Goal: Task Accomplishment & Management: Manage account settings

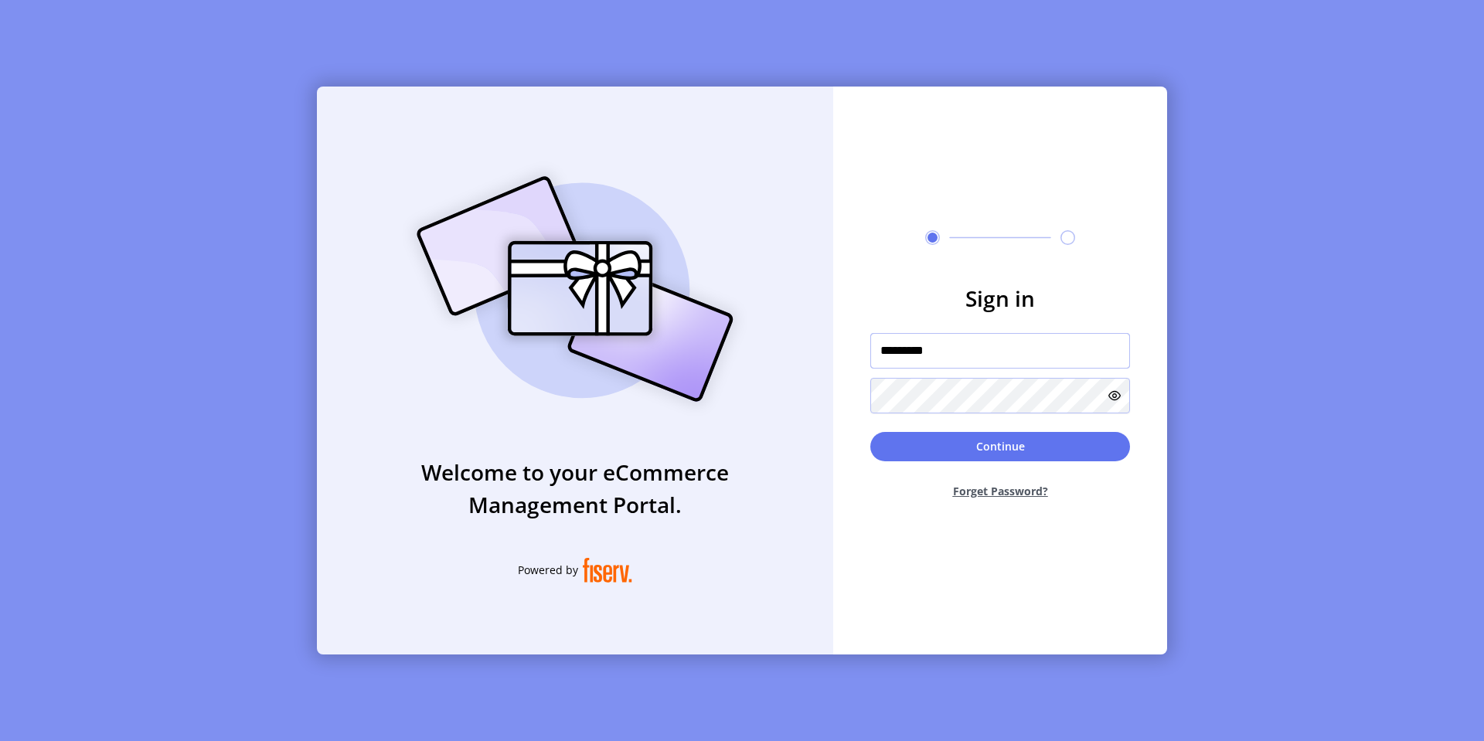
click at [985, 347] on input "*********" at bounding box center [1000, 351] width 260 height 36
type input "**********"
click at [870, 432] on button "Continue" at bounding box center [1000, 446] width 260 height 29
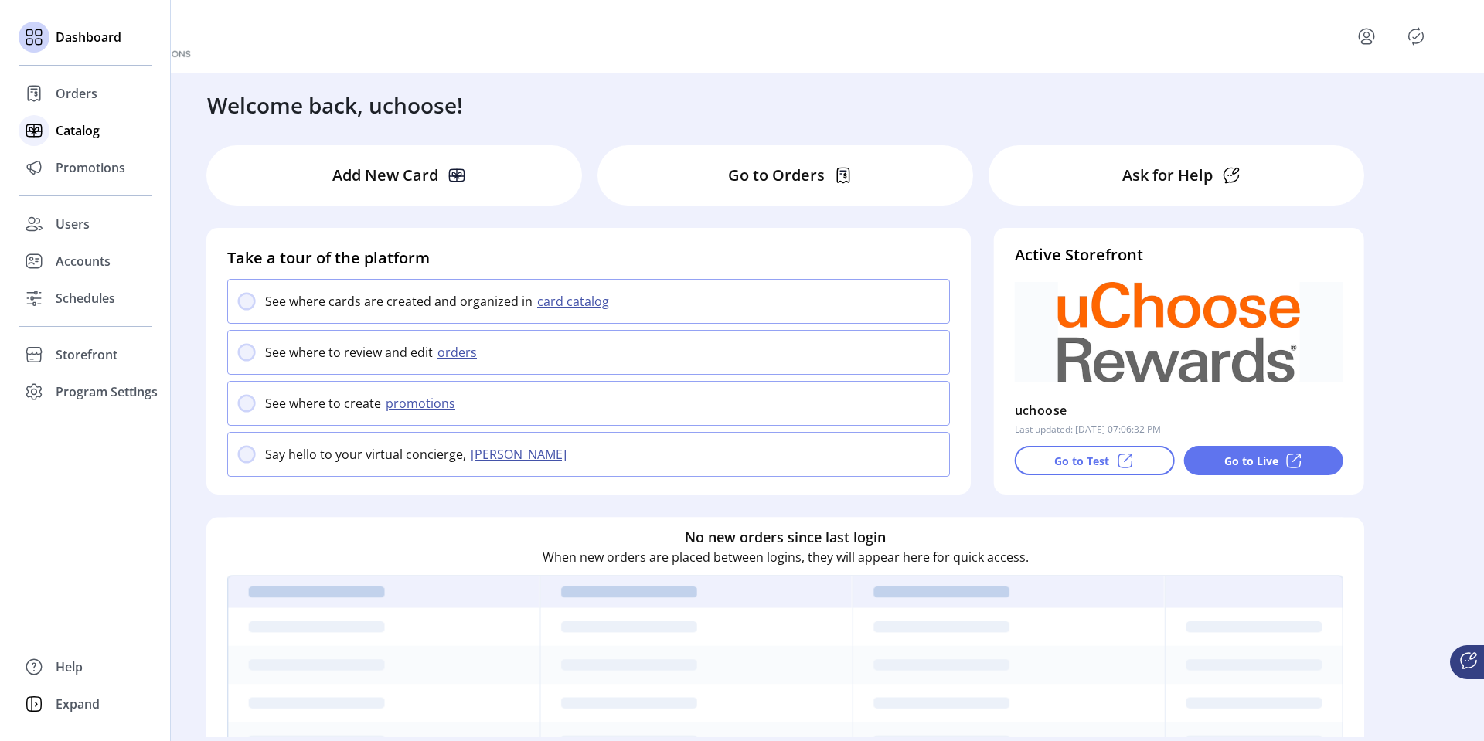
click at [75, 134] on span "Catalog" at bounding box center [78, 130] width 44 height 19
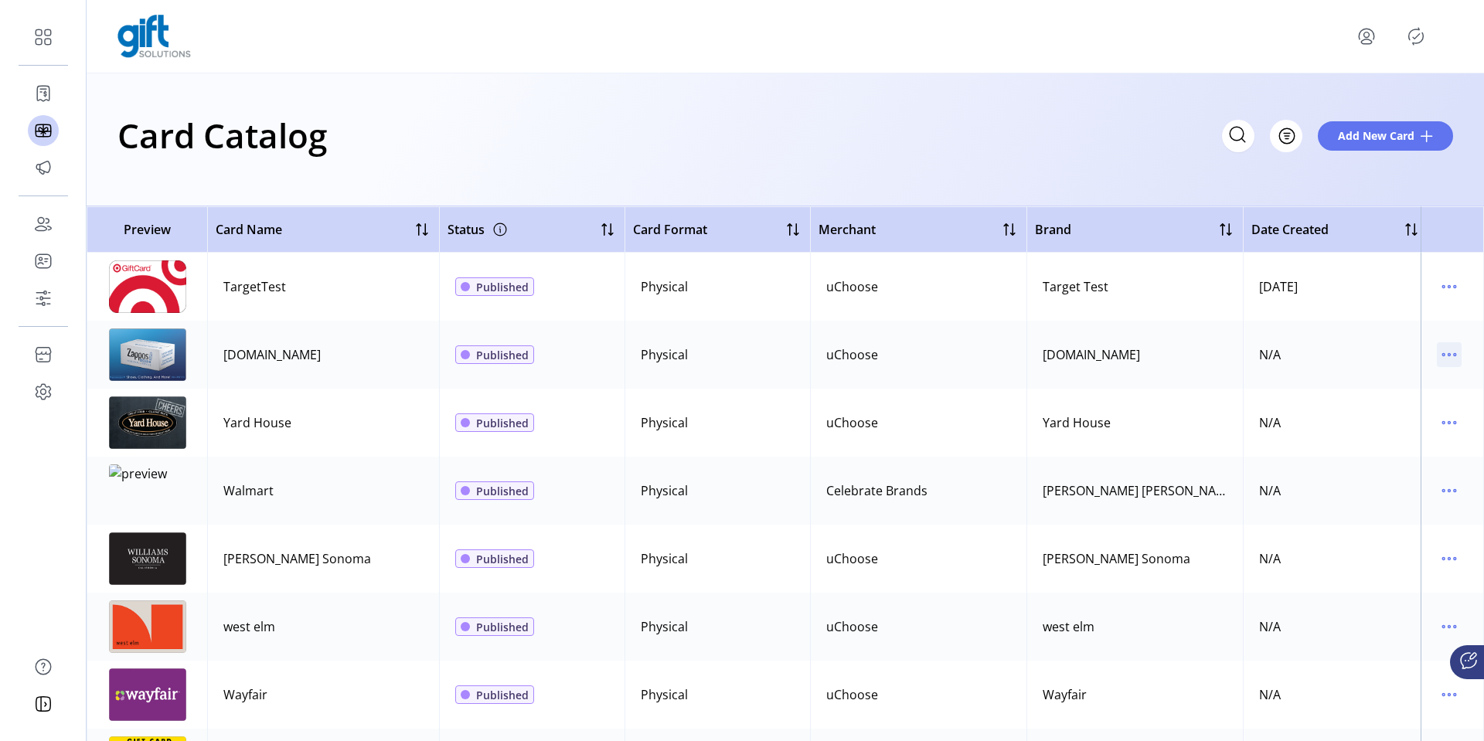
click at [1437, 352] on icon "menu" at bounding box center [1449, 354] width 25 height 25
click at [1368, 405] on span "Edit Details" at bounding box center [1376, 409] width 128 height 12
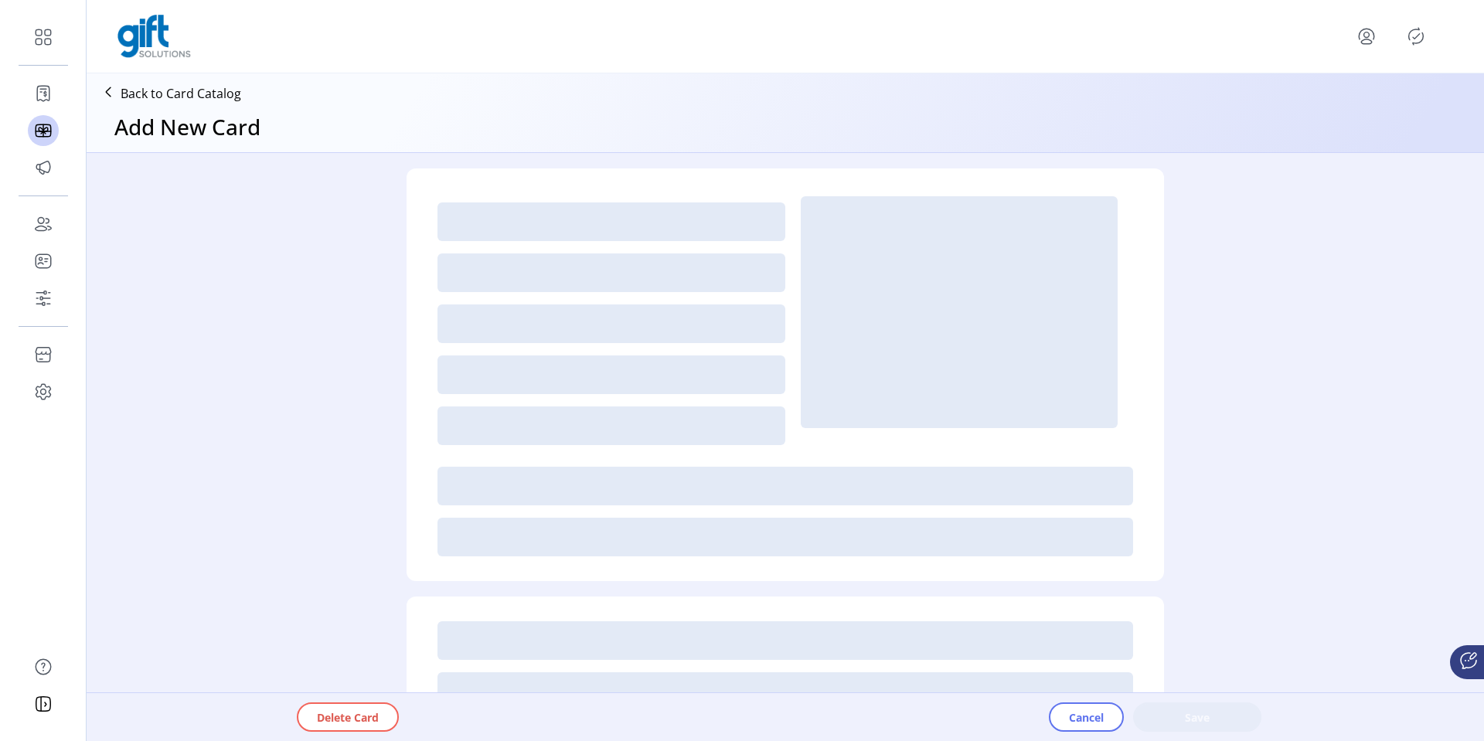
type textarea "*********"
type input "*"
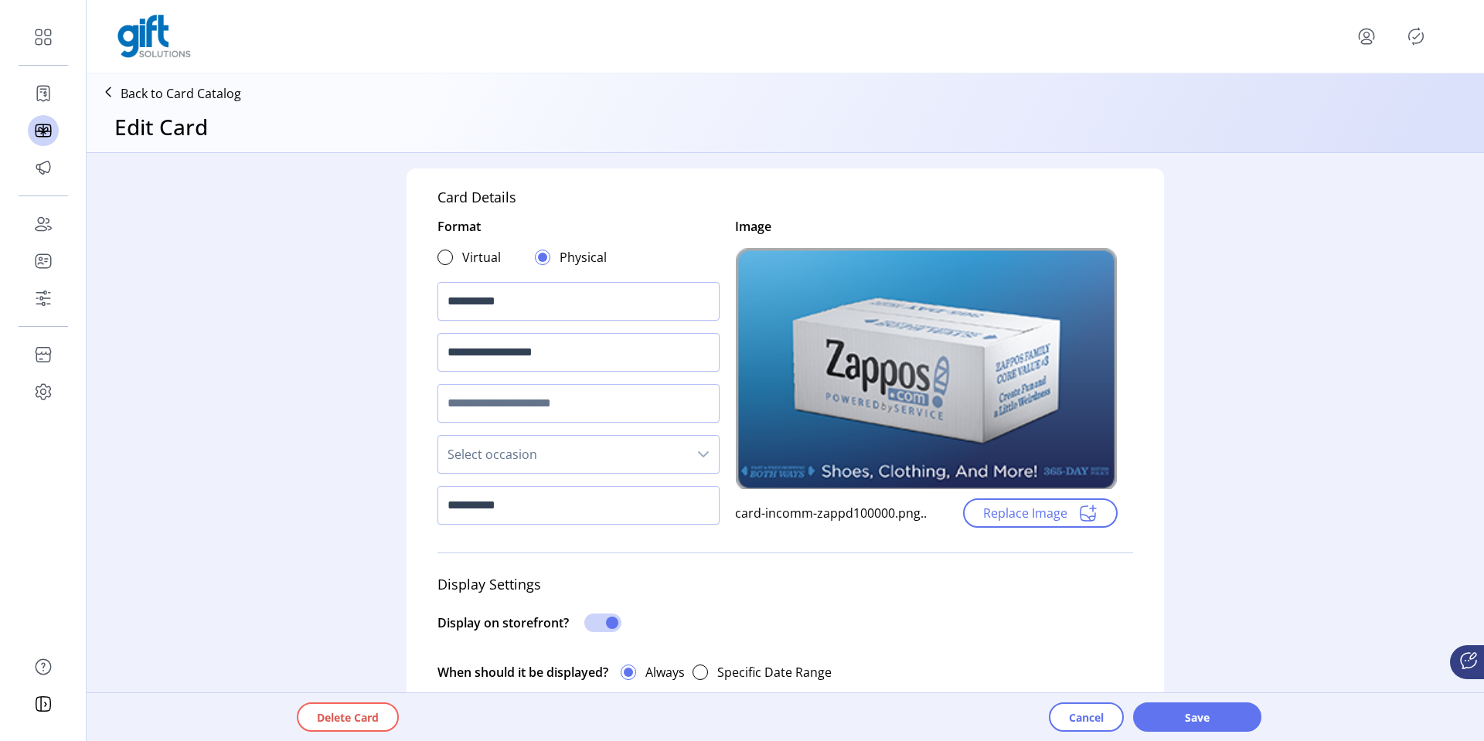
scroll to position [928, 0]
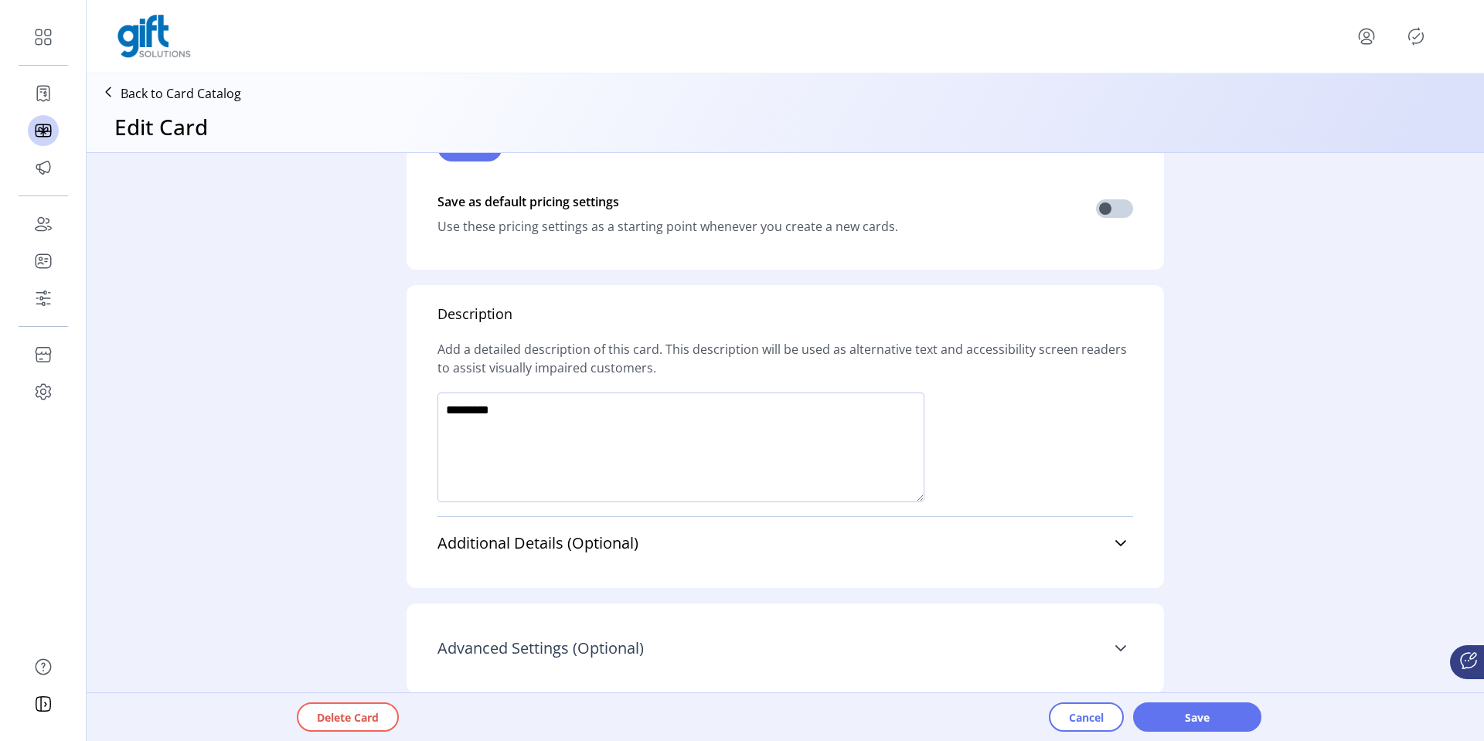
click at [1117, 645] on icon at bounding box center [1120, 648] width 12 height 12
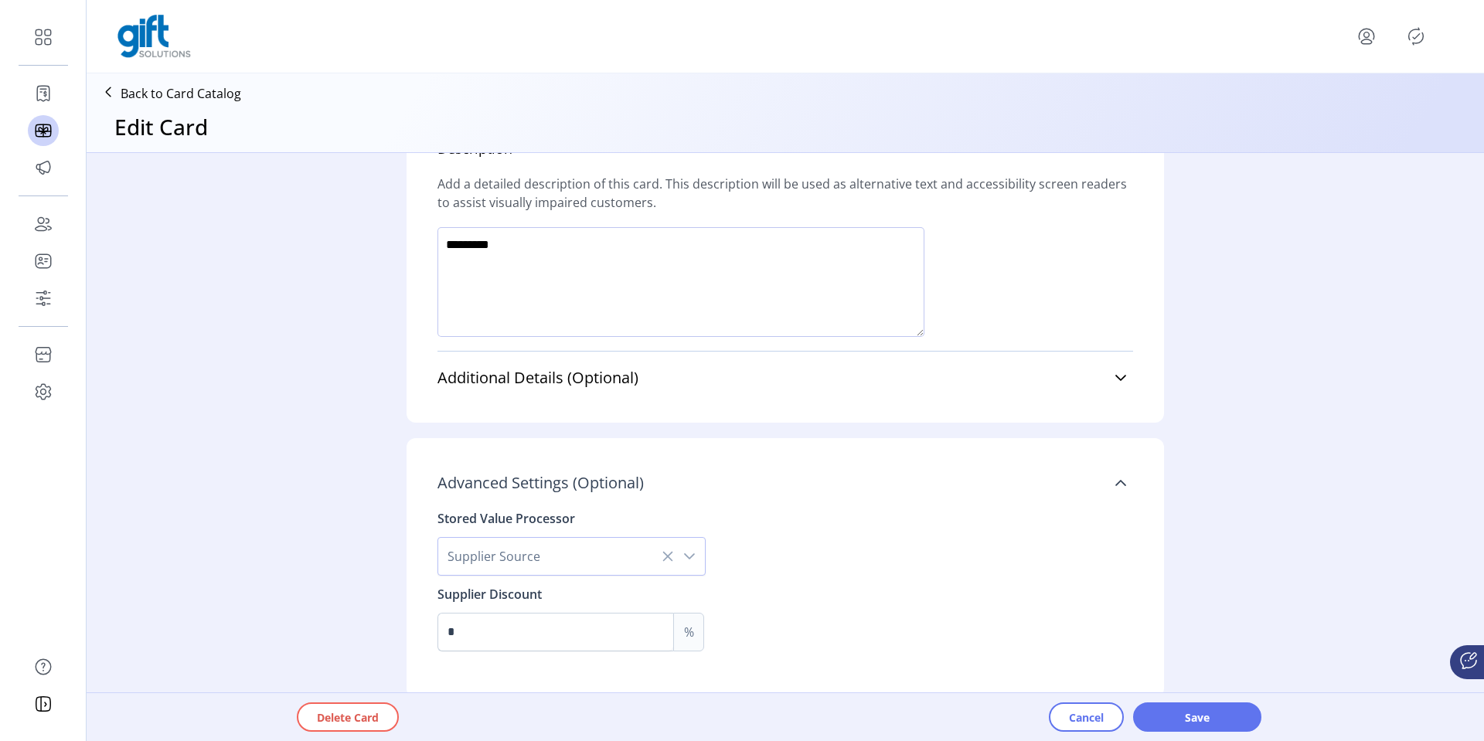
scroll to position [1098, 0]
click at [689, 551] on icon "dropdown trigger" at bounding box center [689, 552] width 12 height 12
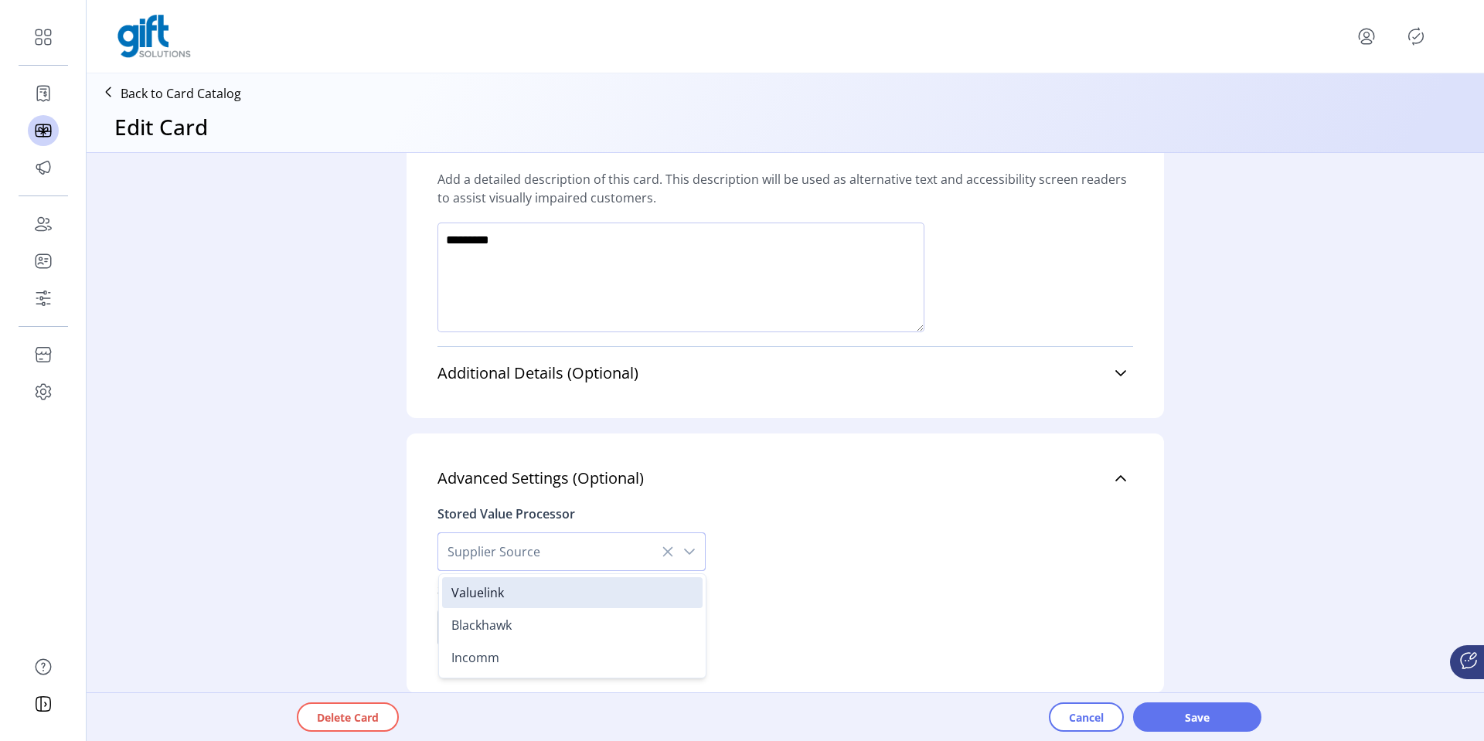
click at [691, 551] on icon "dropdown trigger" at bounding box center [689, 552] width 12 height 12
click at [688, 552] on icon "dropdown trigger" at bounding box center [689, 552] width 11 height 6
click at [602, 648] on li "Incomm" at bounding box center [572, 657] width 260 height 31
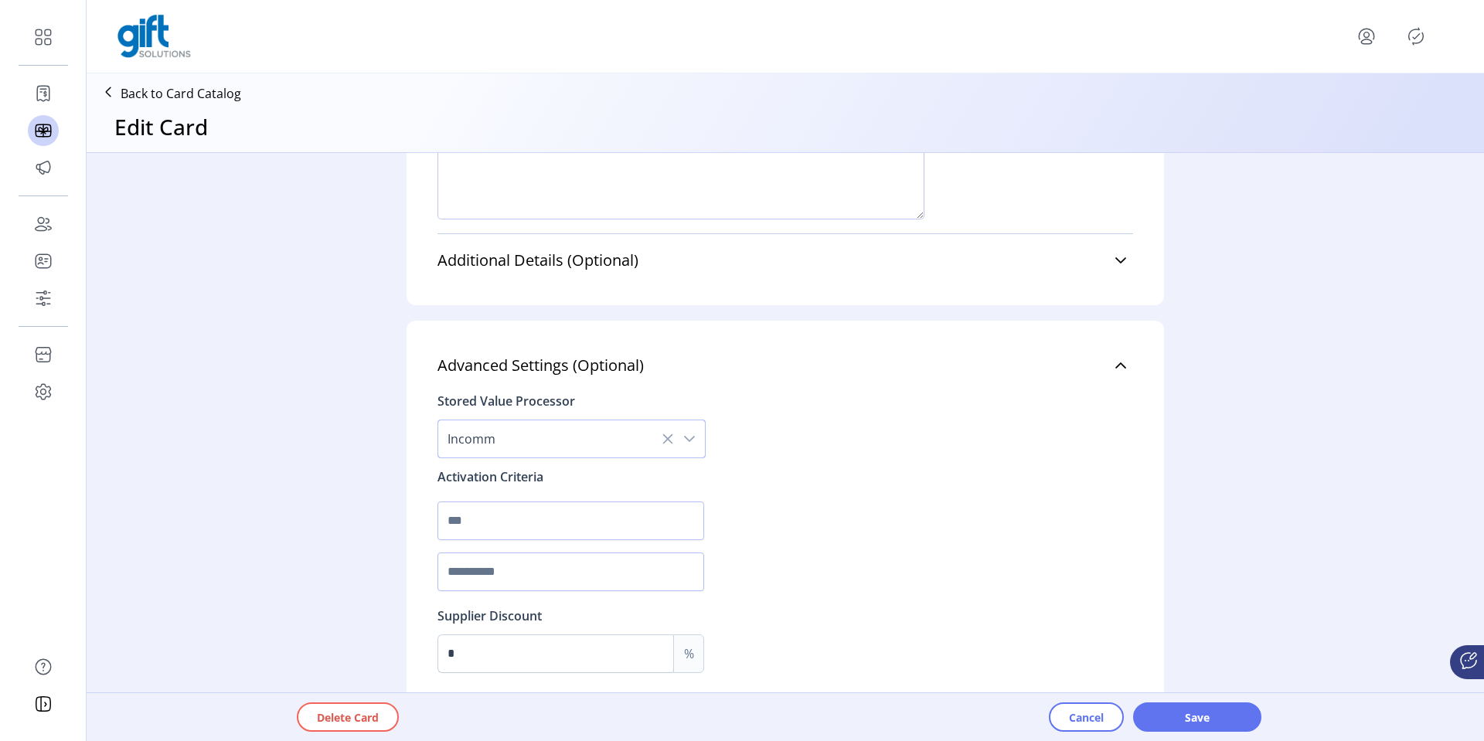
scroll to position [1237, 0]
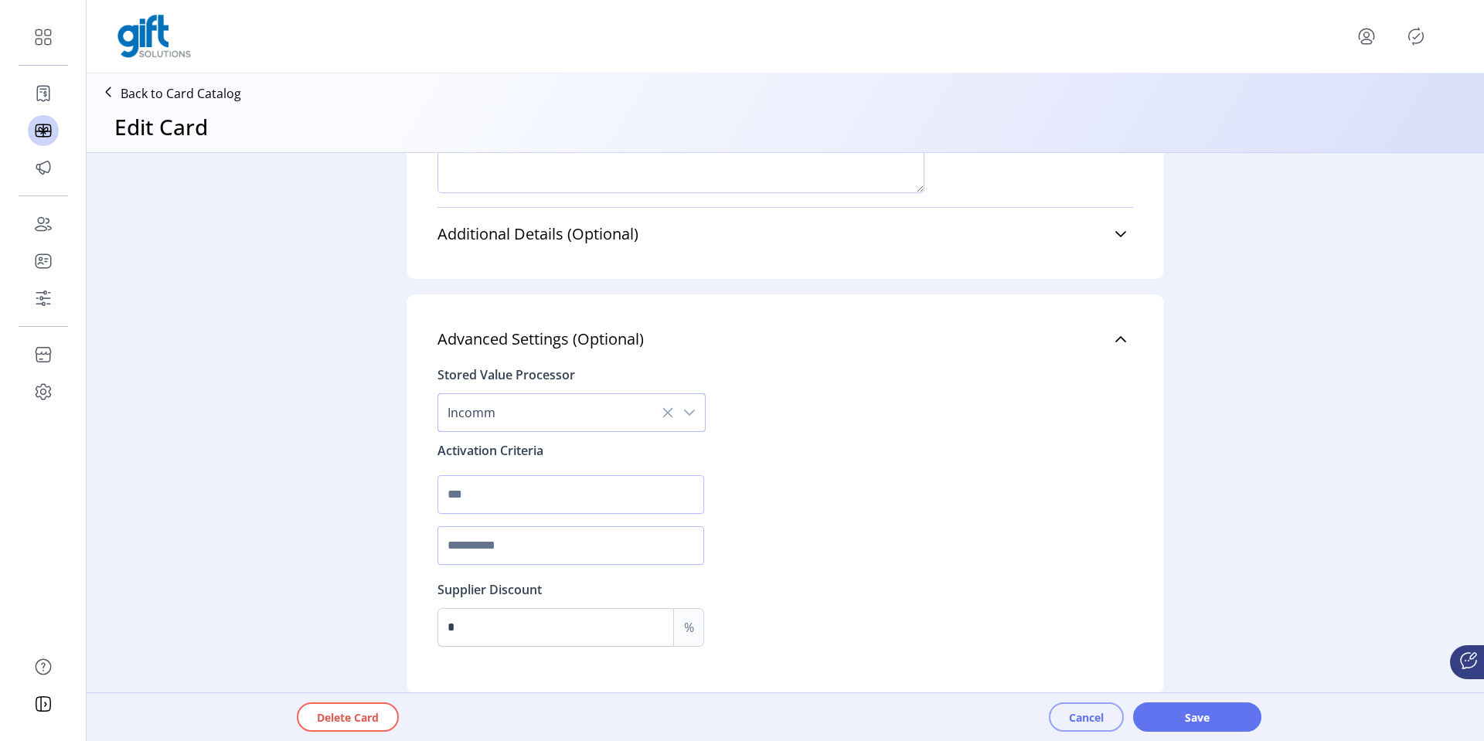
click at [1095, 710] on span "Cancel" at bounding box center [1086, 717] width 35 height 16
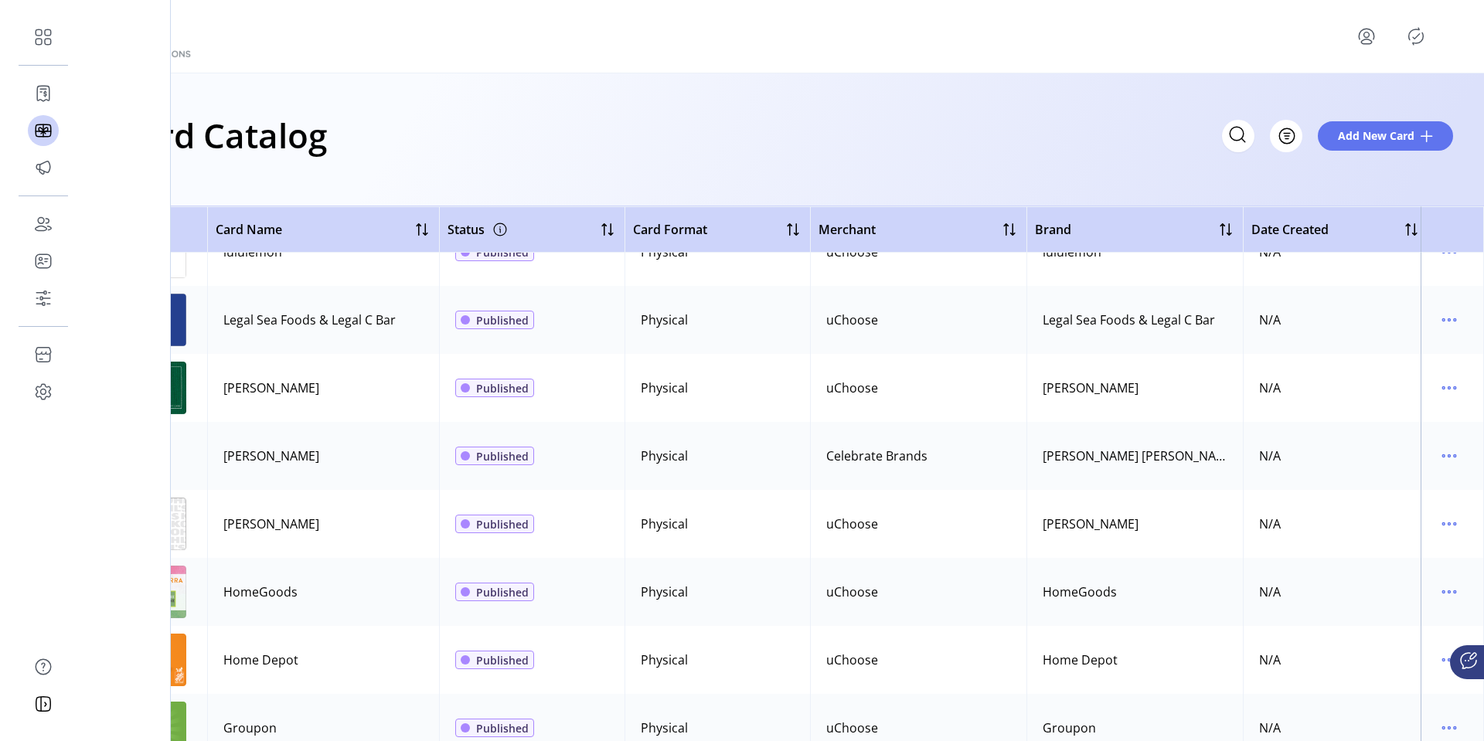
scroll to position [1982, 0]
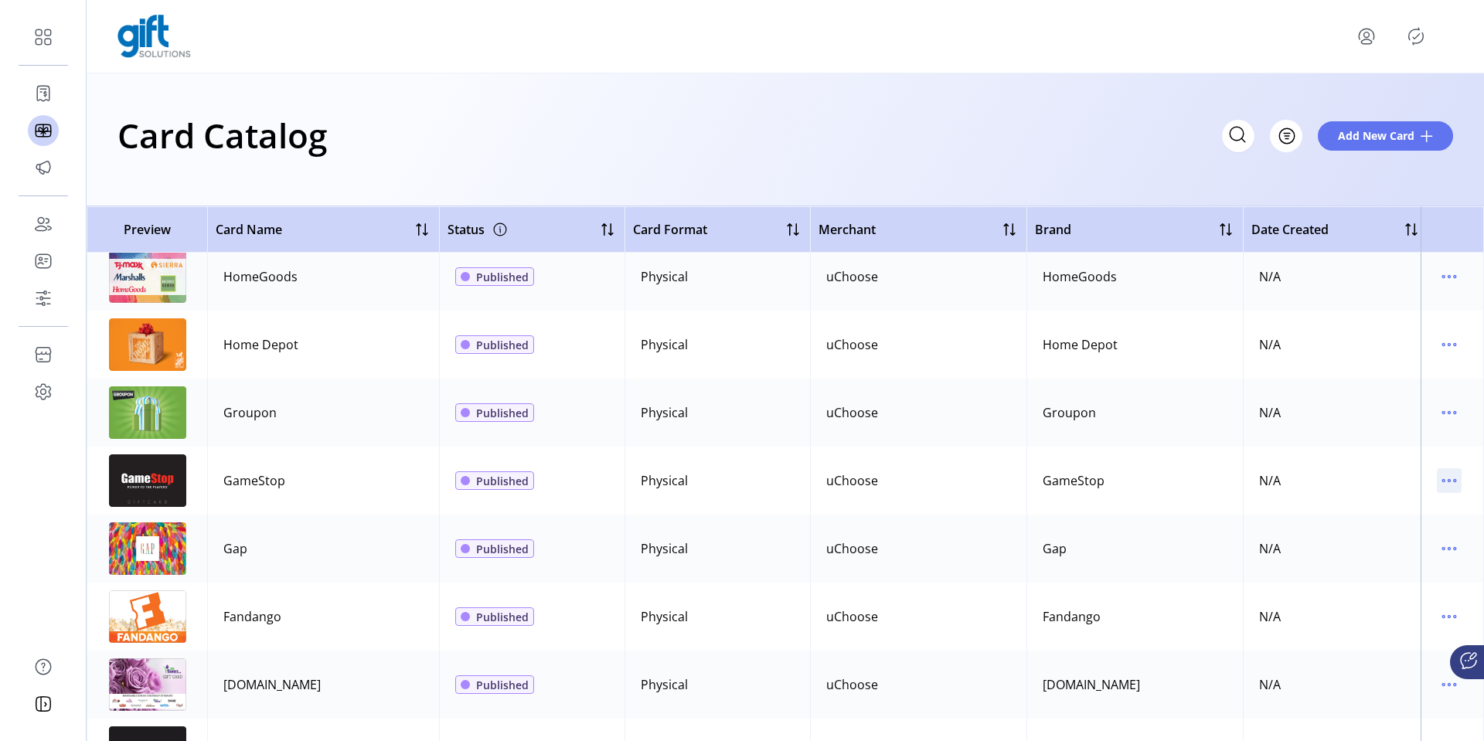
click at [1441, 478] on icon "menu" at bounding box center [1449, 480] width 25 height 25
click at [1364, 539] on span "Edit Details" at bounding box center [1376, 535] width 128 height 12
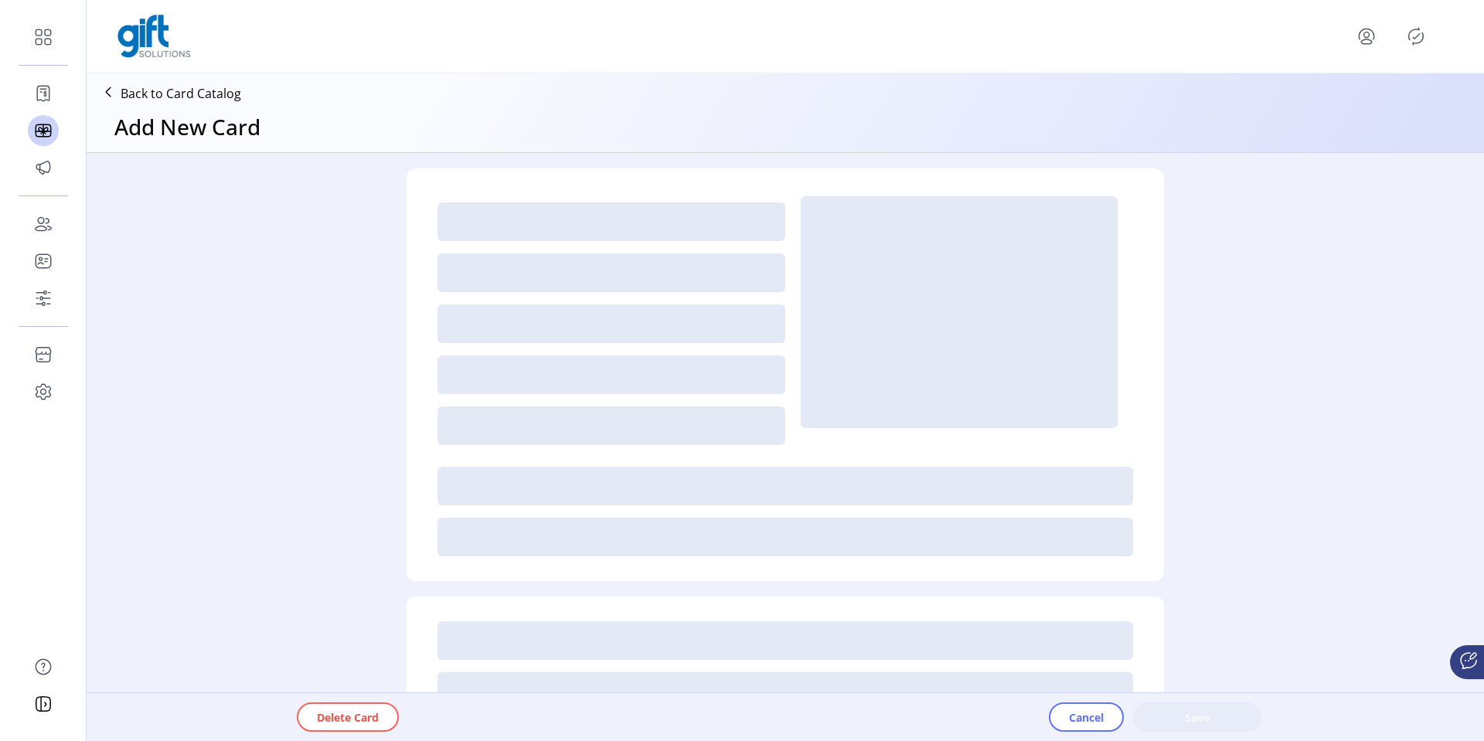
type textarea "*********"
type input "***"
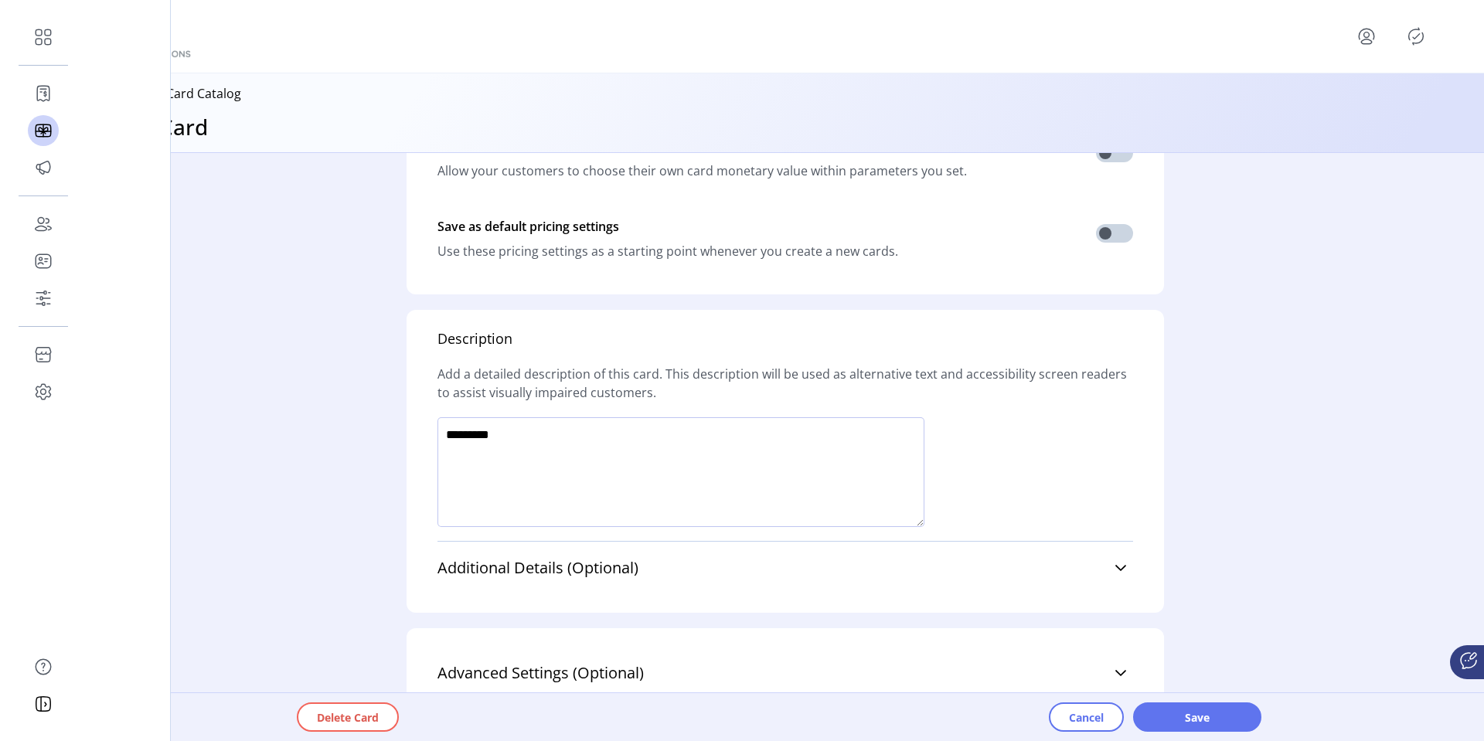
scroll to position [820, 0]
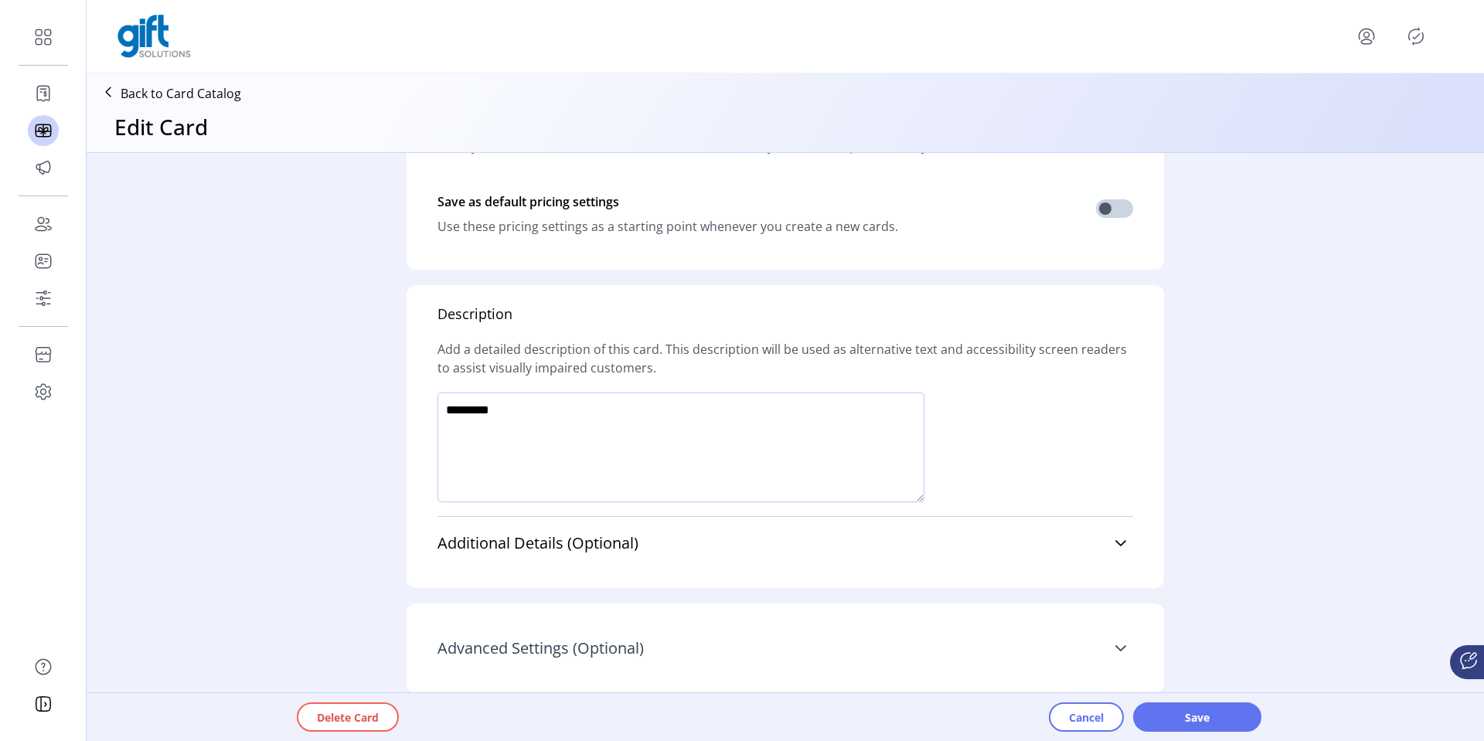
click at [1115, 647] on icon at bounding box center [1120, 648] width 11 height 6
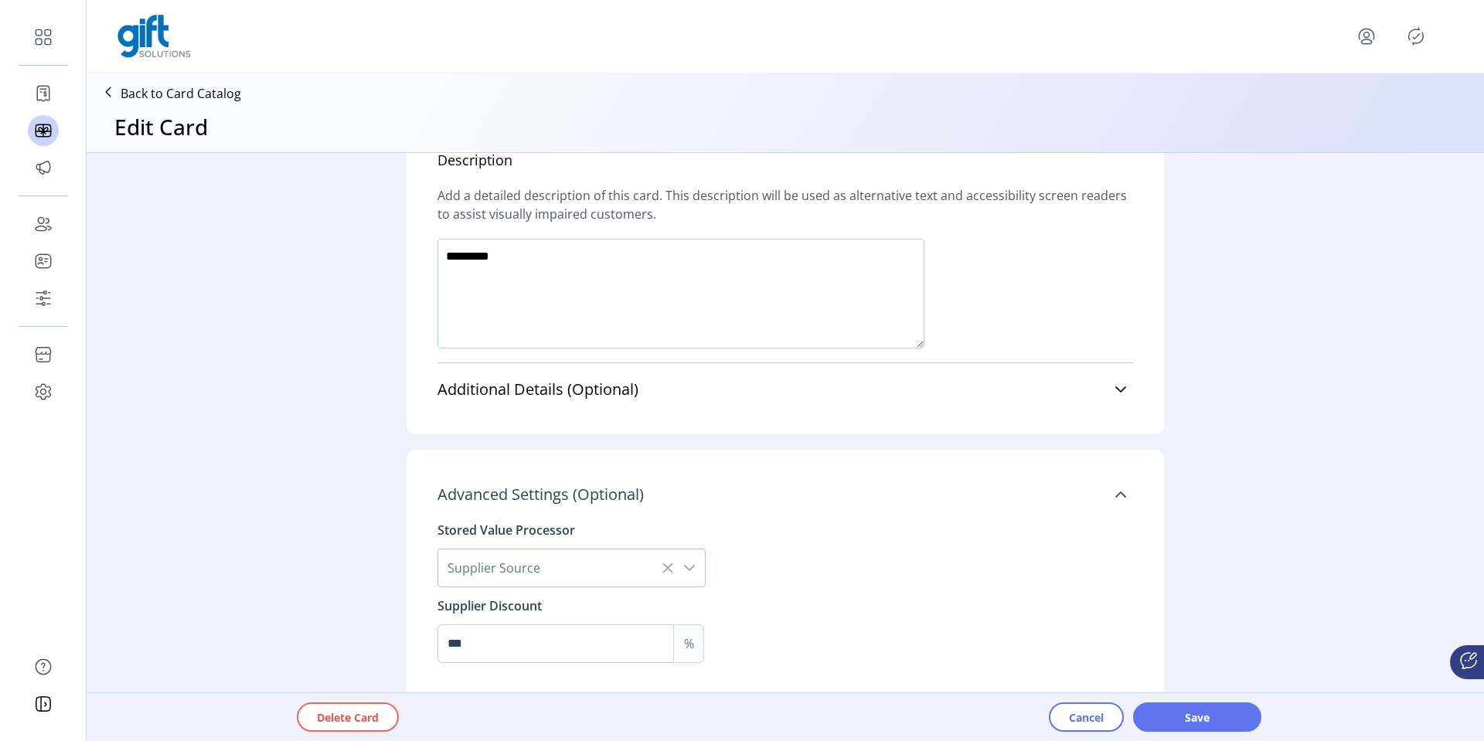
scroll to position [990, 0]
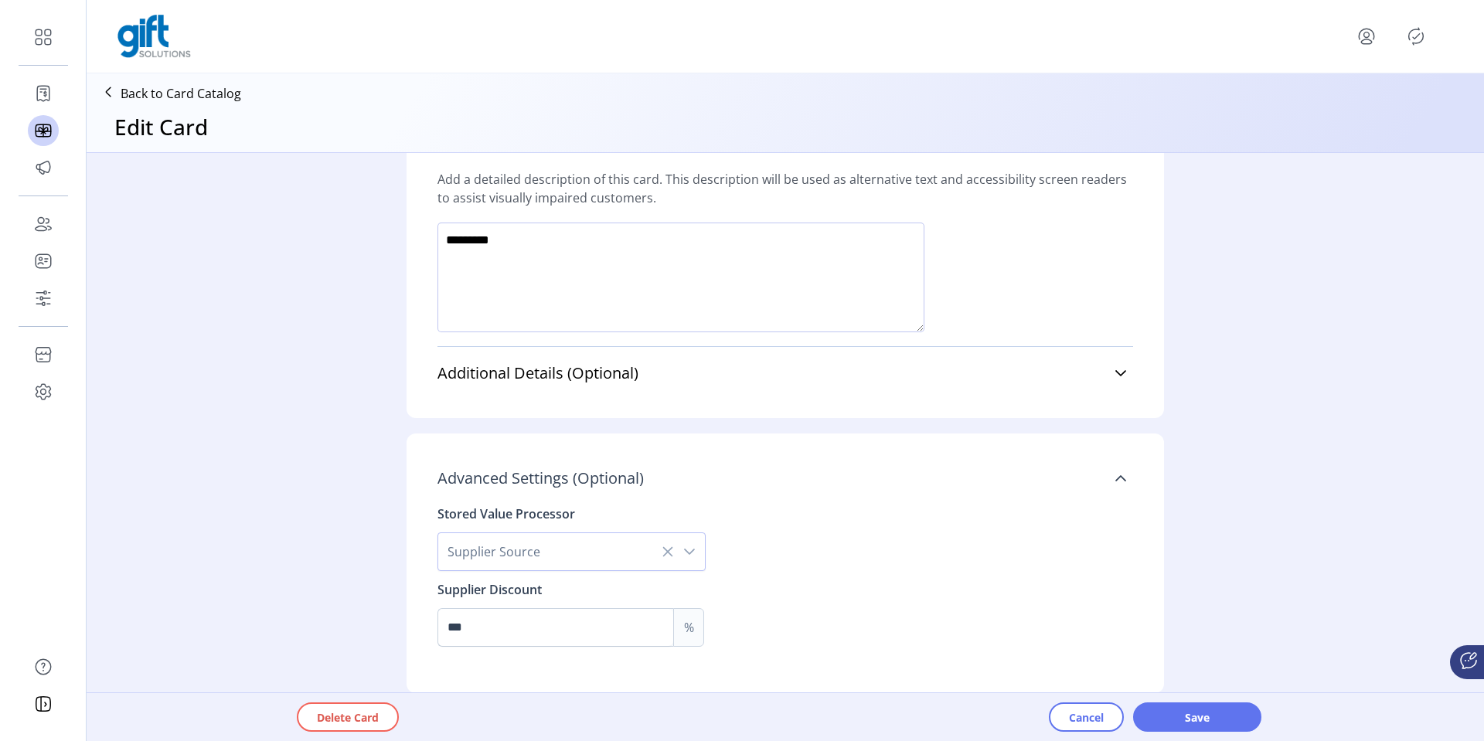
click at [692, 551] on div "dropdown trigger" at bounding box center [689, 551] width 31 height 37
click at [687, 549] on icon "dropdown trigger" at bounding box center [689, 552] width 12 height 12
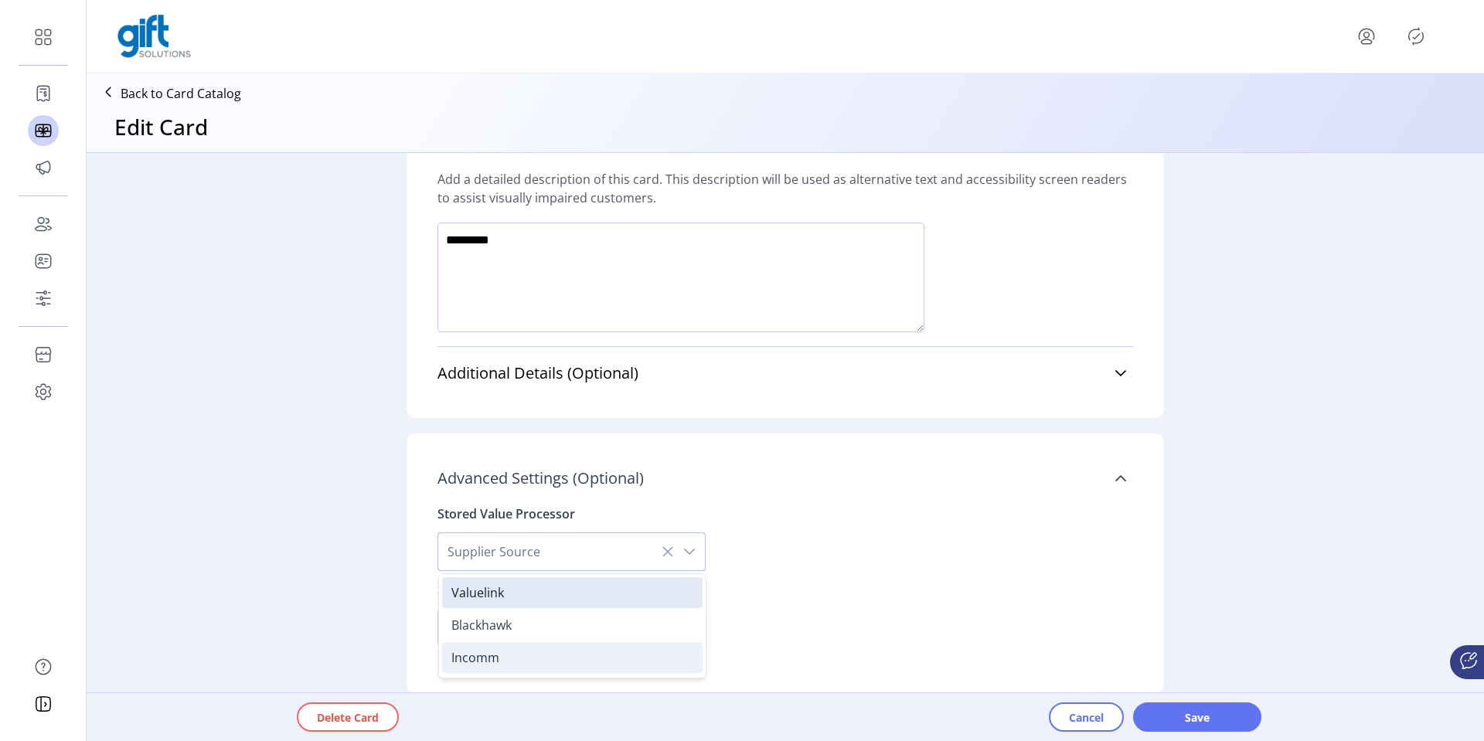
click at [549, 651] on li "Incomm" at bounding box center [572, 657] width 260 height 31
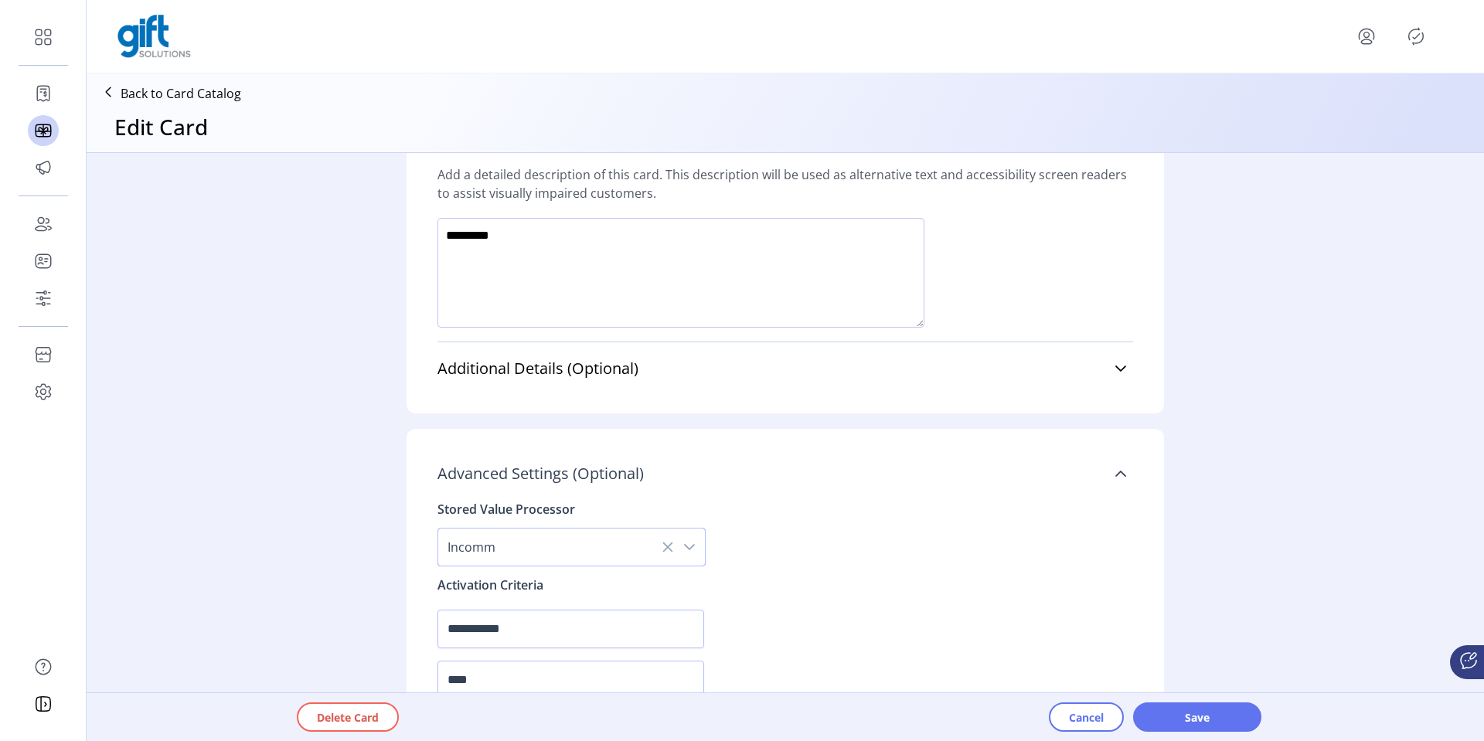
scroll to position [1129, 0]
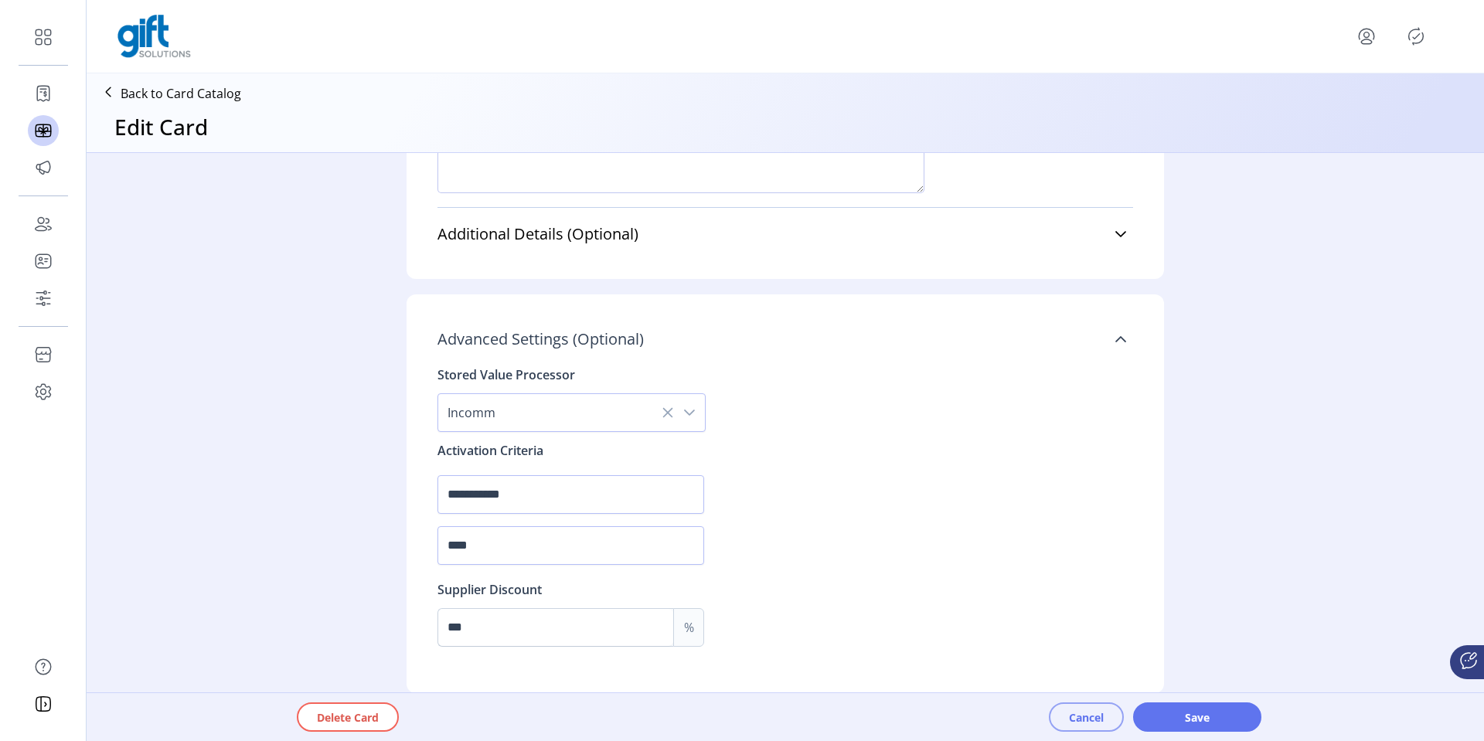
click at [1070, 711] on span "Cancel" at bounding box center [1086, 717] width 35 height 16
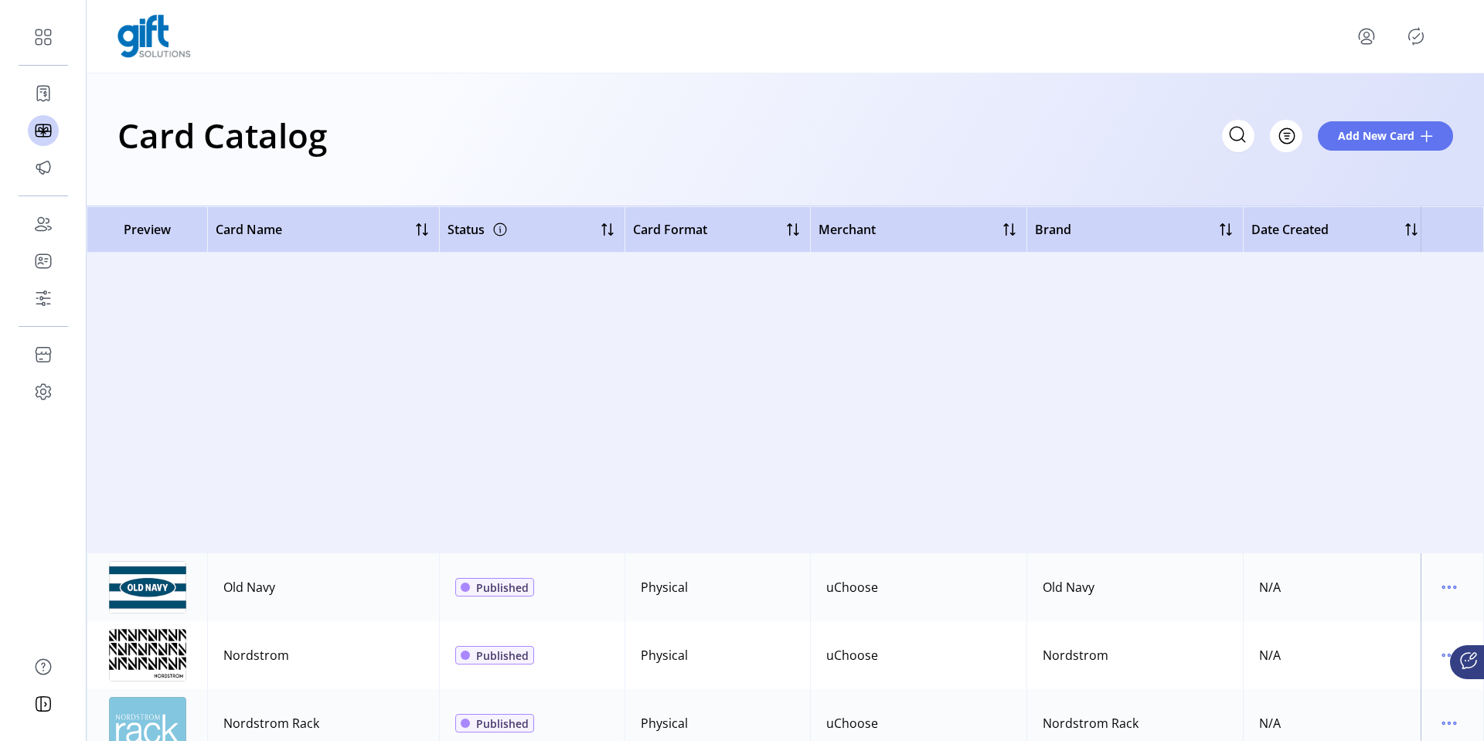
scroll to position [1995, 0]
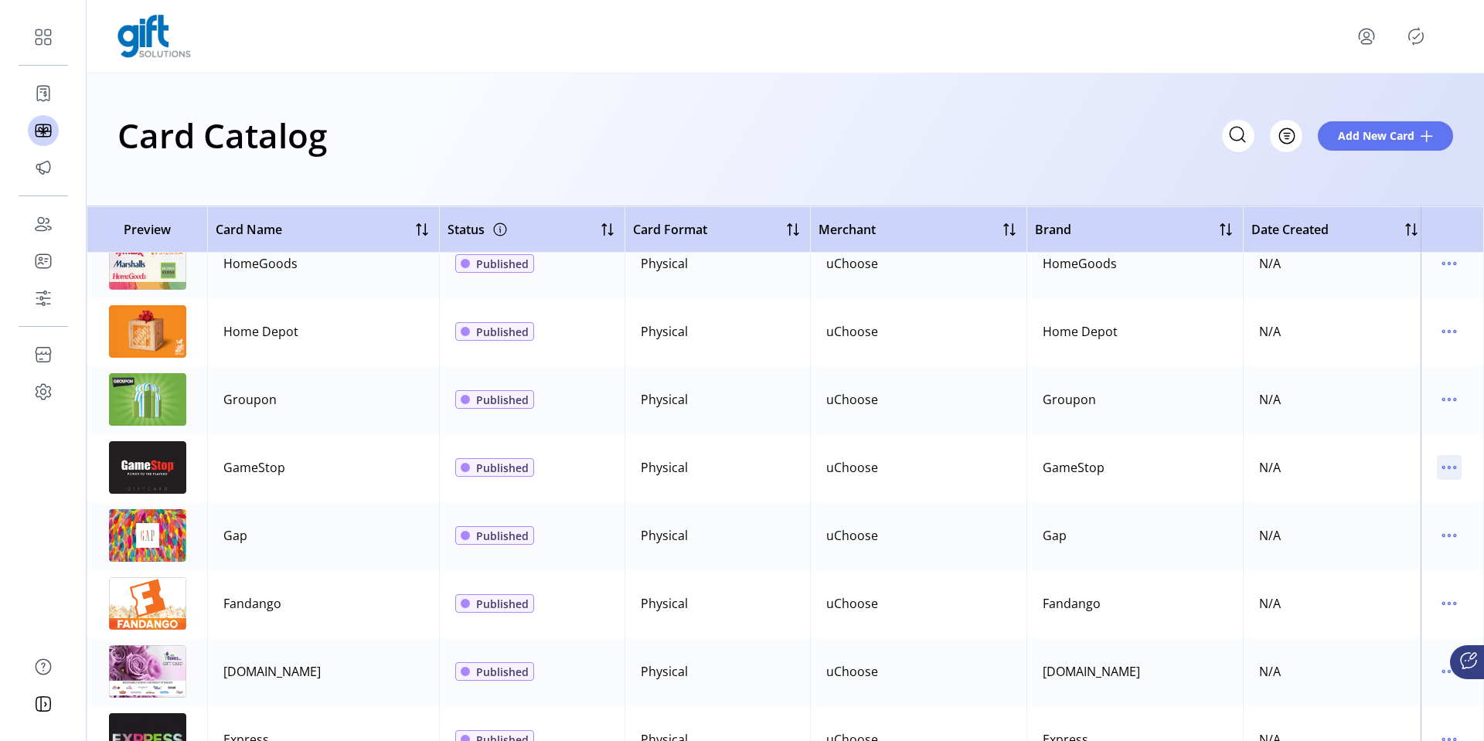
click at [1448, 467] on icon "menu" at bounding box center [1449, 468] width 2 height 2
click at [1384, 519] on span "Edit Details" at bounding box center [1376, 522] width 128 height 12
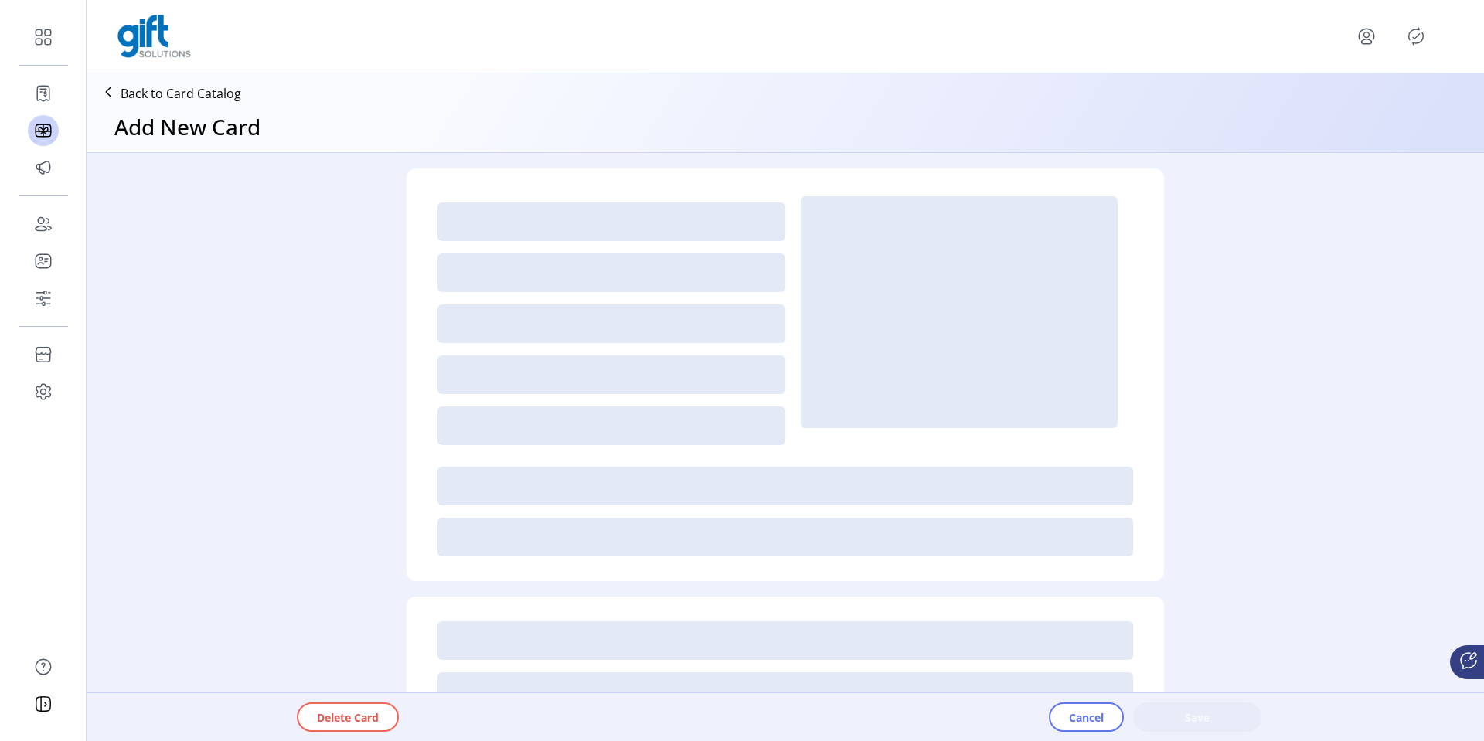
type textarea "*********"
type input "***"
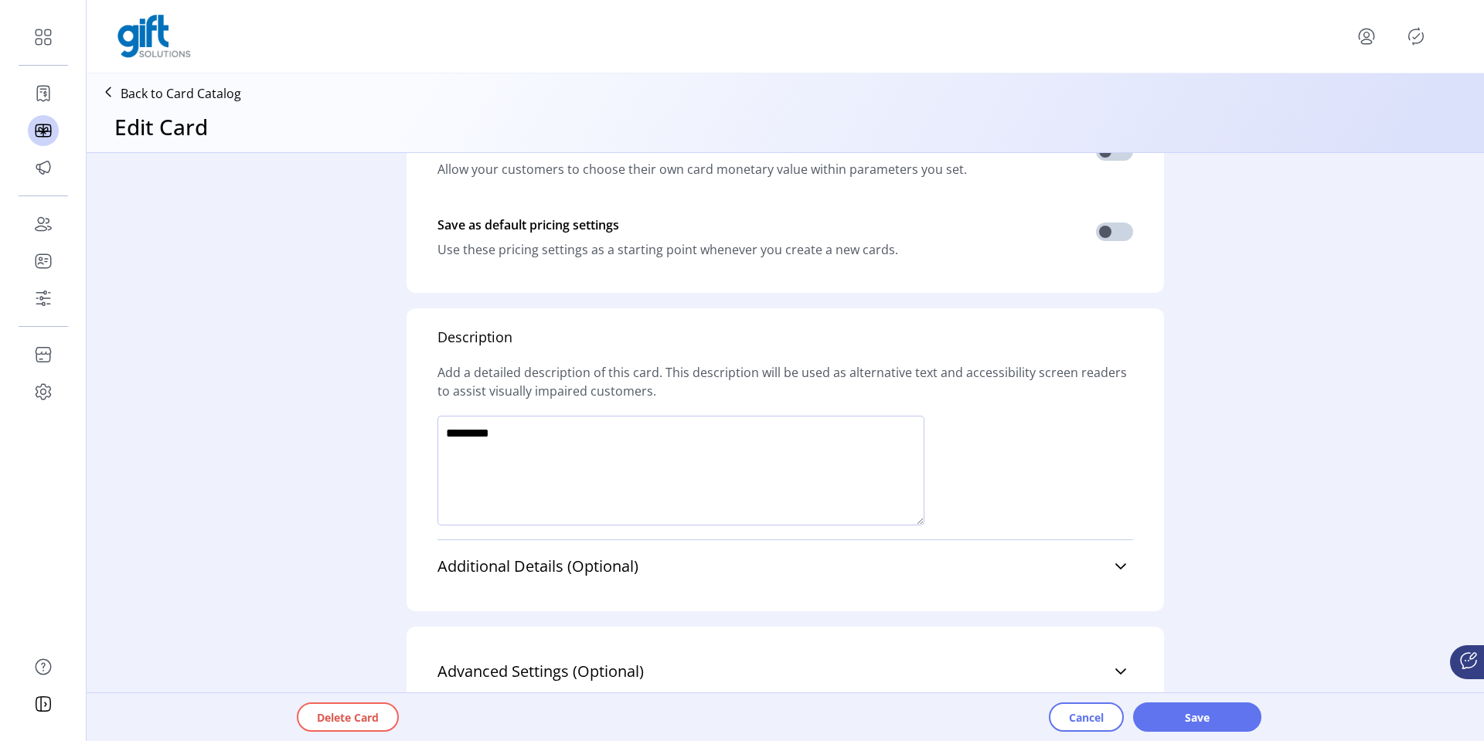
scroll to position [820, 0]
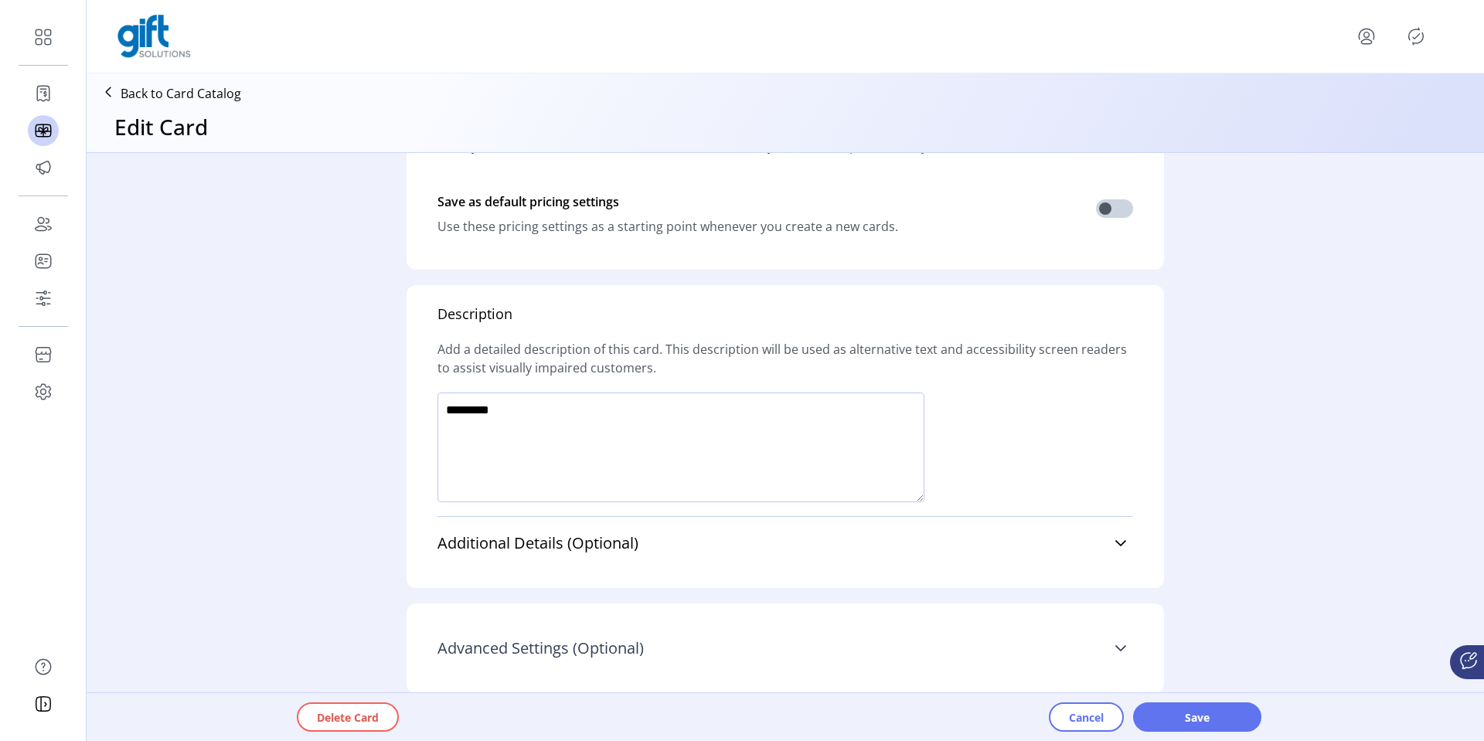
click at [1118, 645] on icon at bounding box center [1120, 648] width 12 height 12
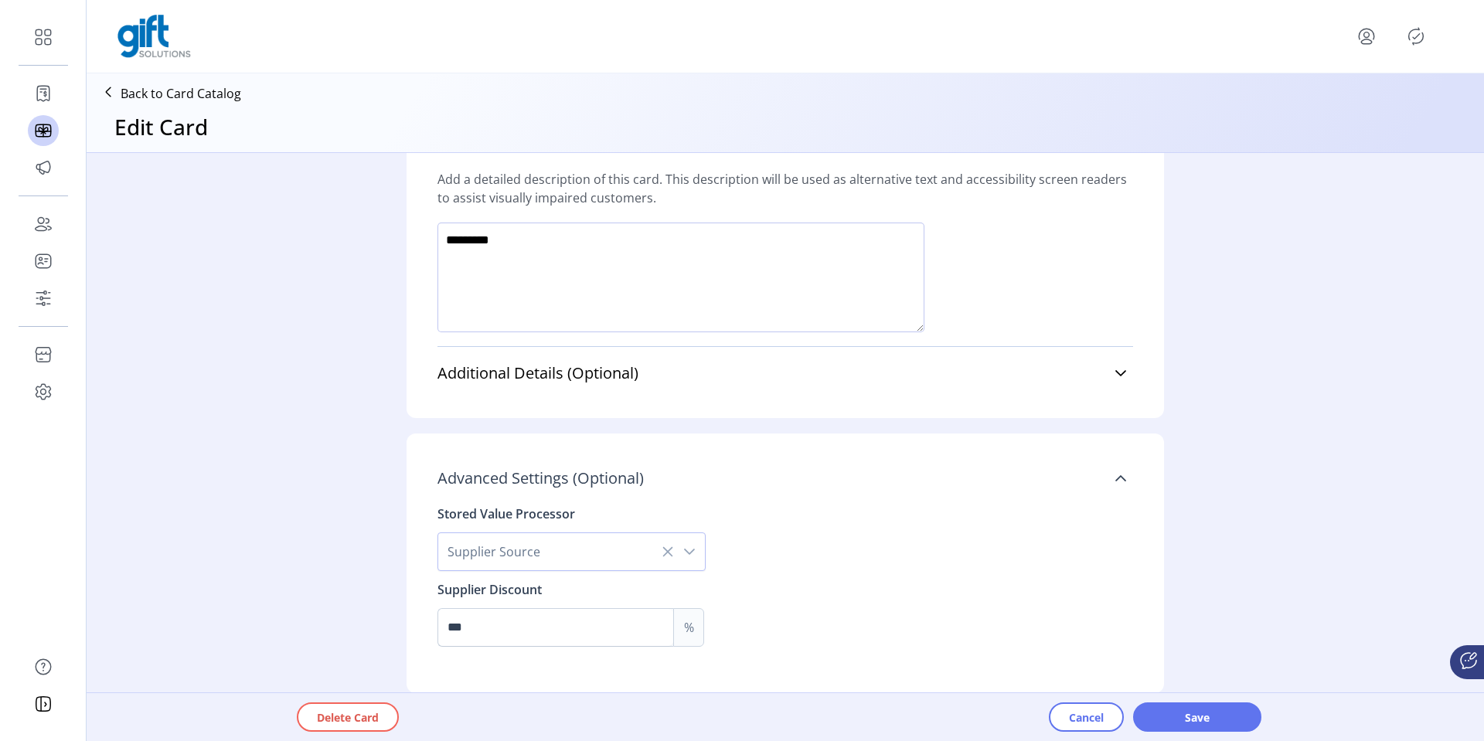
click at [690, 552] on icon "dropdown trigger" at bounding box center [689, 552] width 12 height 12
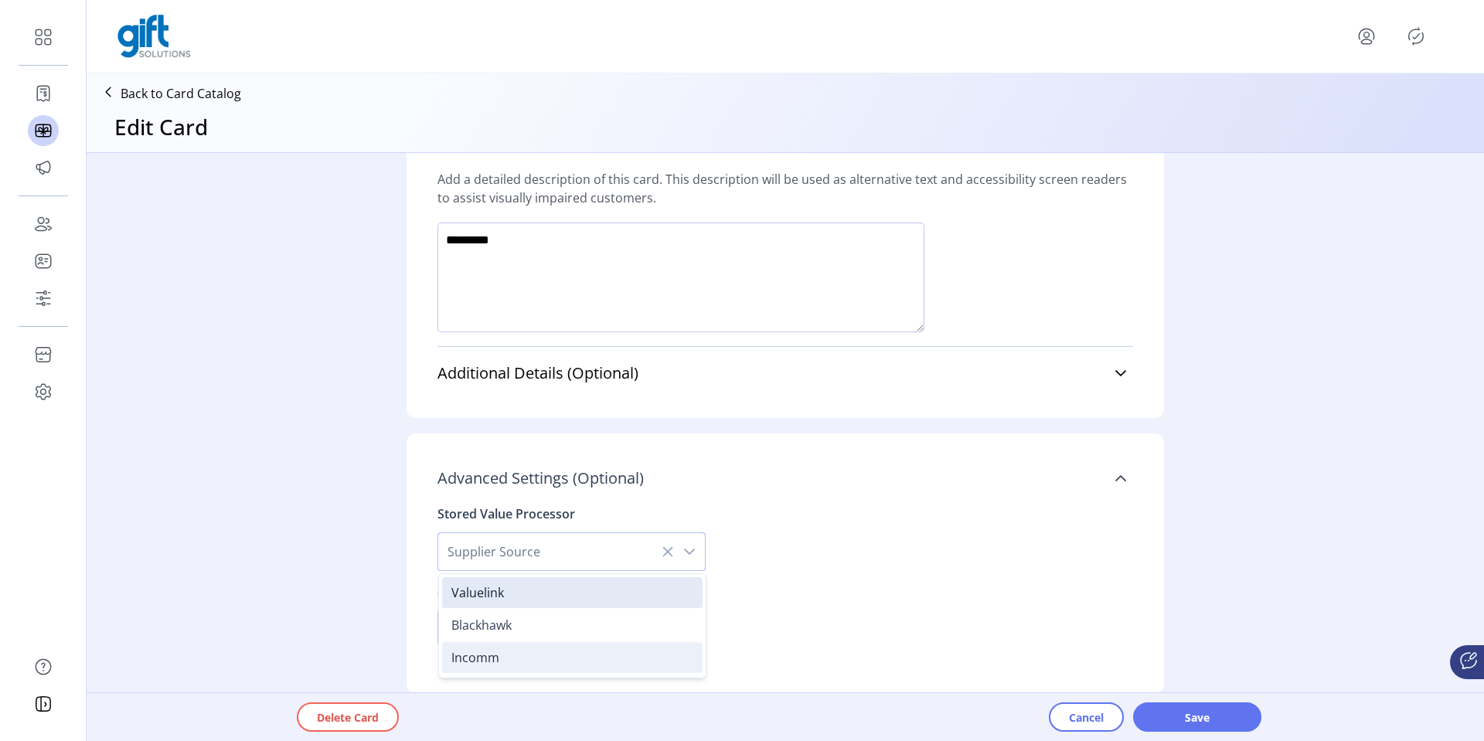
click at [531, 652] on li "Incomm" at bounding box center [572, 657] width 260 height 31
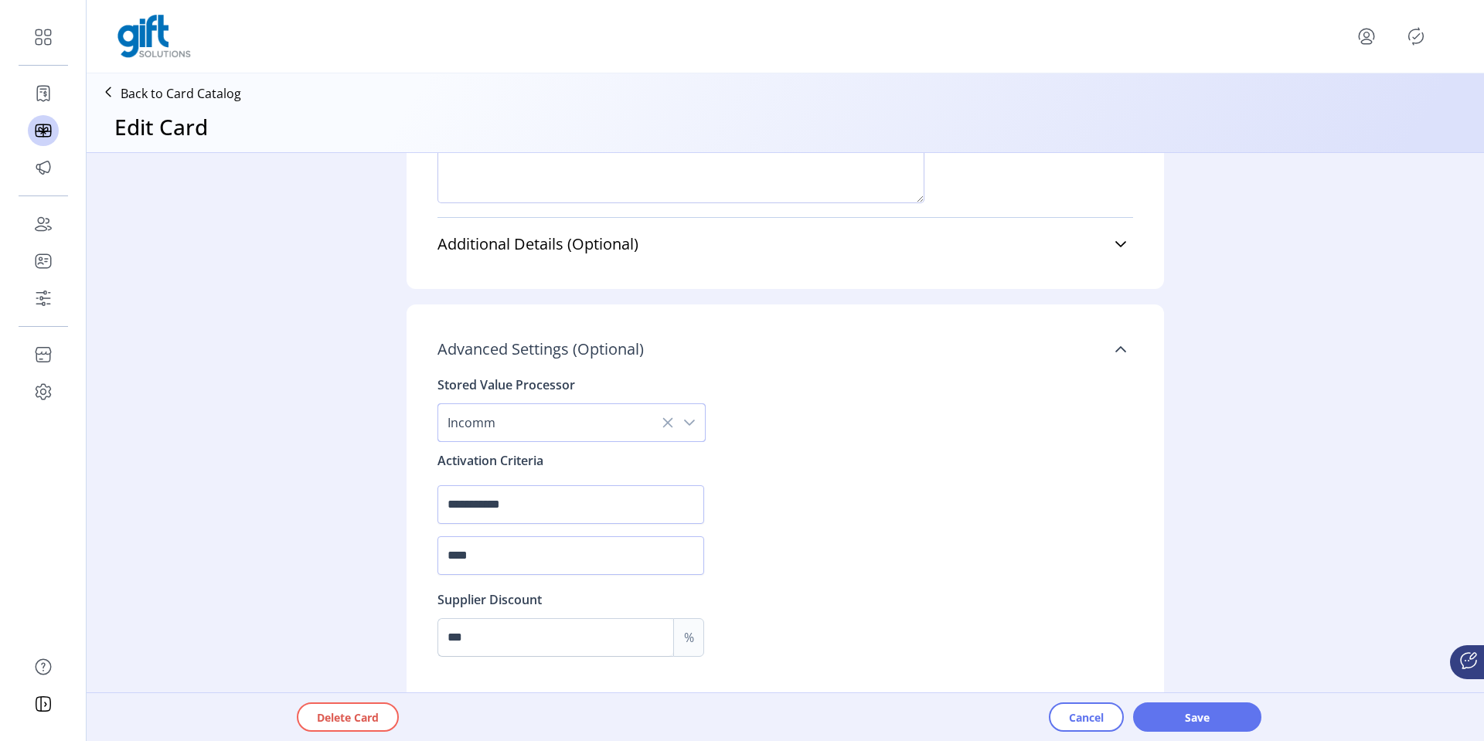
scroll to position [1129, 0]
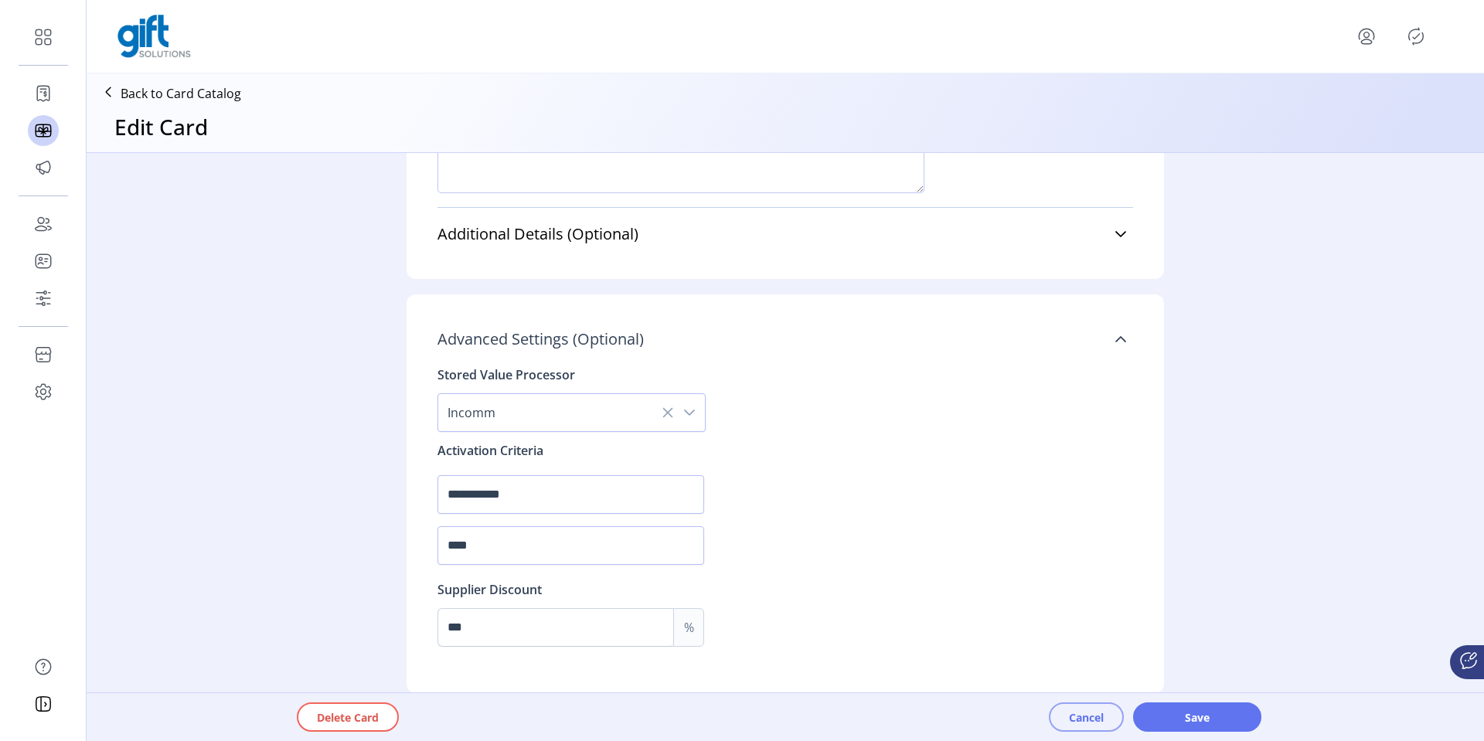
click at [1080, 713] on span "Cancel" at bounding box center [1086, 717] width 35 height 16
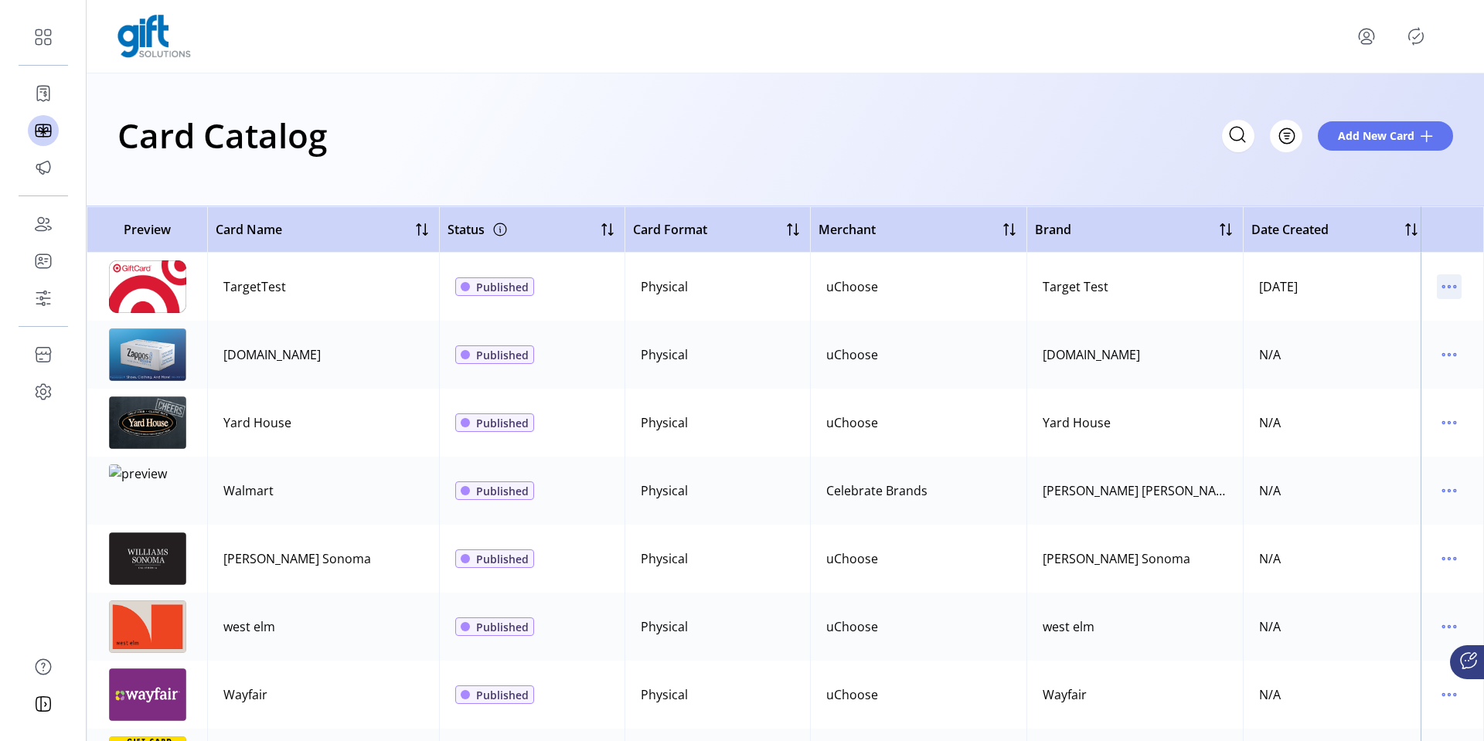
click at [1441, 283] on icon "menu" at bounding box center [1449, 286] width 25 height 25
click at [1226, 293] on td "Target Test" at bounding box center [1134, 287] width 216 height 68
click at [1442, 354] on icon "menu" at bounding box center [1443, 355] width 2 height 2
click at [1349, 415] on span "Edit Details" at bounding box center [1376, 409] width 128 height 12
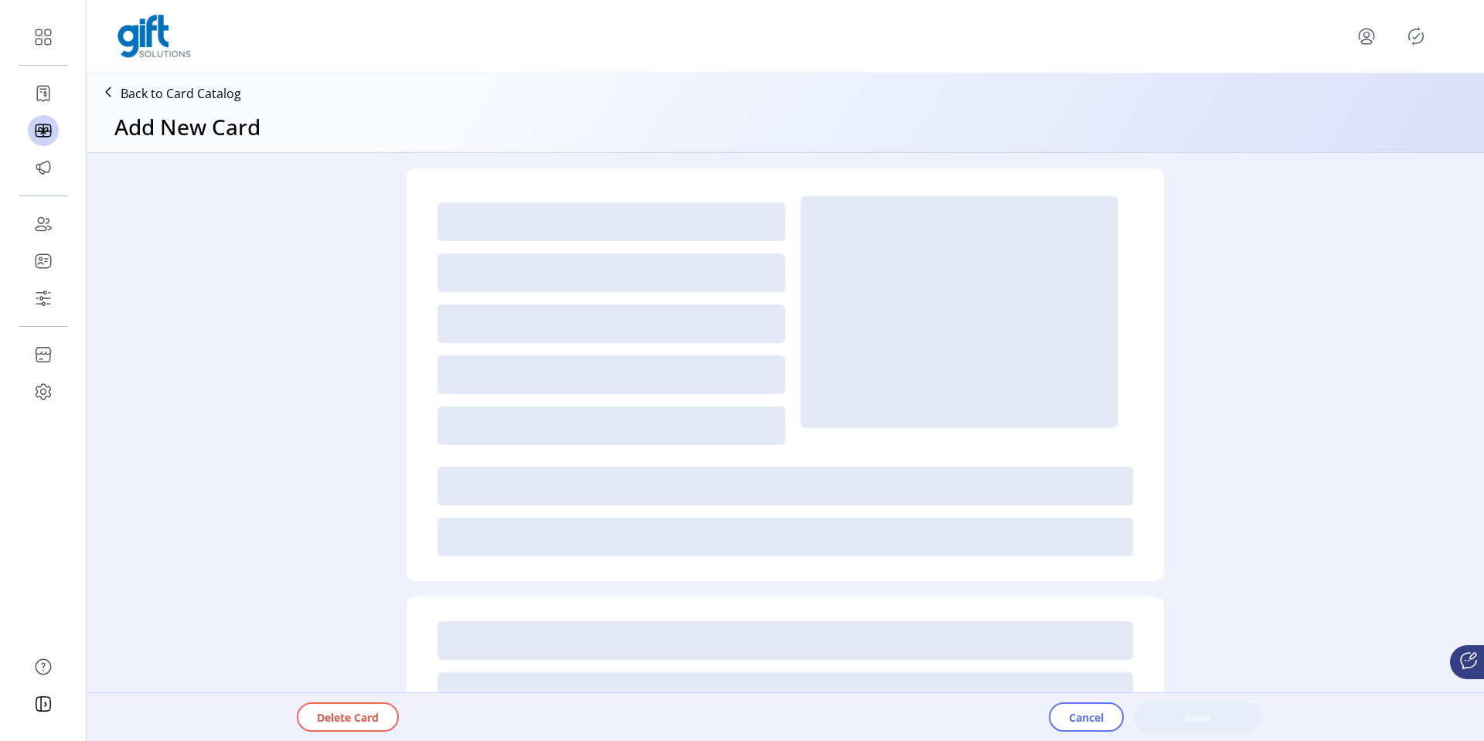
type textarea "*********"
type input "*"
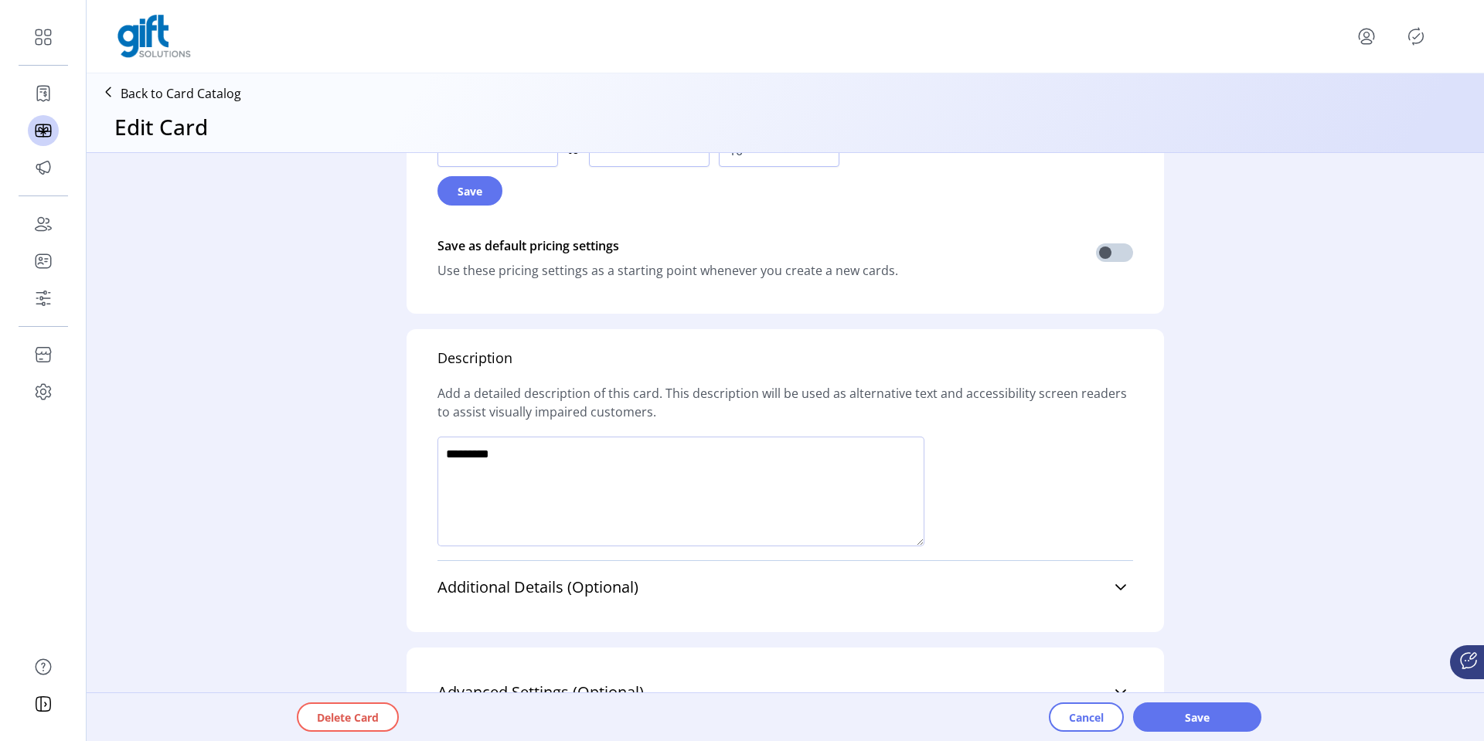
scroll to position [928, 0]
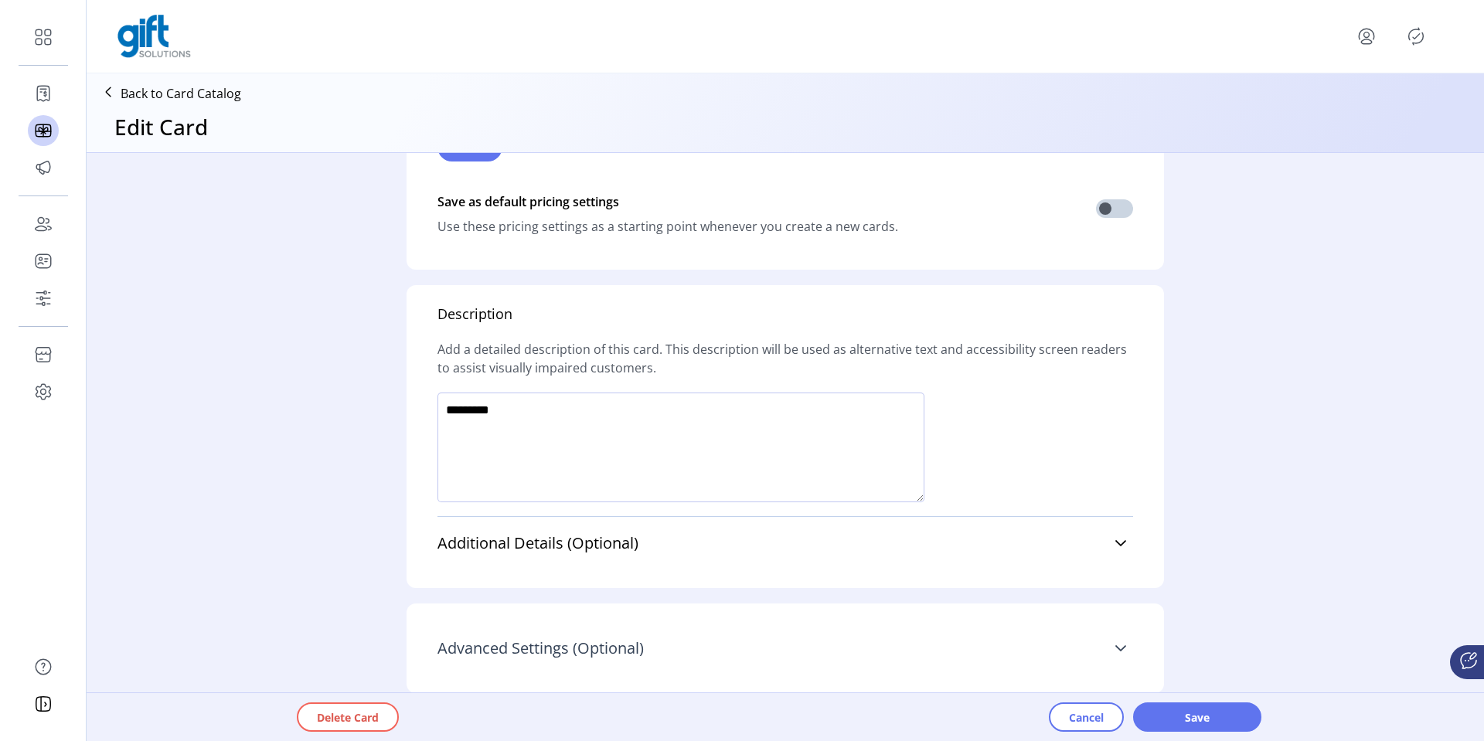
click at [1103, 644] on link "Advanced Settings (Optional)" at bounding box center [785, 648] width 696 height 34
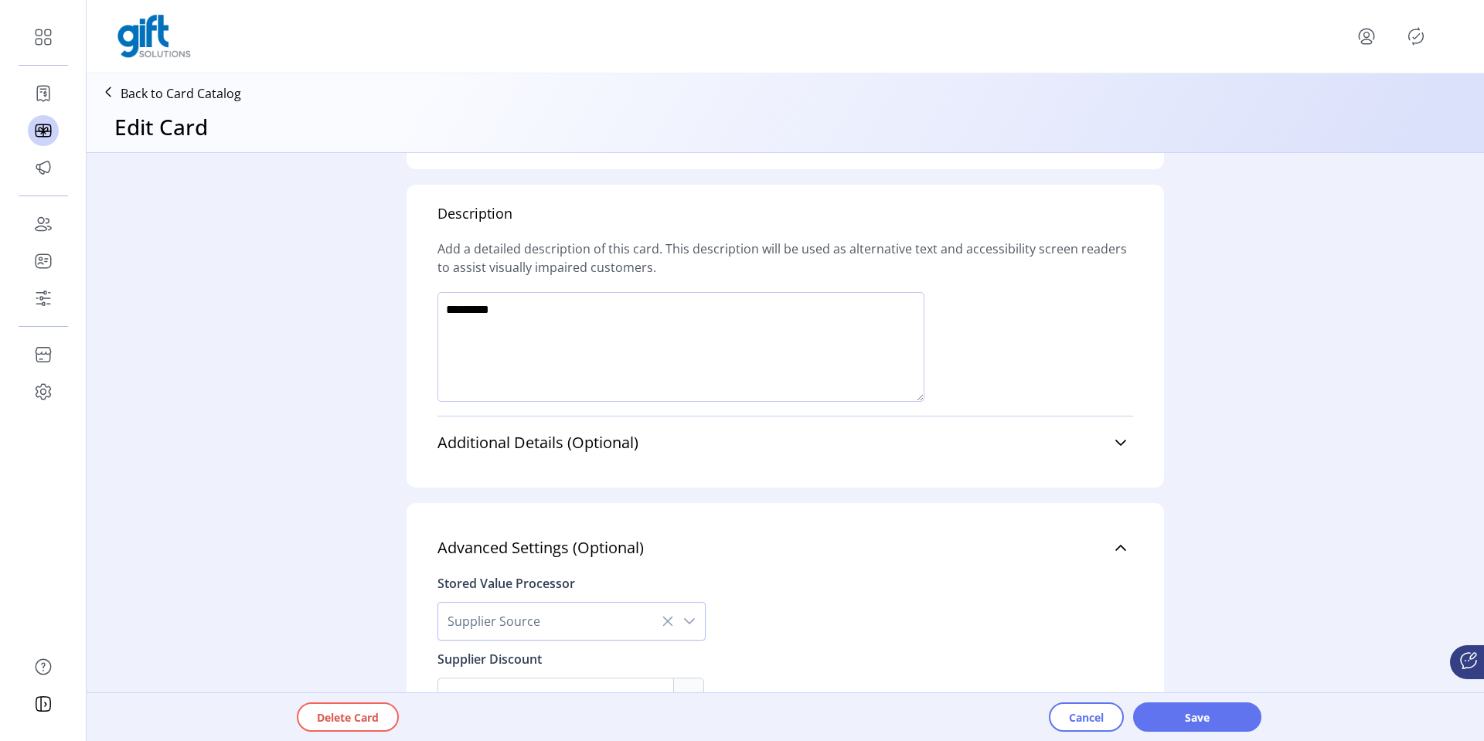
scroll to position [1098, 0]
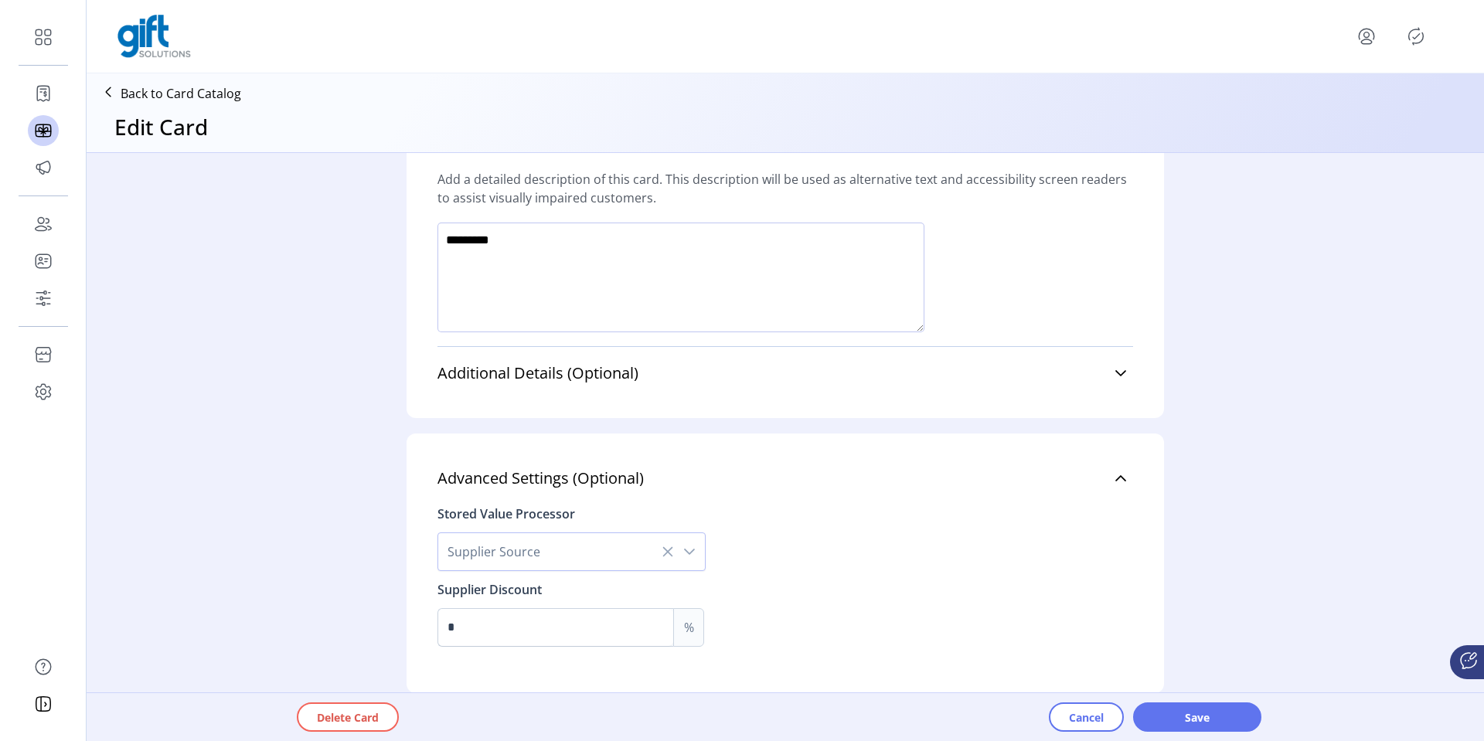
click at [687, 551] on icon "dropdown trigger" at bounding box center [689, 552] width 11 height 6
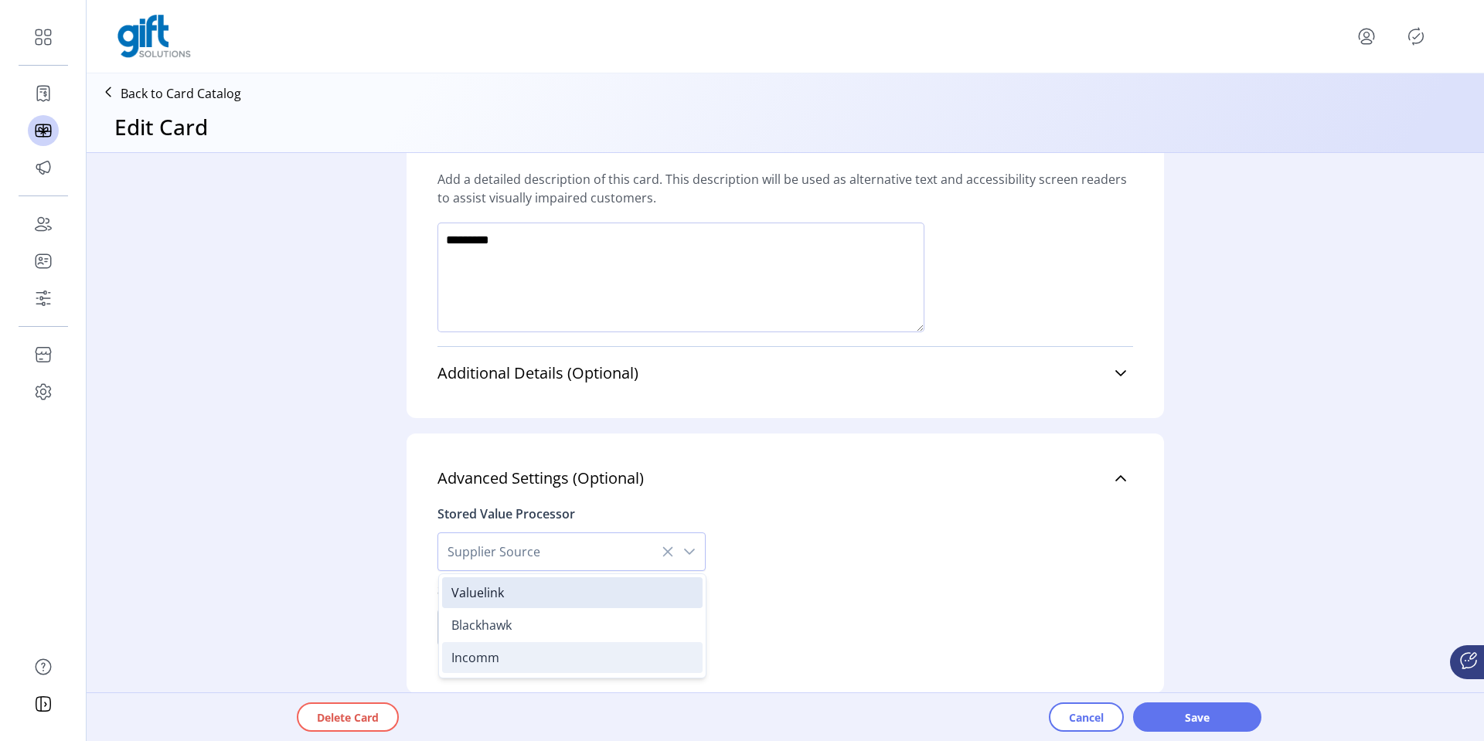
click at [510, 652] on li "Incomm" at bounding box center [572, 657] width 260 height 31
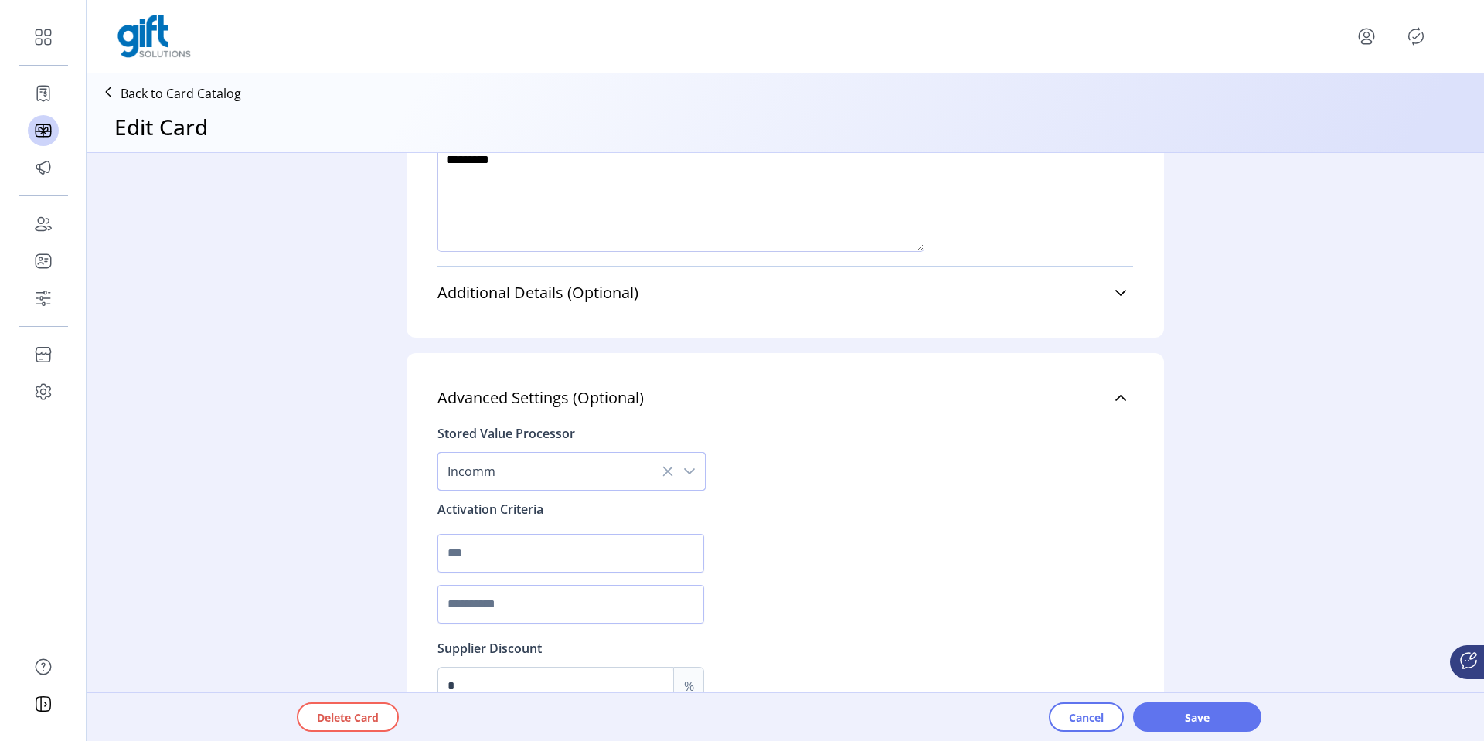
scroll to position [1237, 0]
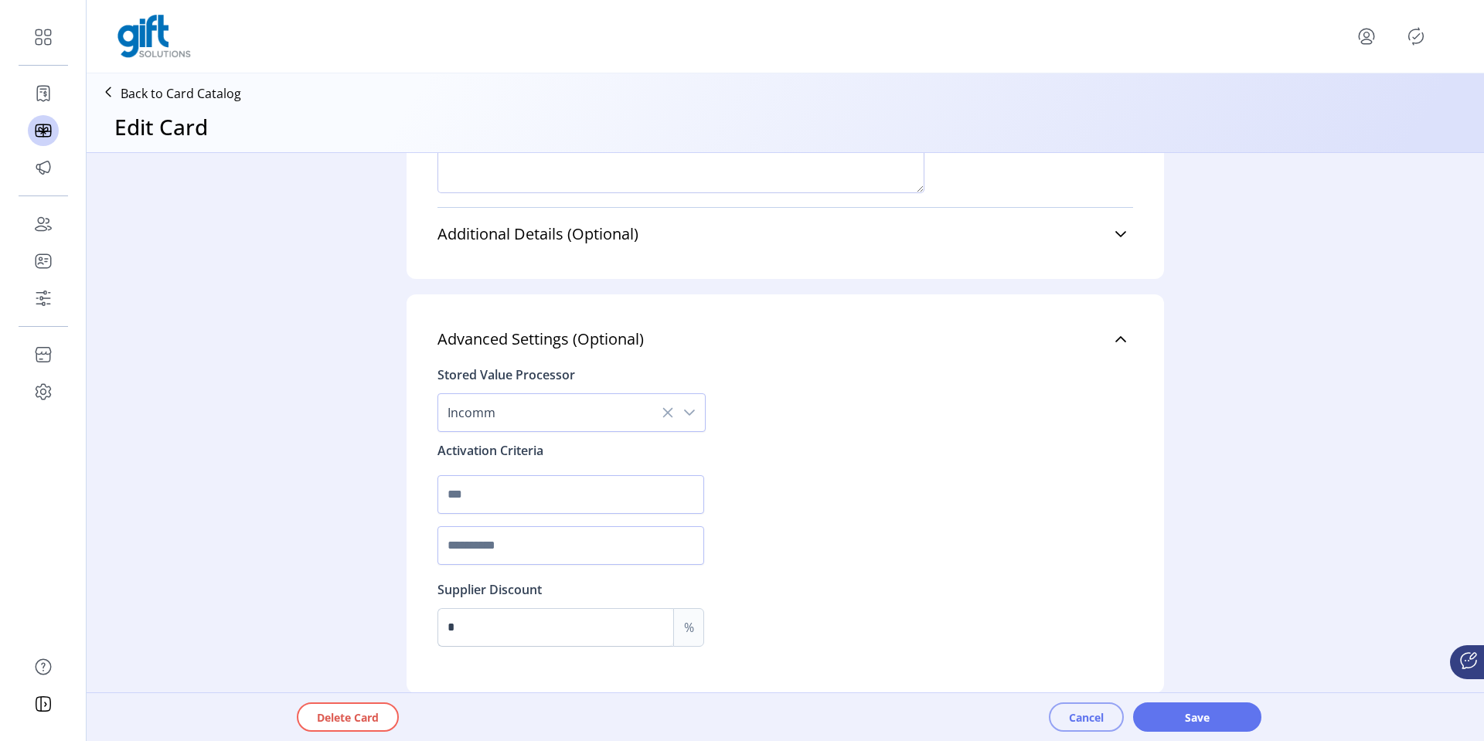
click at [1073, 711] on span "Cancel" at bounding box center [1086, 717] width 35 height 16
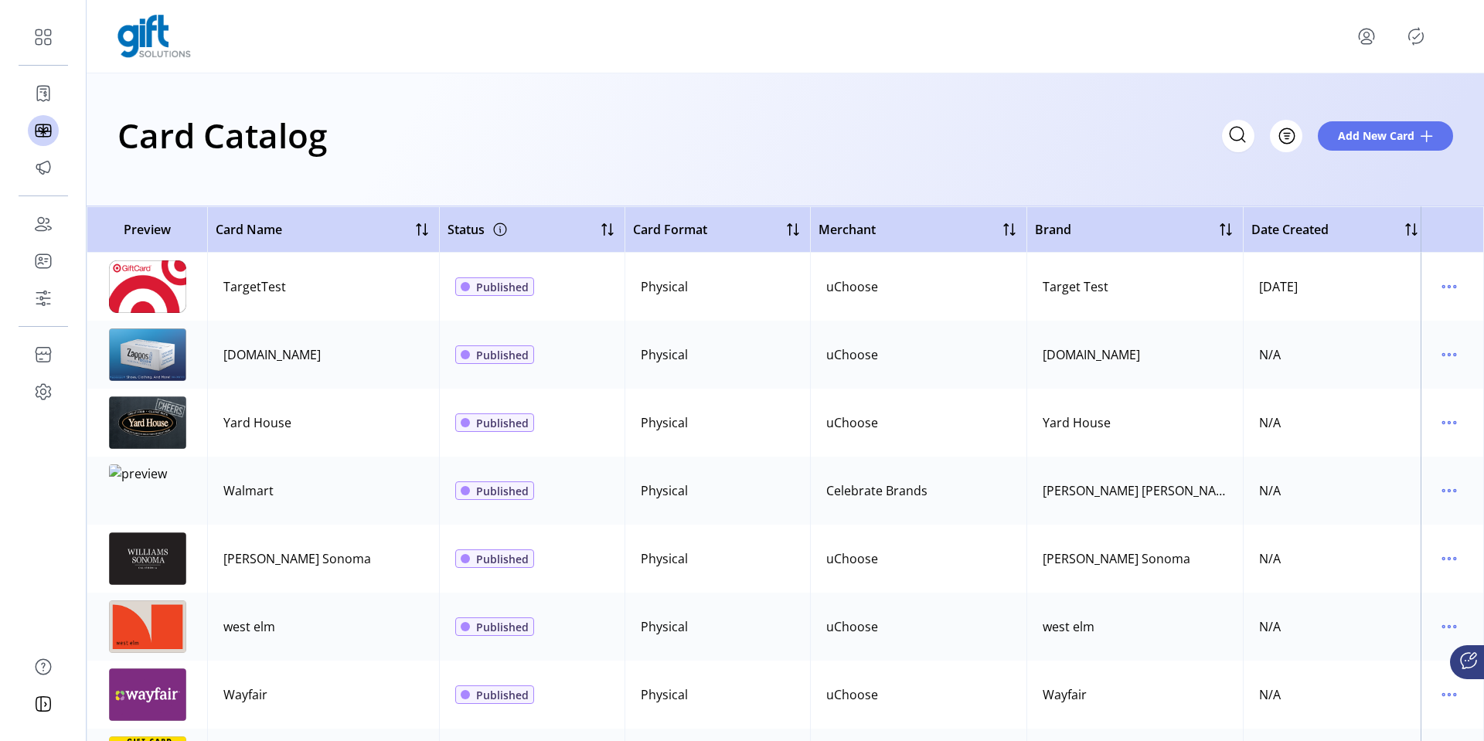
click at [941, 362] on td "uChoose" at bounding box center [918, 355] width 216 height 68
click at [1445, 356] on icon "menu" at bounding box center [1449, 354] width 25 height 25
click at [1376, 406] on span "Edit Details" at bounding box center [1376, 409] width 128 height 12
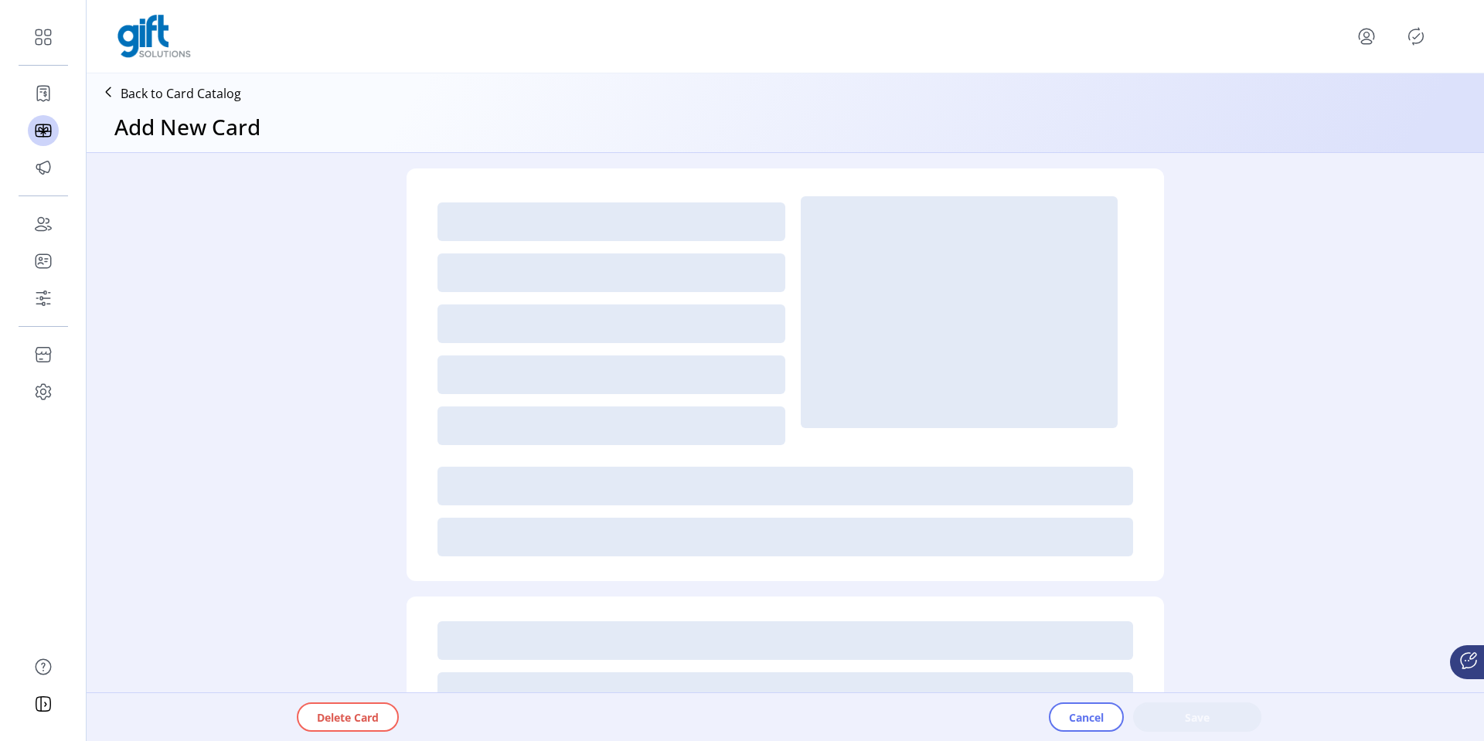
type textarea "*********"
type input "*"
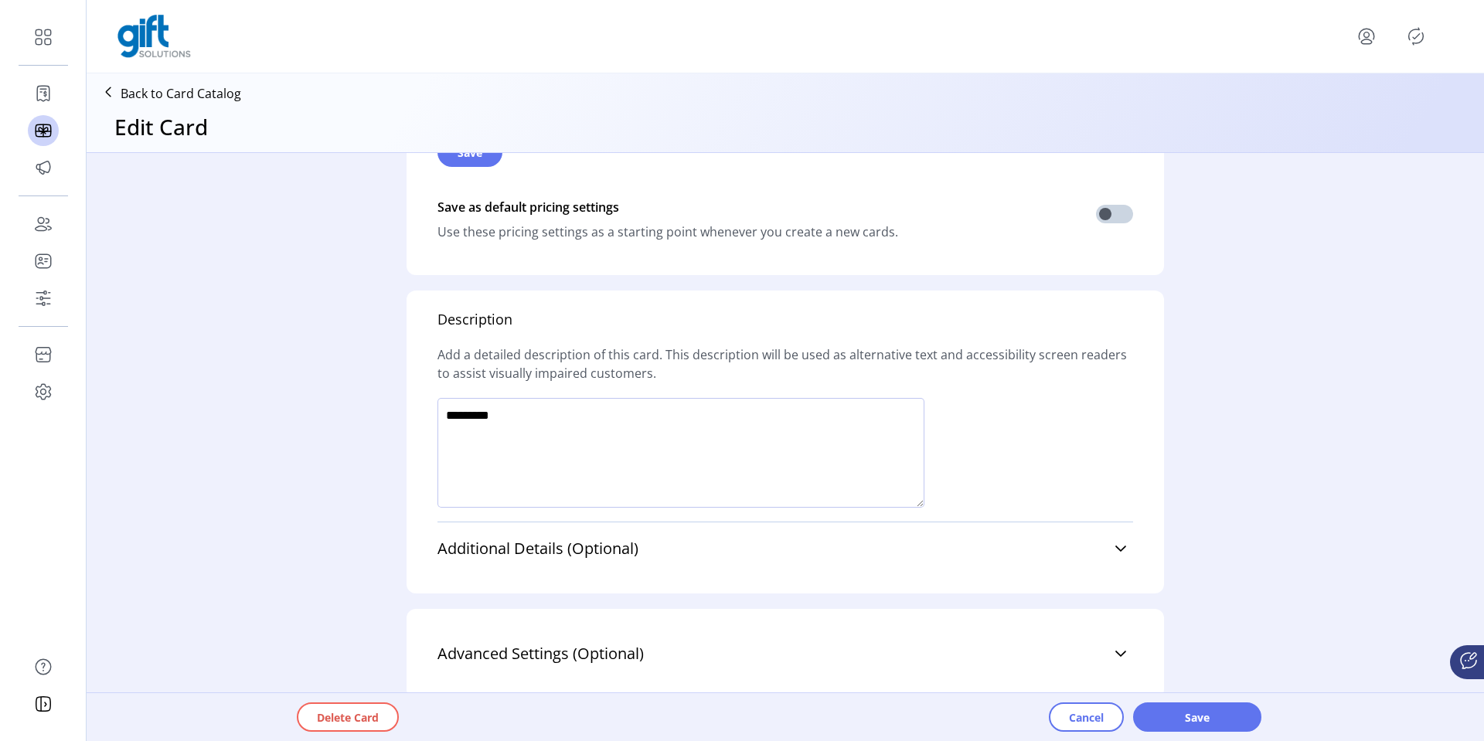
scroll to position [928, 0]
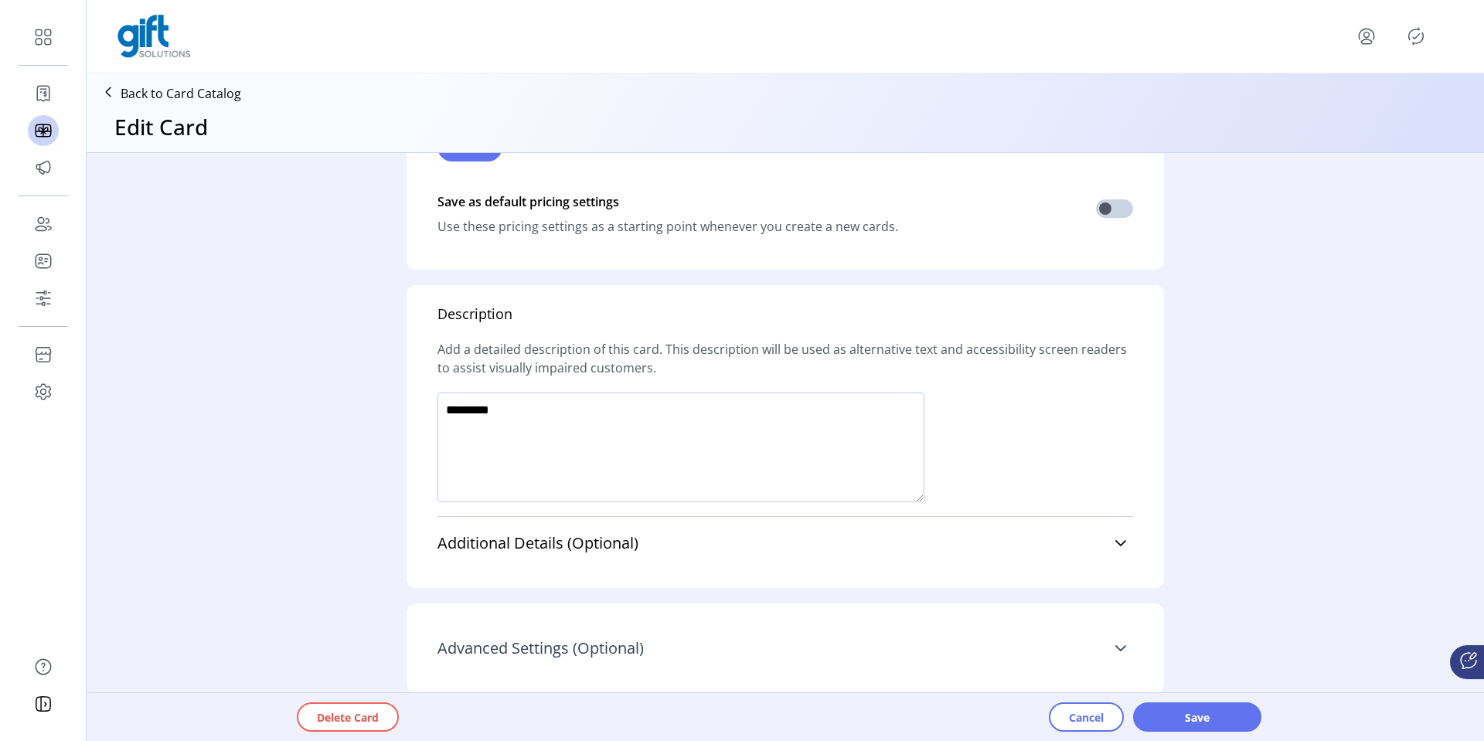
click at [1103, 640] on link "Advanced Settings (Optional)" at bounding box center [785, 648] width 696 height 34
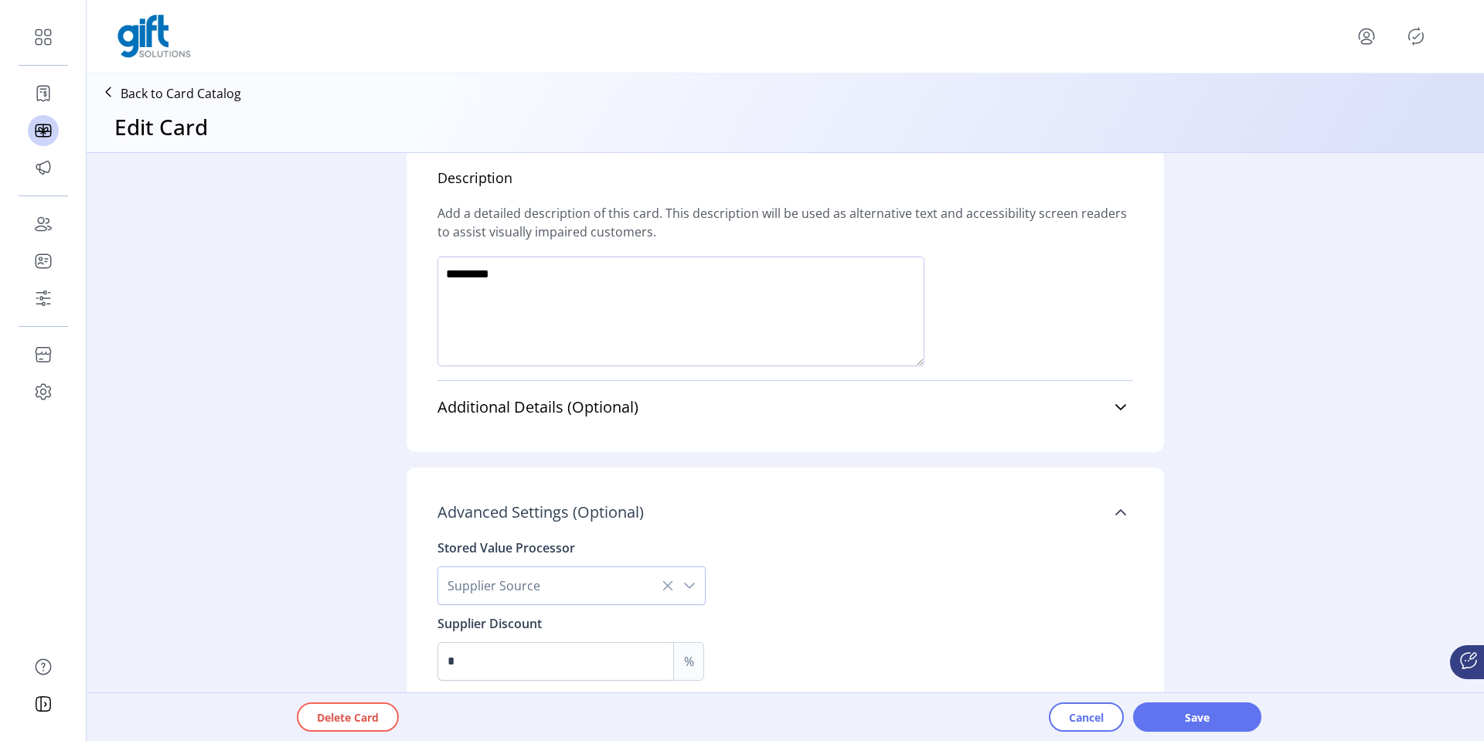
scroll to position [1098, 0]
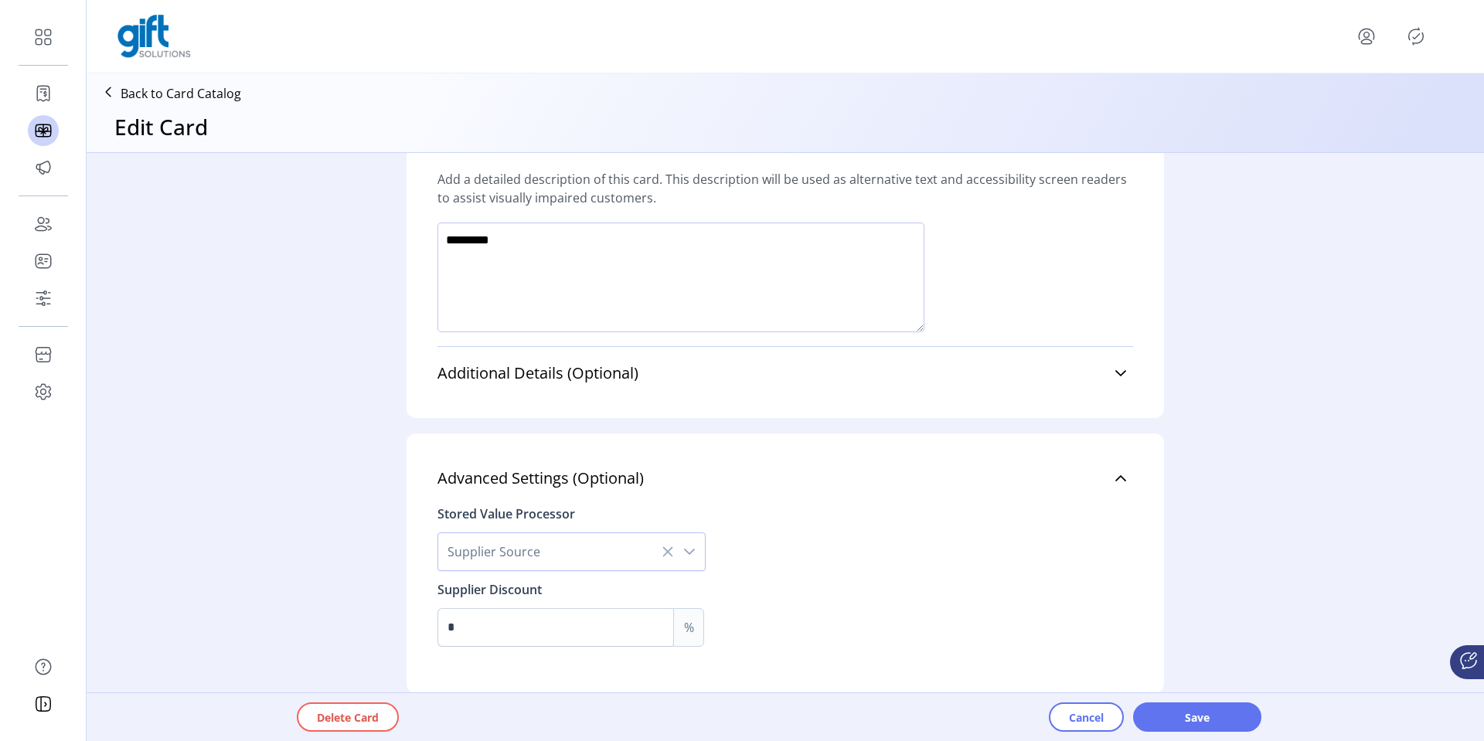
click at [687, 550] on icon "dropdown trigger" at bounding box center [689, 552] width 12 height 12
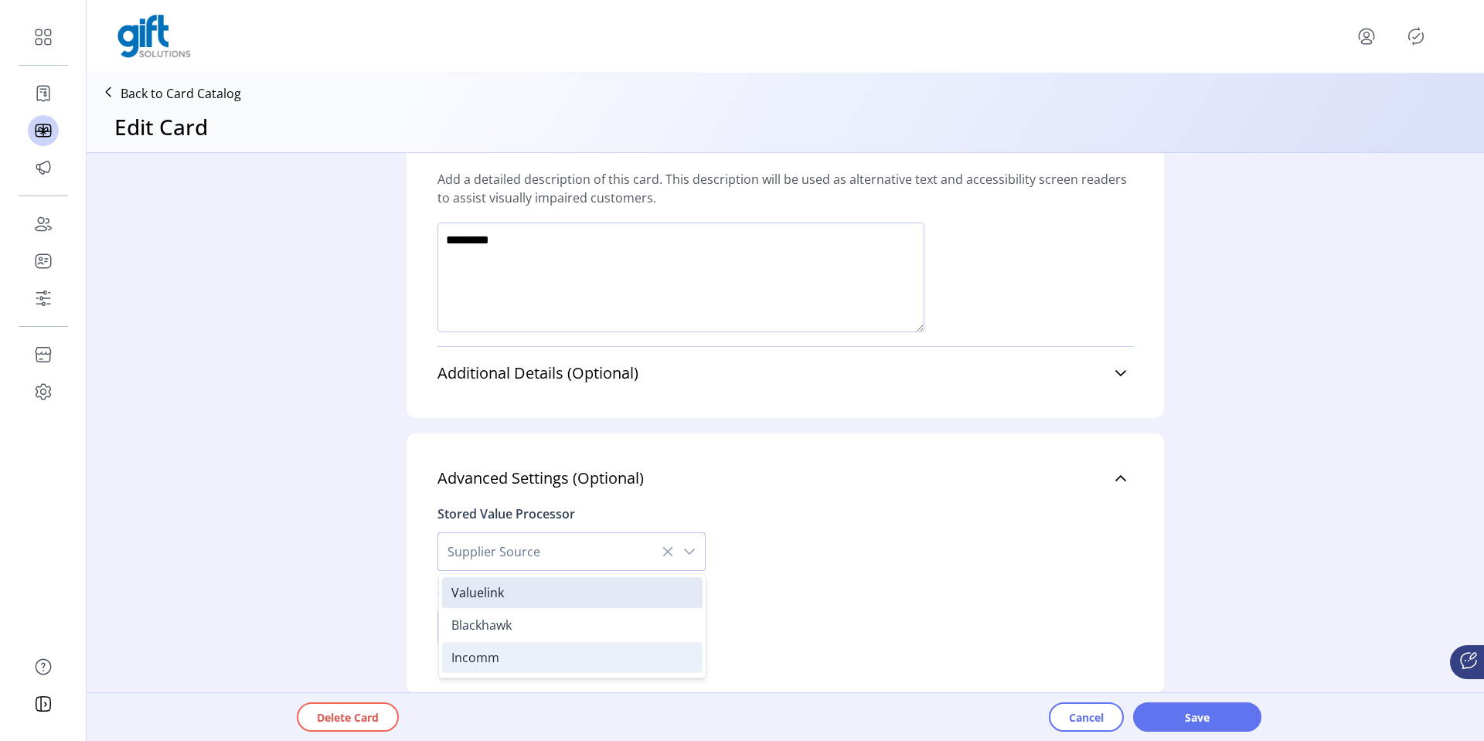
click at [532, 642] on li "Incomm" at bounding box center [572, 657] width 260 height 31
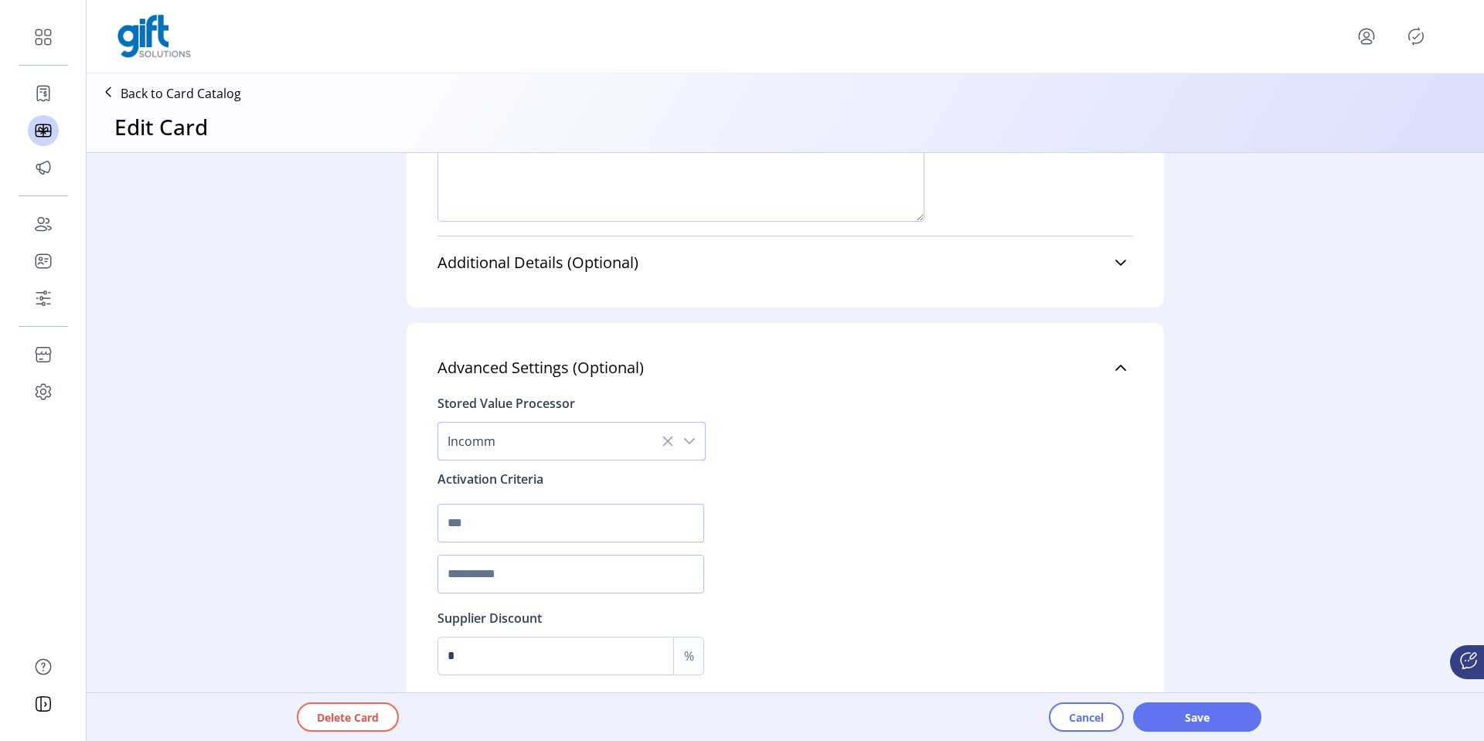
scroll to position [1237, 0]
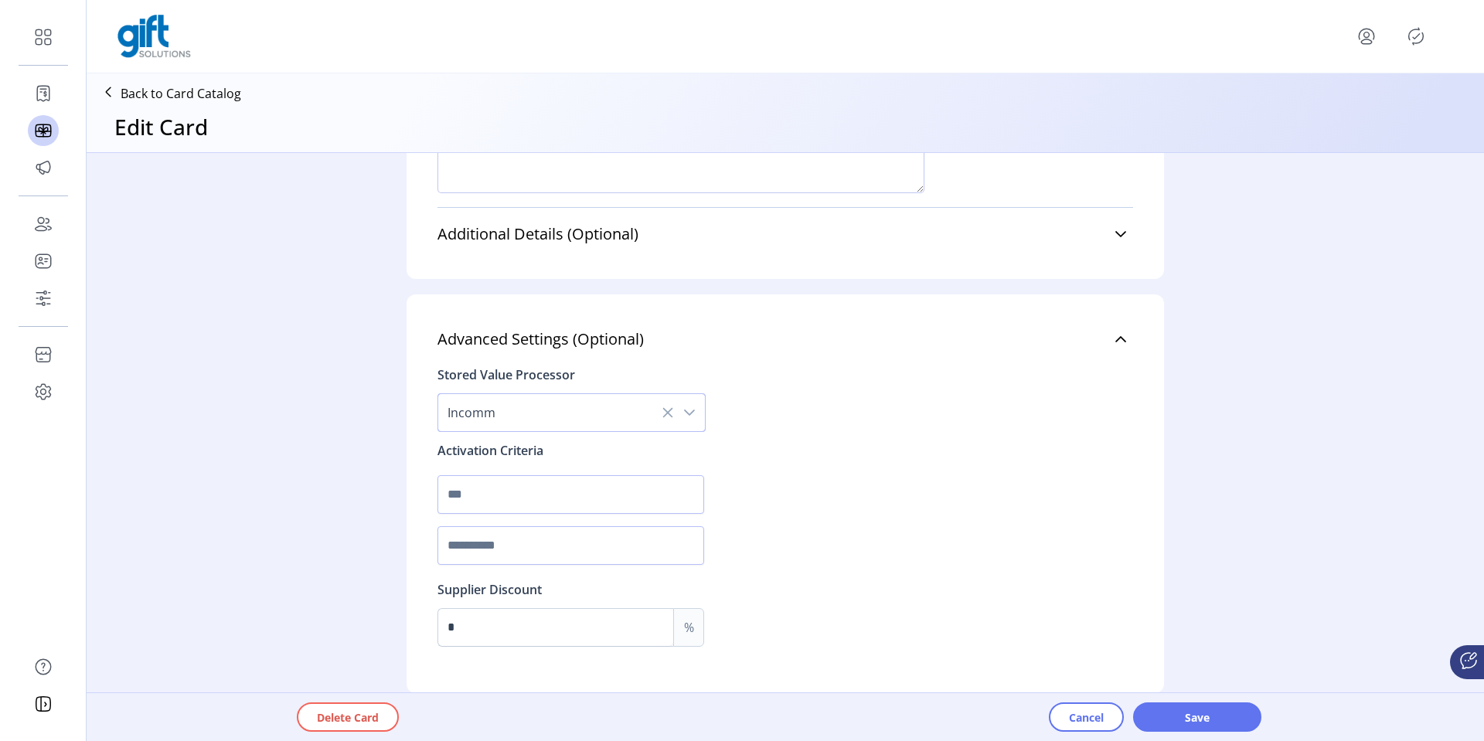
click at [691, 408] on icon "dropdown trigger" at bounding box center [689, 412] width 12 height 12
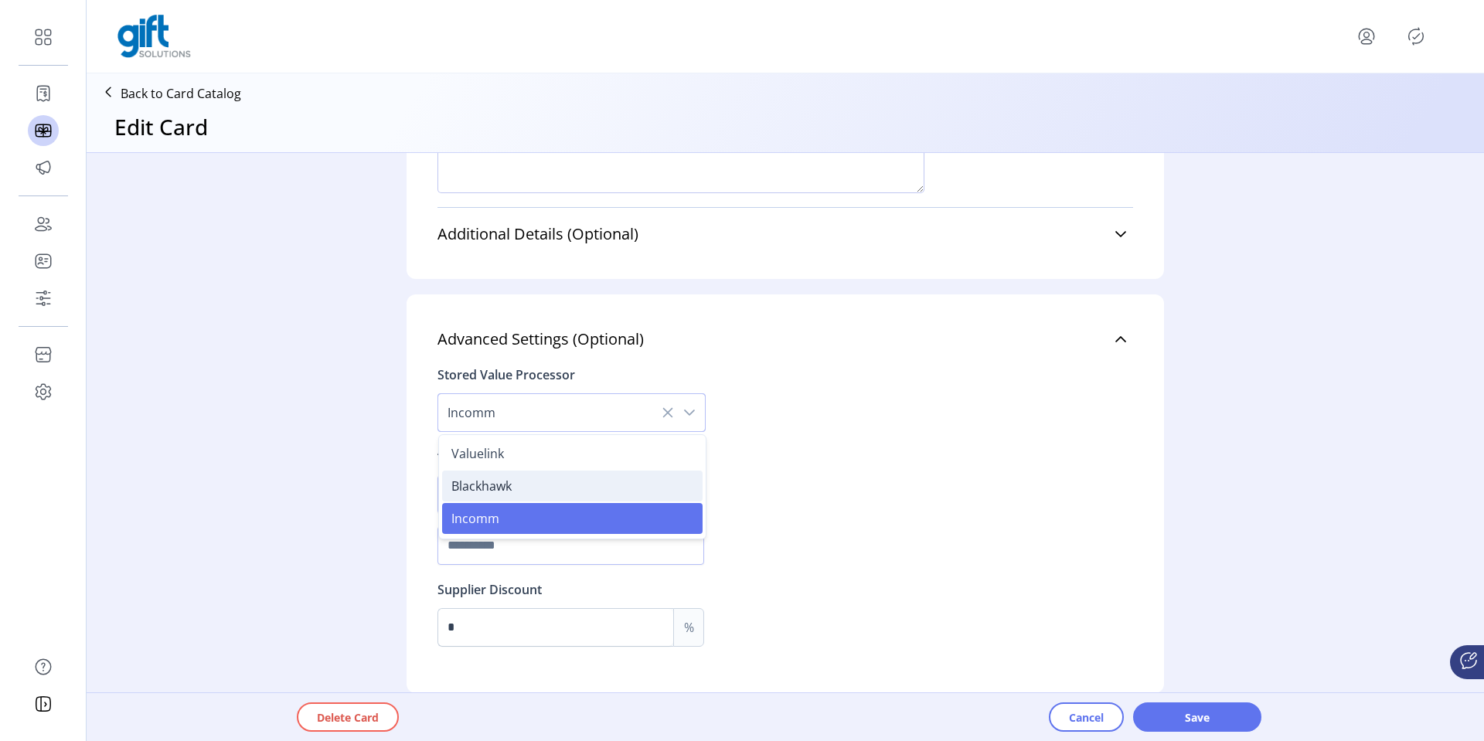
click at [577, 481] on li "Blackhawk" at bounding box center [572, 486] width 260 height 31
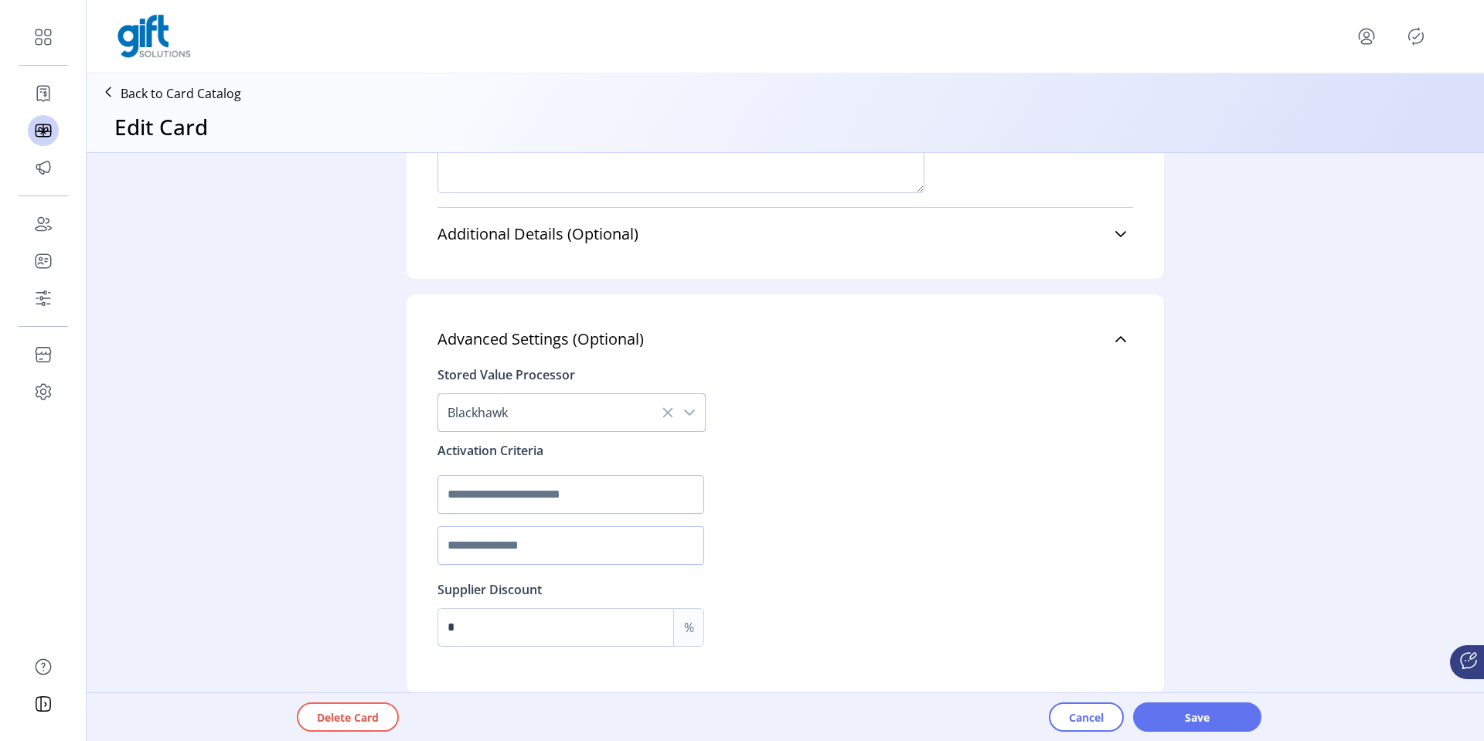
click at [688, 403] on div "dropdown trigger" at bounding box center [689, 412] width 31 height 37
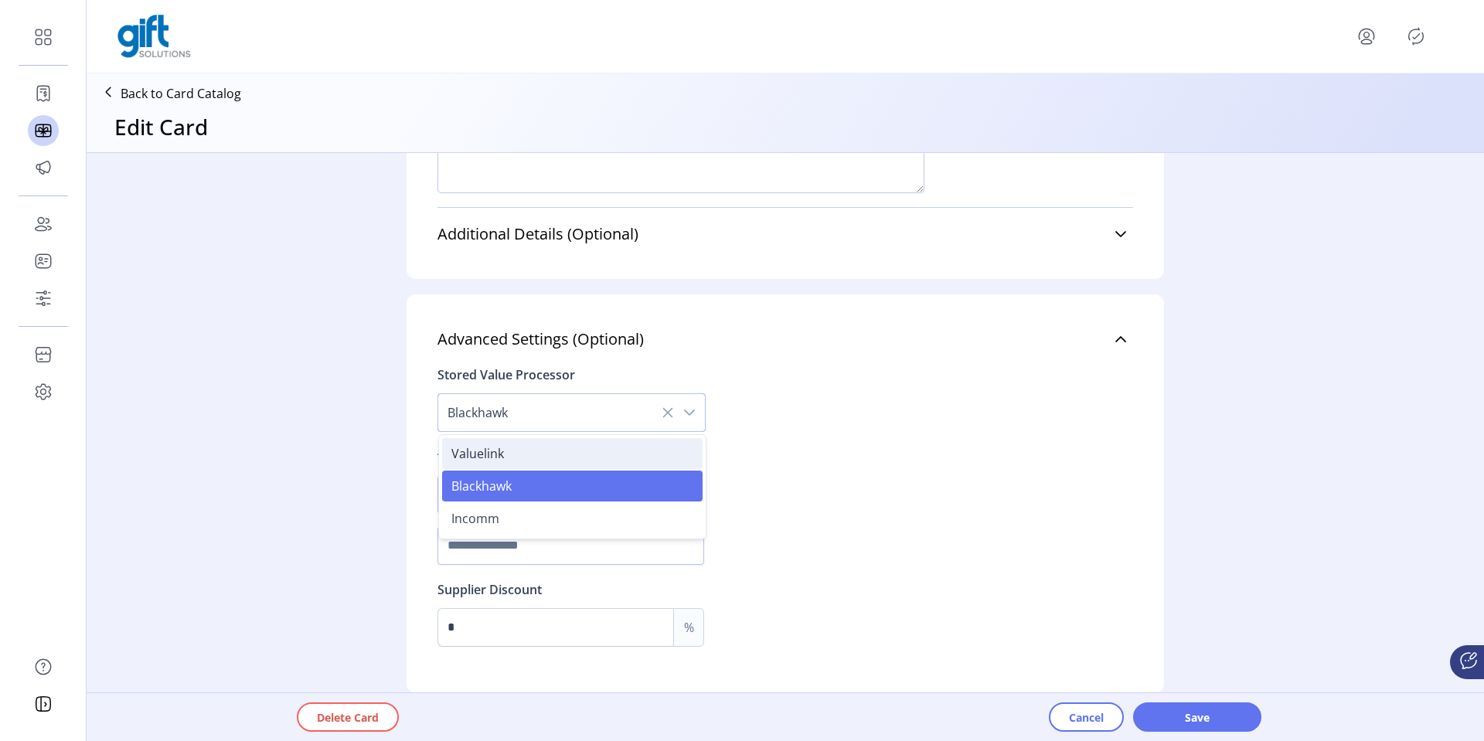
click at [587, 467] on li "Valuelink" at bounding box center [572, 453] width 260 height 31
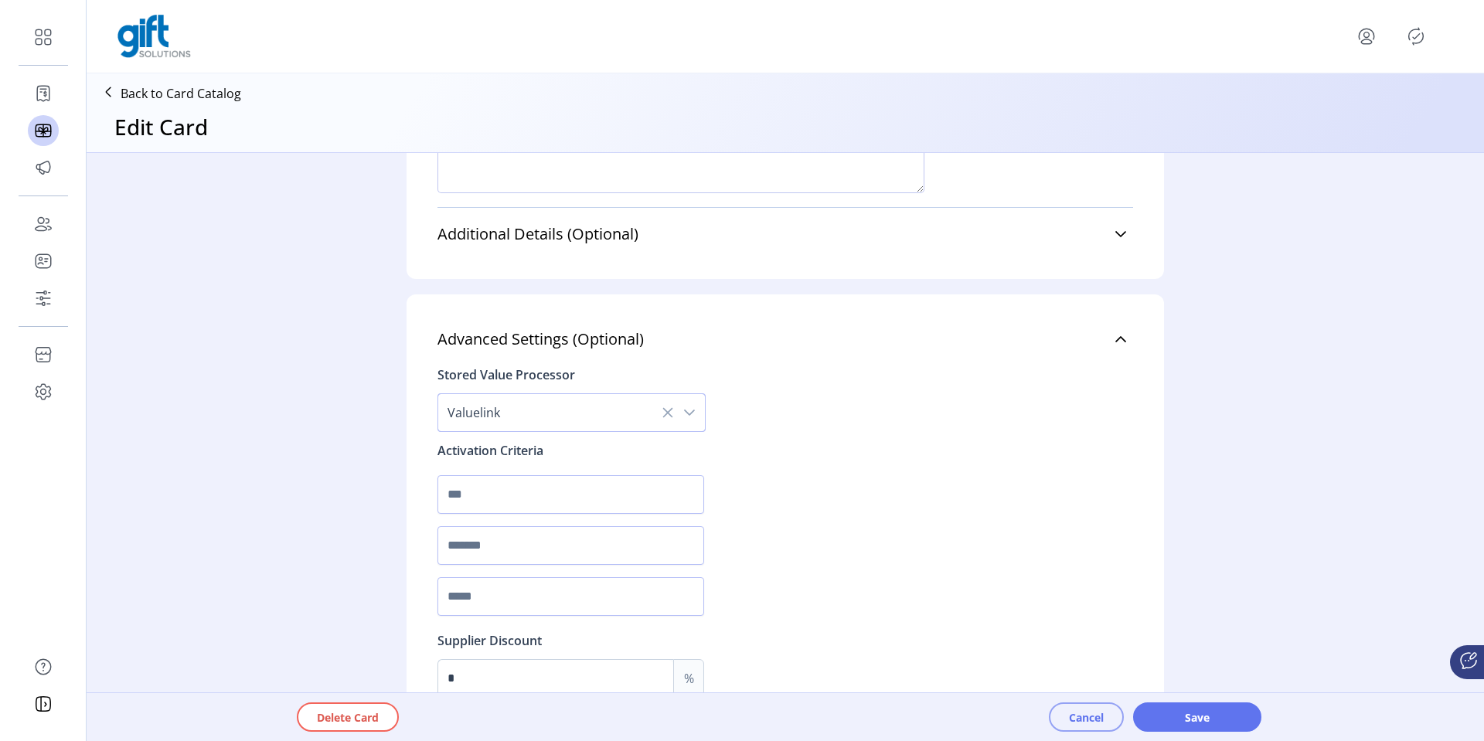
click at [1083, 710] on span "Cancel" at bounding box center [1086, 717] width 35 height 16
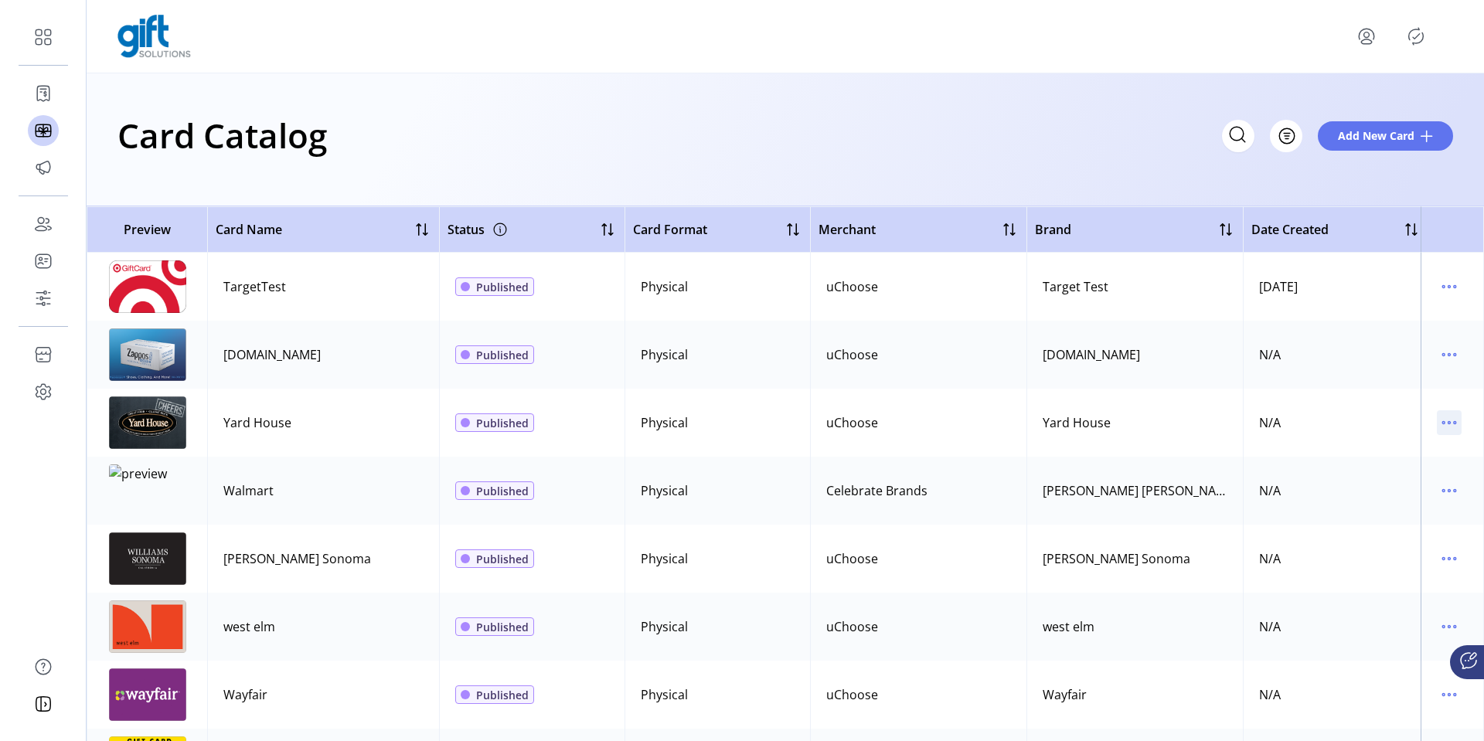
click at [1437, 423] on icon "menu" at bounding box center [1449, 422] width 25 height 25
click at [1368, 471] on span "Edit Details" at bounding box center [1376, 477] width 128 height 12
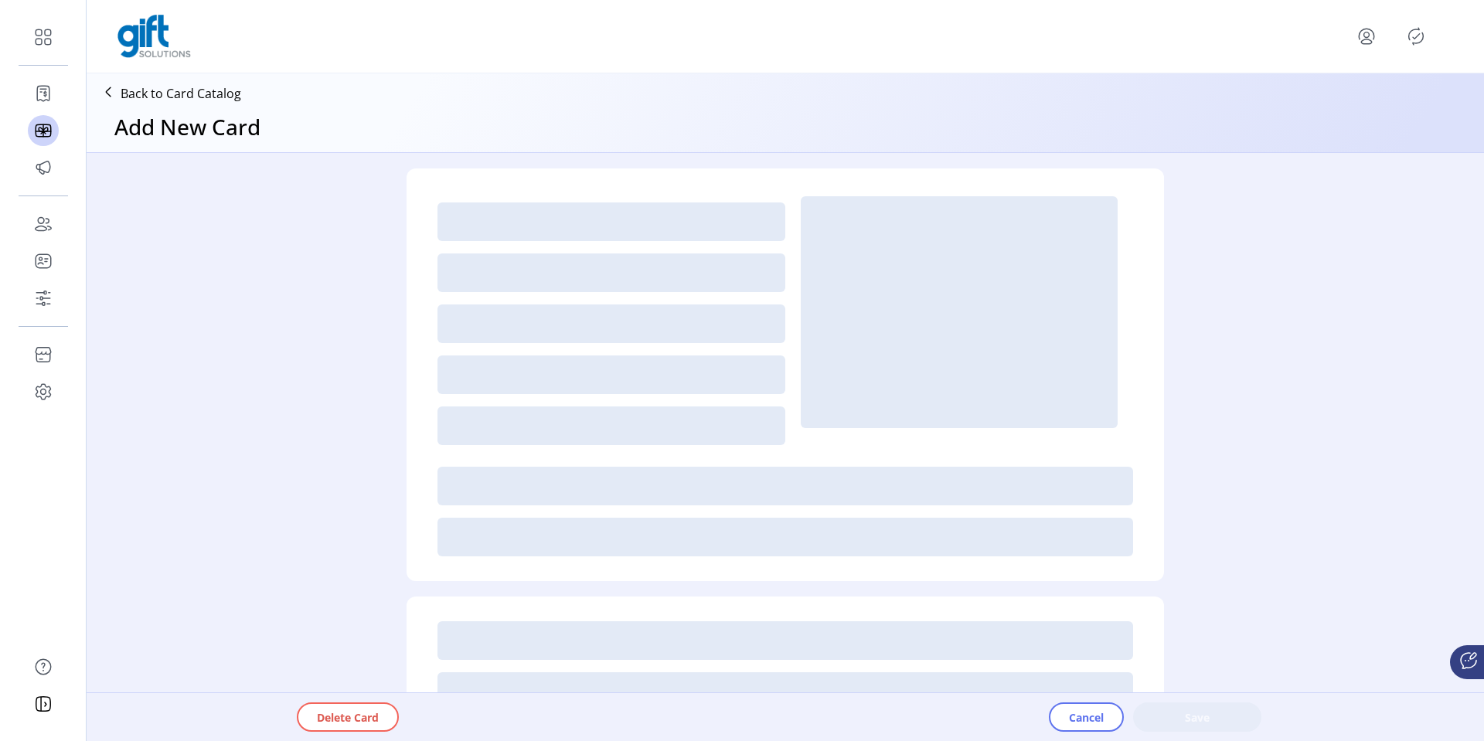
type textarea "*********"
type input "*"
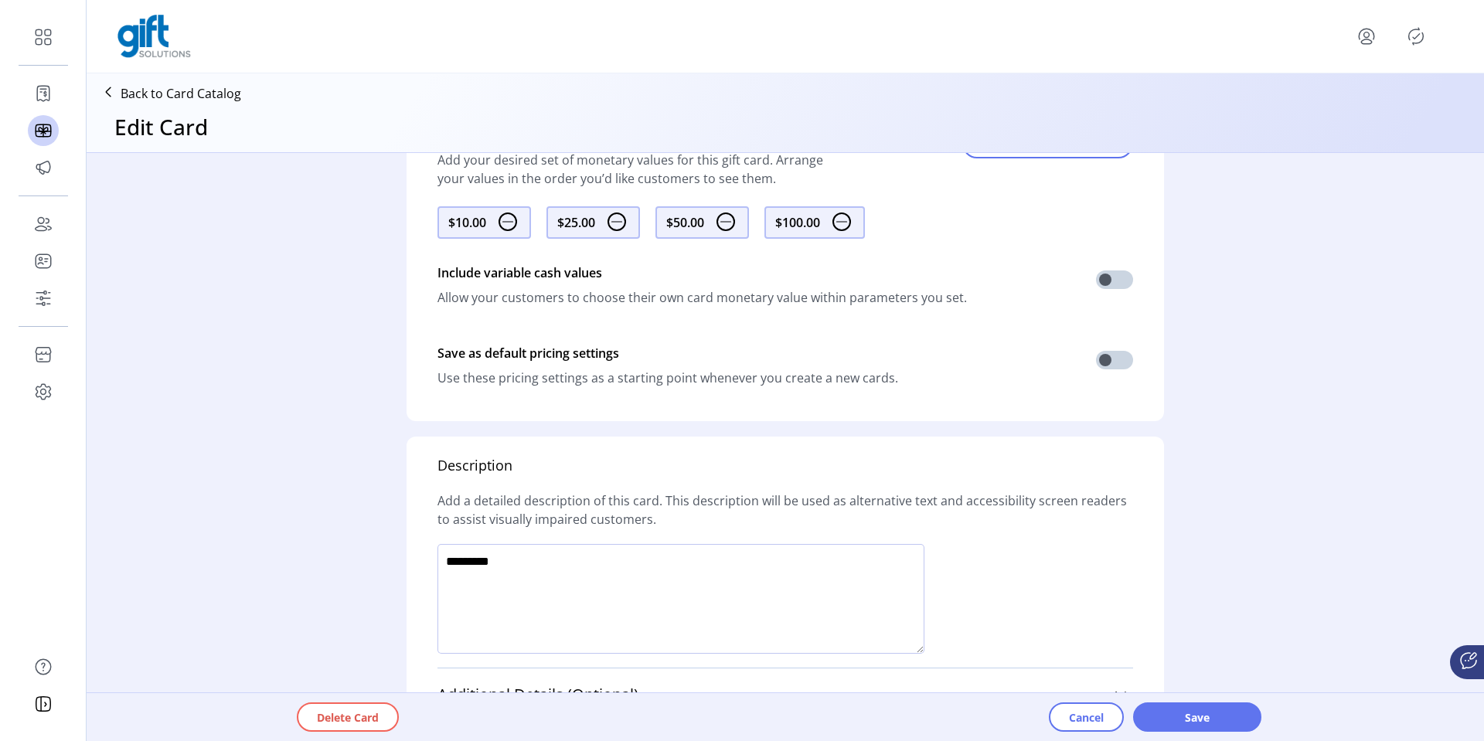
scroll to position [820, 0]
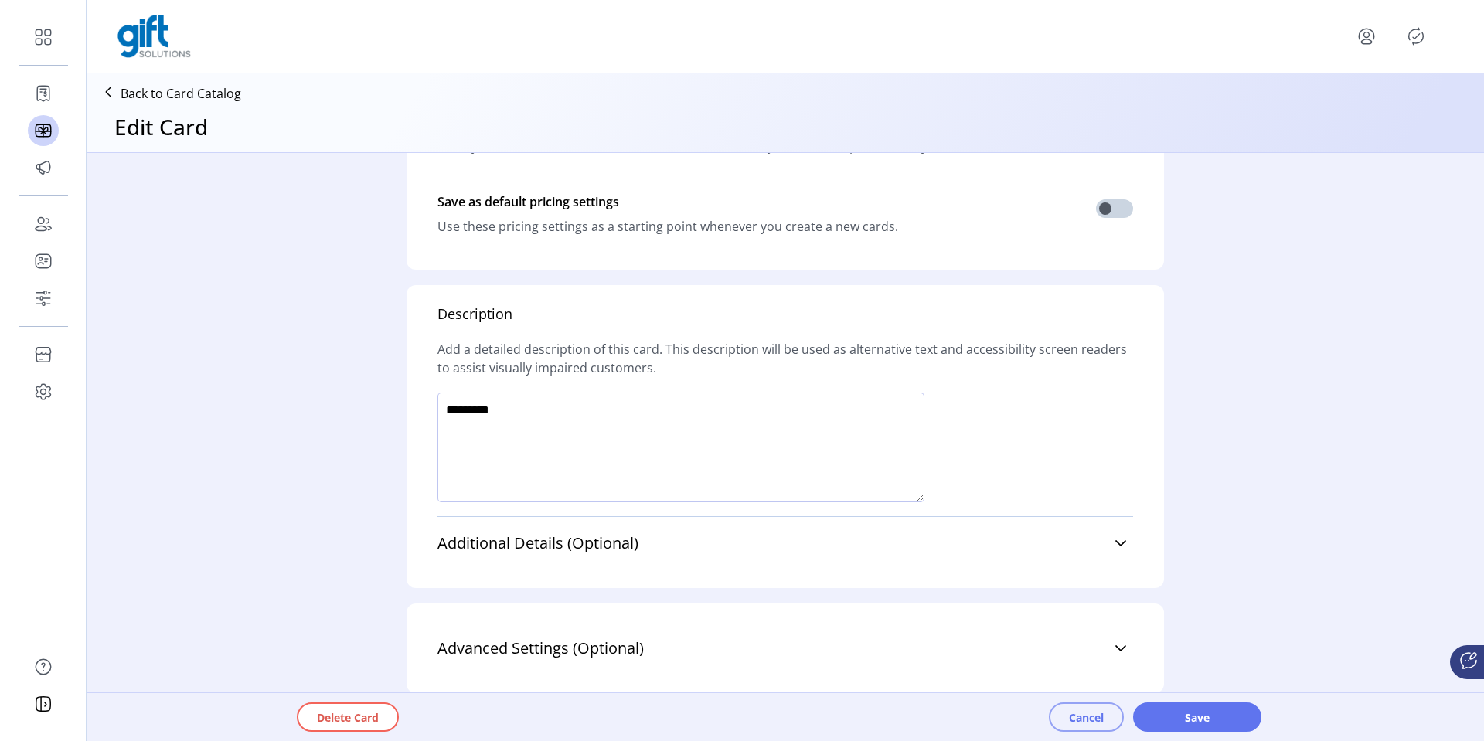
click at [1072, 717] on span "Cancel" at bounding box center [1086, 717] width 35 height 16
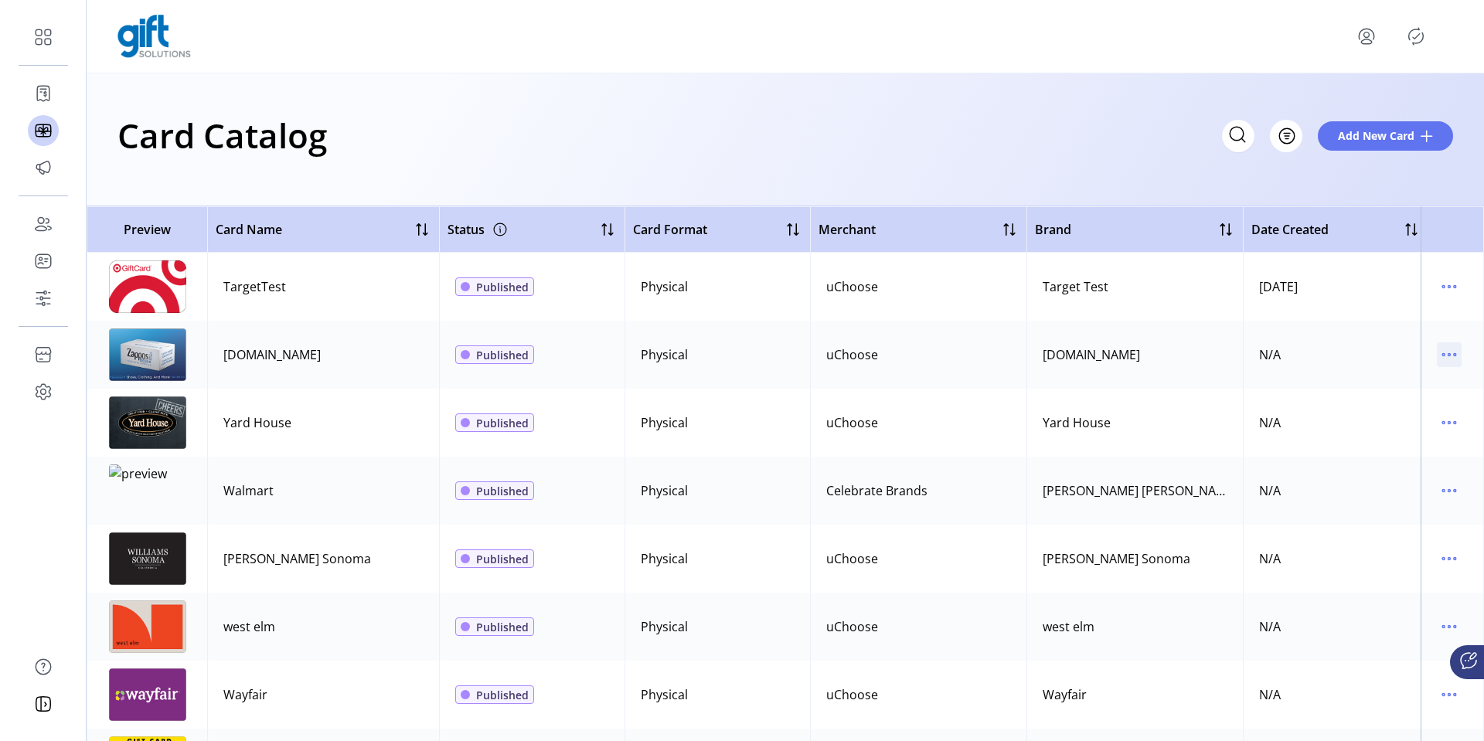
click at [1444, 357] on icon "menu" at bounding box center [1449, 354] width 25 height 25
click at [1380, 406] on span "Edit Details" at bounding box center [1376, 409] width 128 height 12
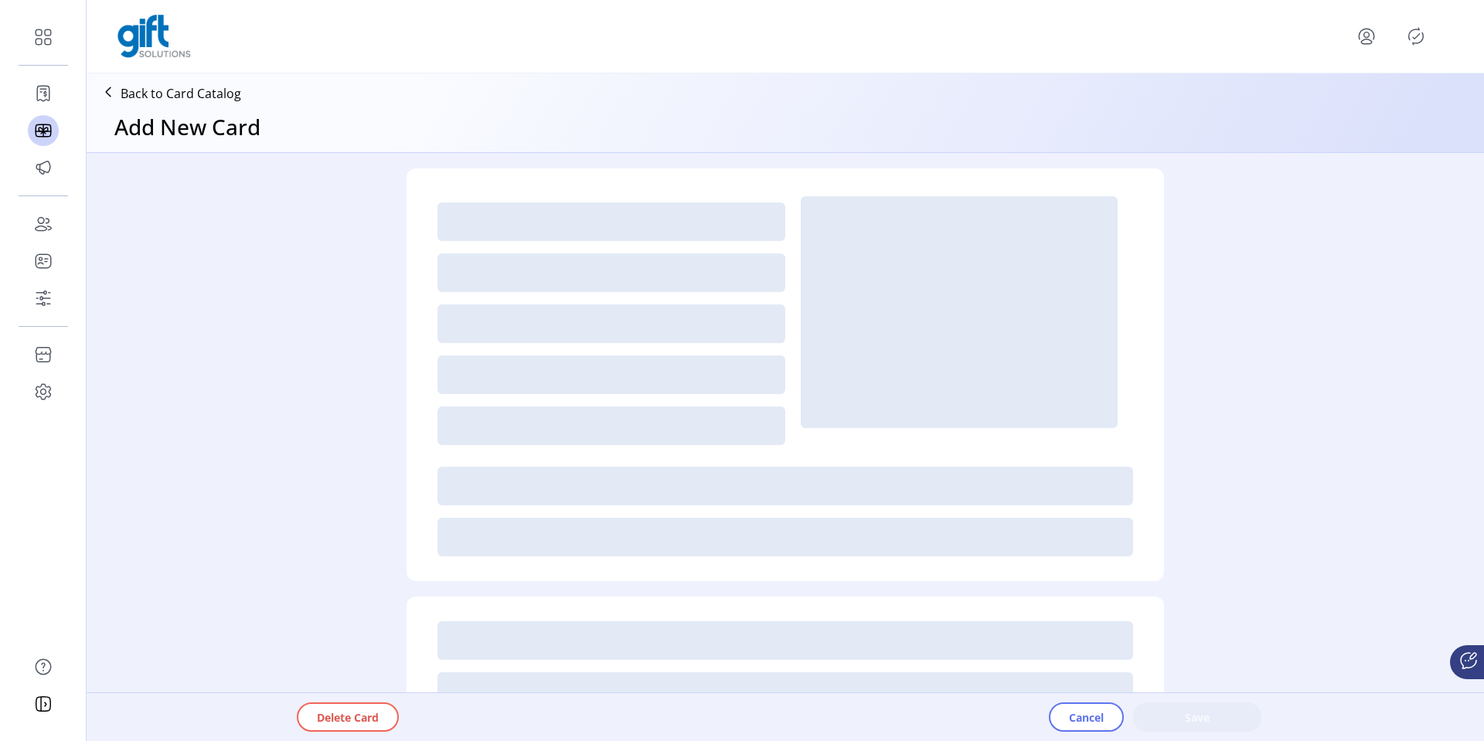
type textarea "*********"
type input "*"
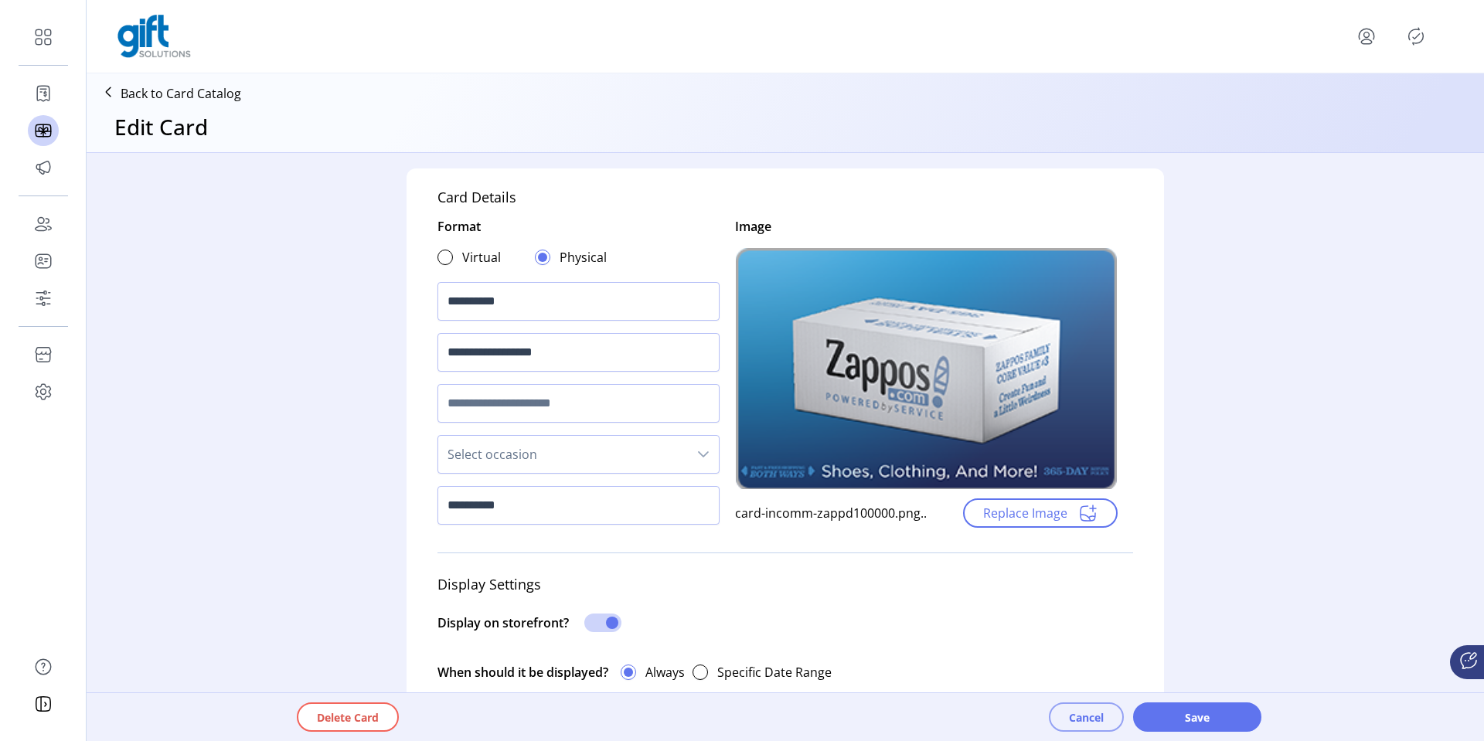
click at [1071, 715] on span "Cancel" at bounding box center [1086, 717] width 35 height 16
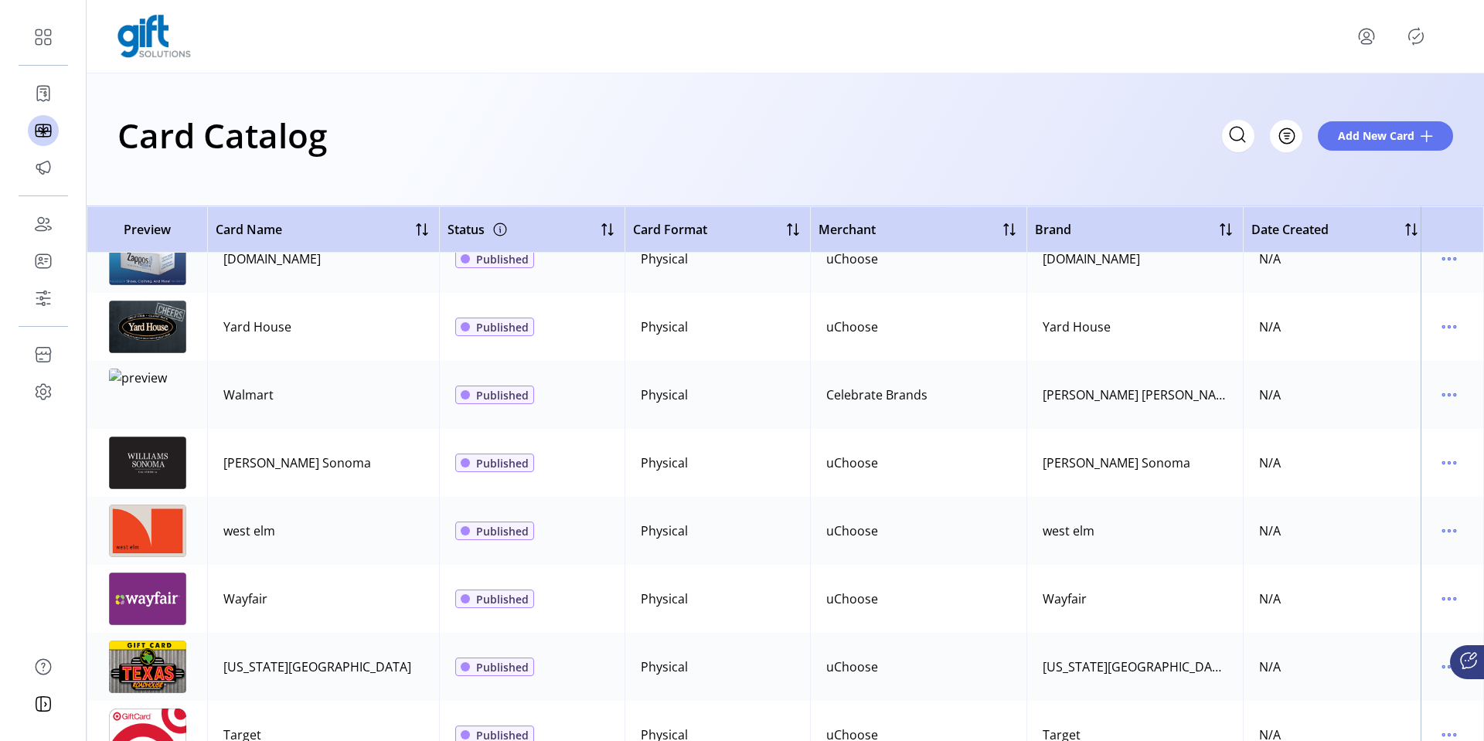
scroll to position [100, 0]
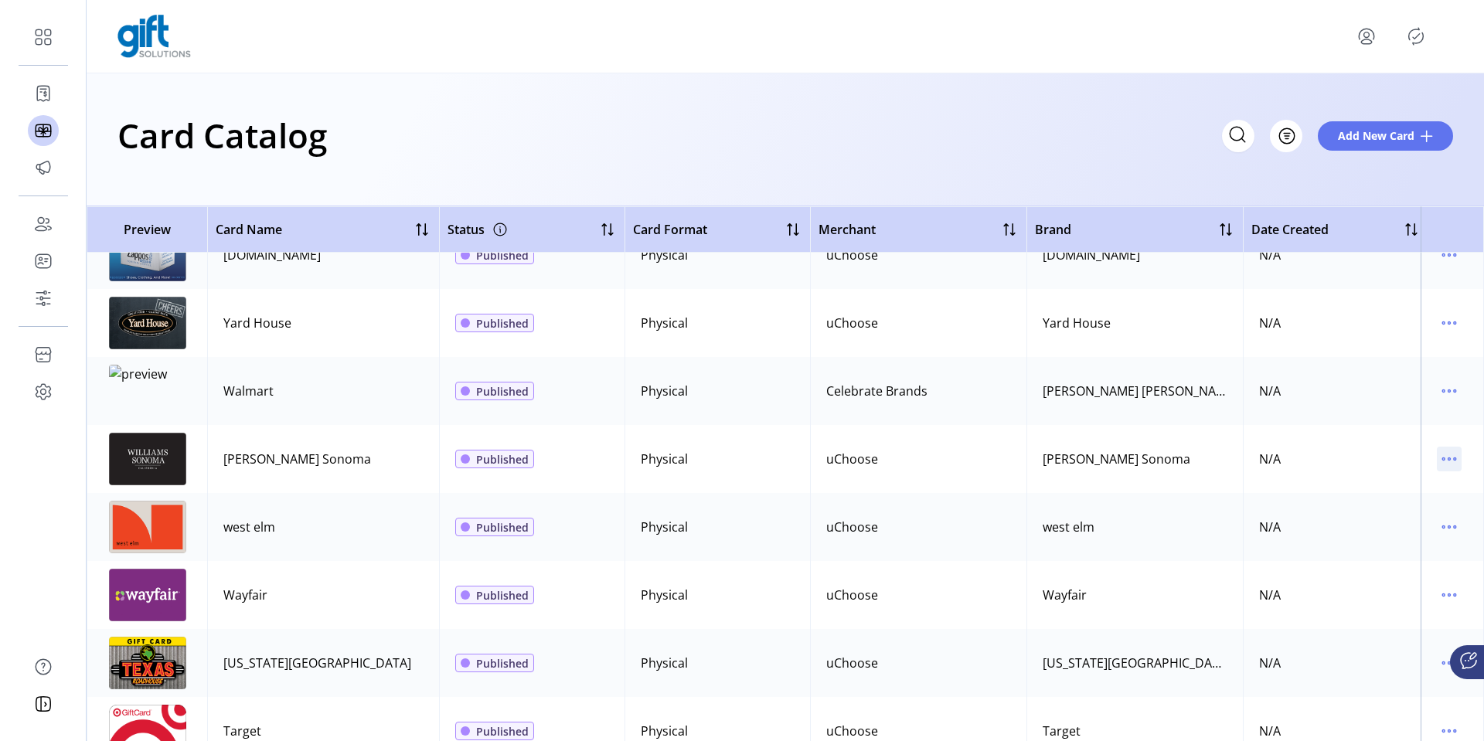
click at [1448, 460] on icon "menu" at bounding box center [1449, 459] width 2 height 2
click at [1366, 508] on span "Edit Details" at bounding box center [1376, 514] width 128 height 12
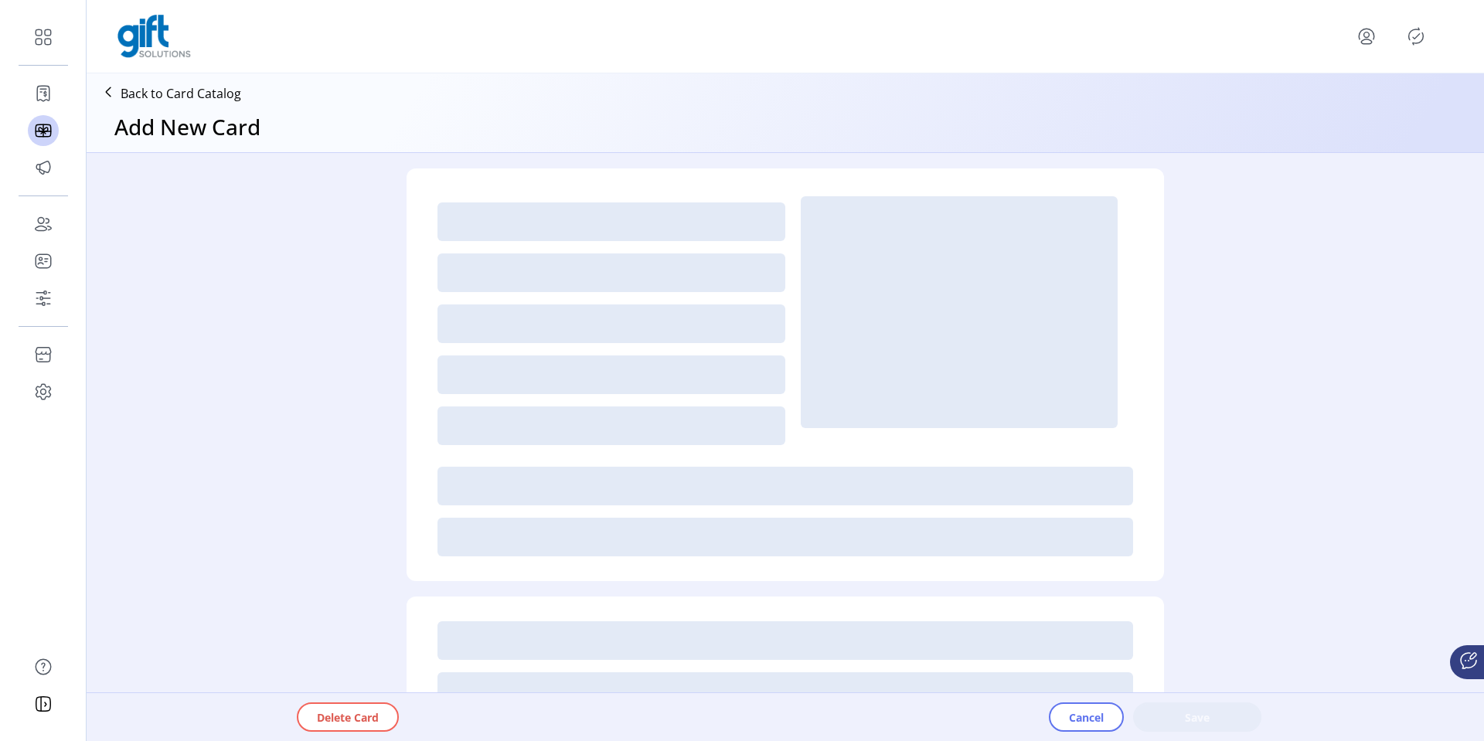
type textarea "*********"
type input "*"
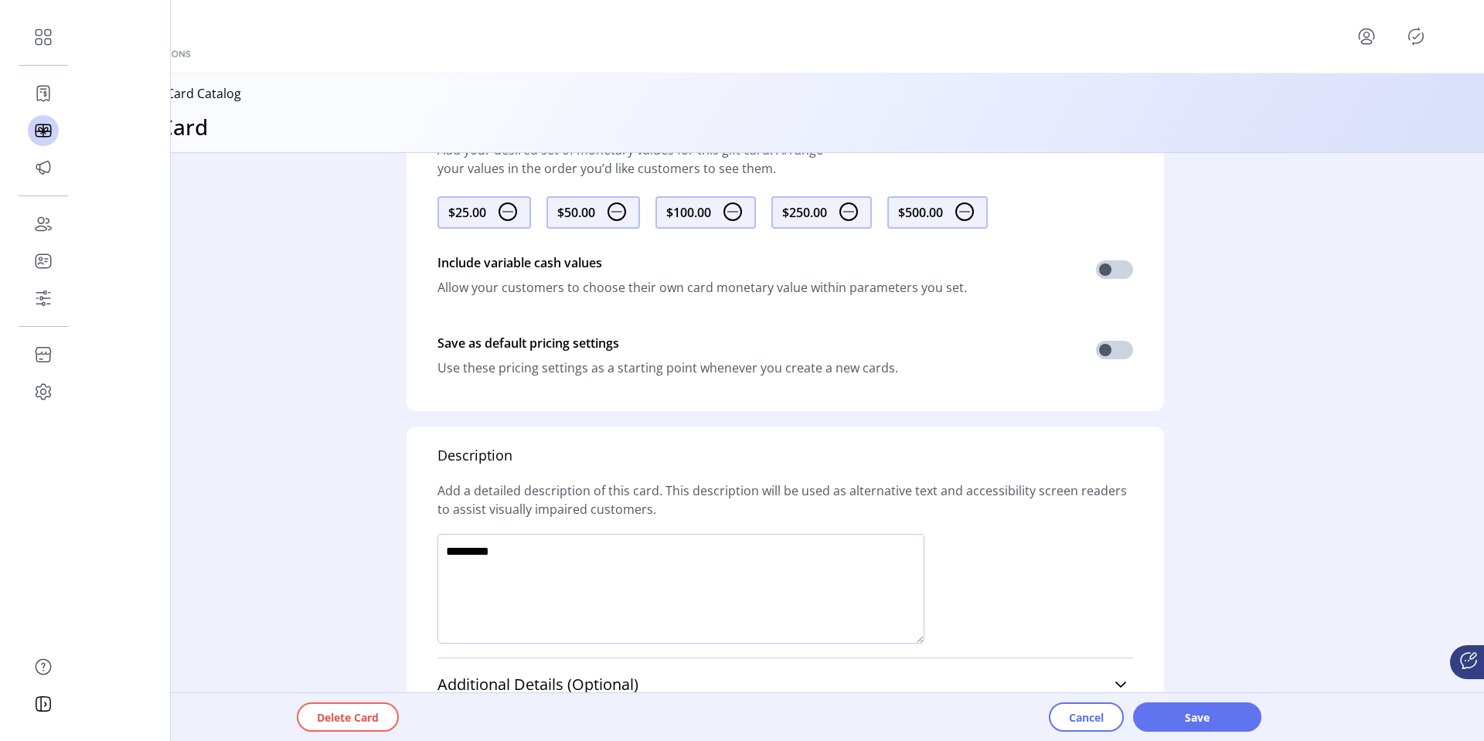
scroll to position [820, 0]
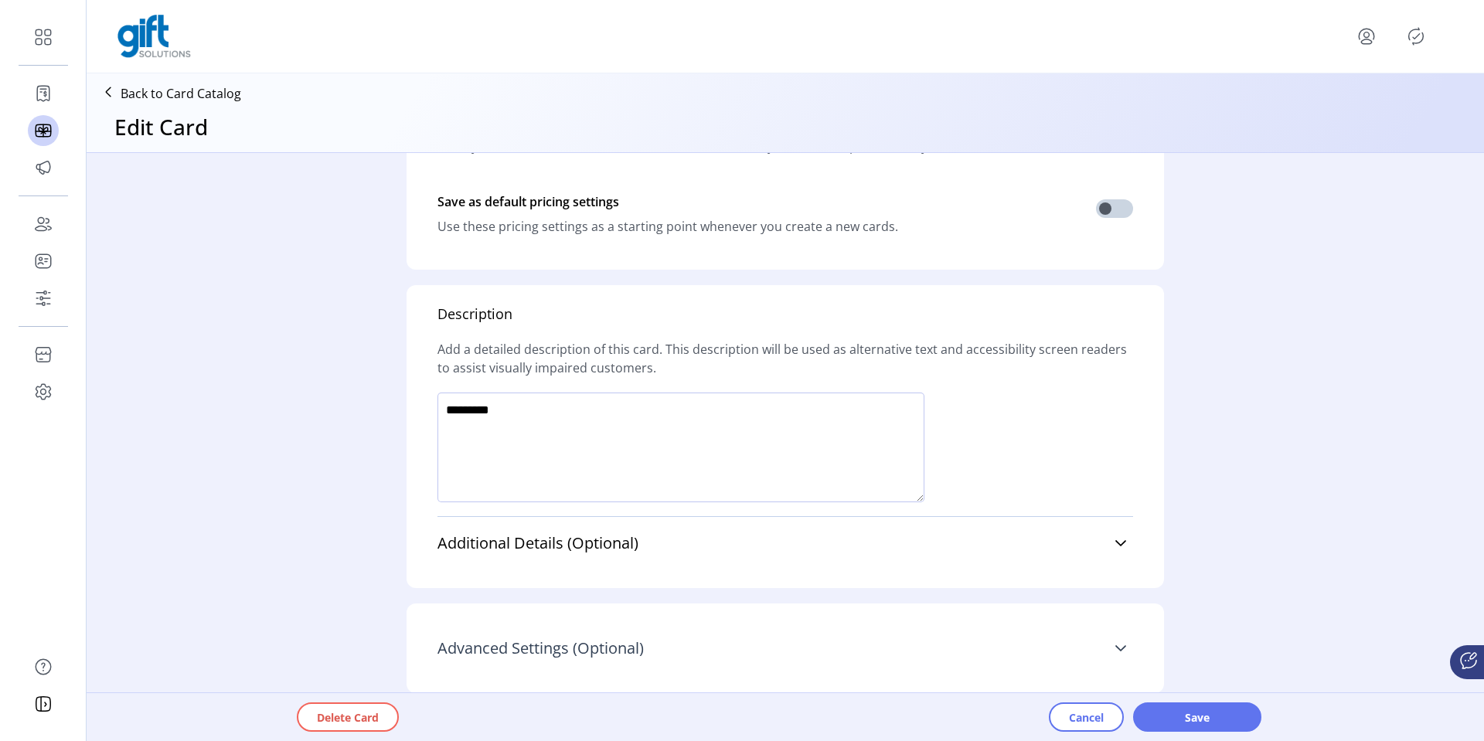
click at [1115, 651] on icon at bounding box center [1120, 648] width 12 height 12
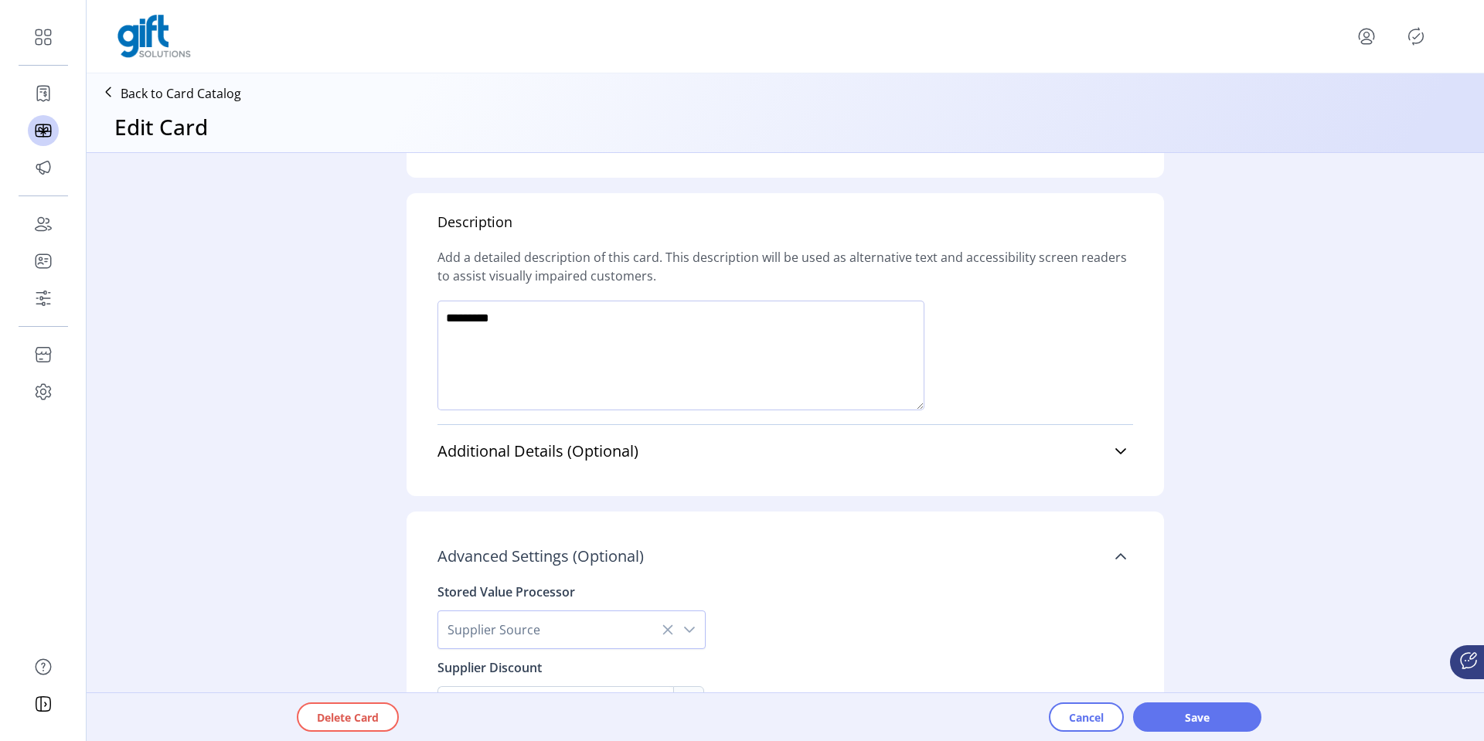
scroll to position [990, 0]
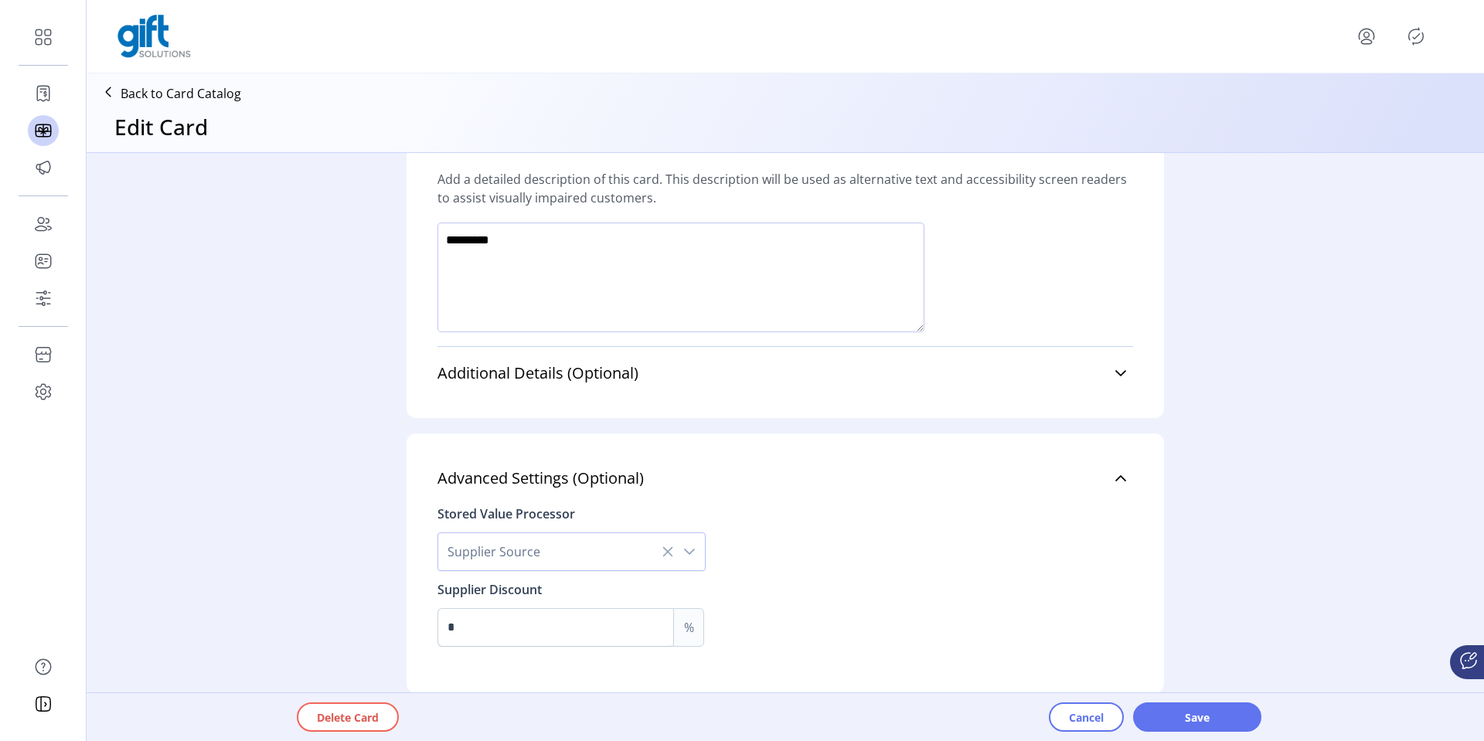
click at [692, 553] on div "dropdown trigger" at bounding box center [689, 551] width 31 height 37
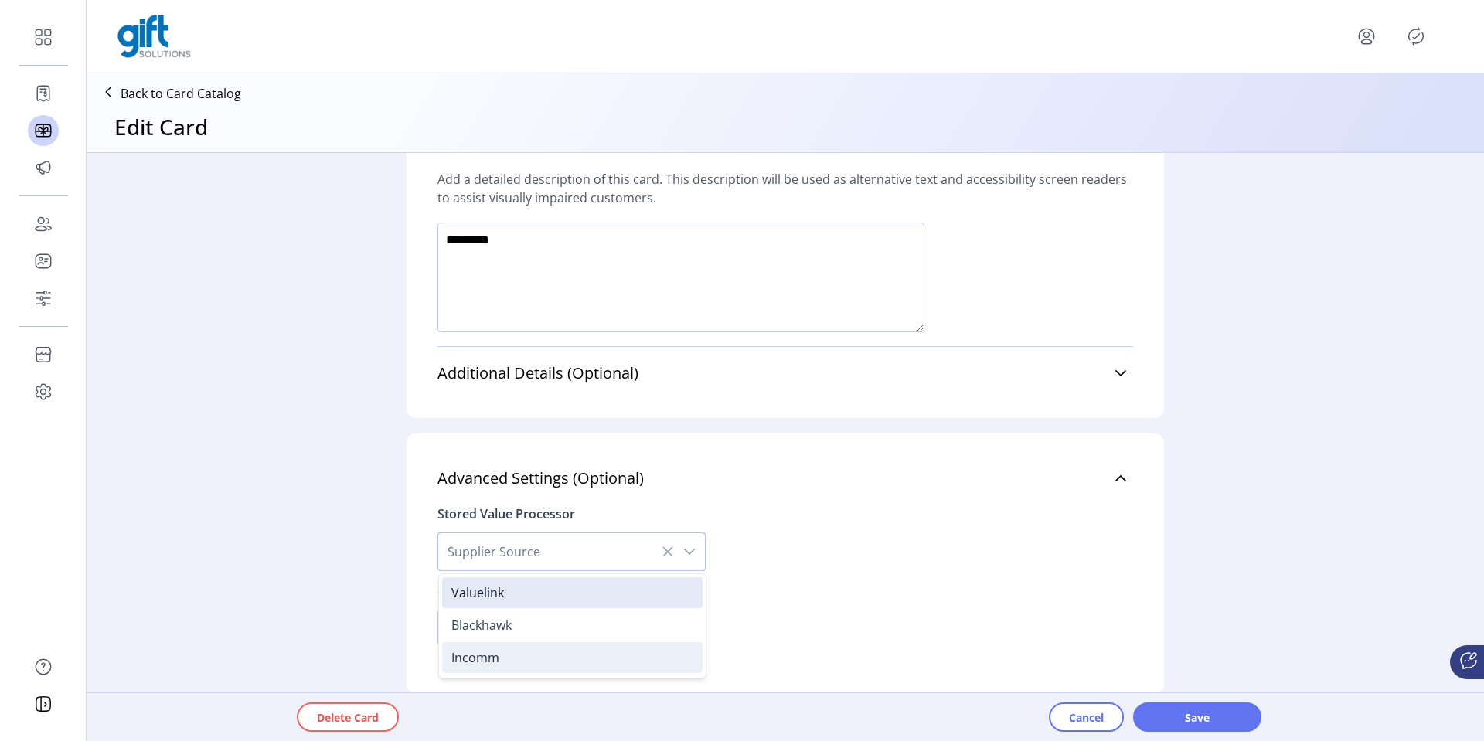
click at [597, 648] on li "Incomm" at bounding box center [572, 657] width 260 height 31
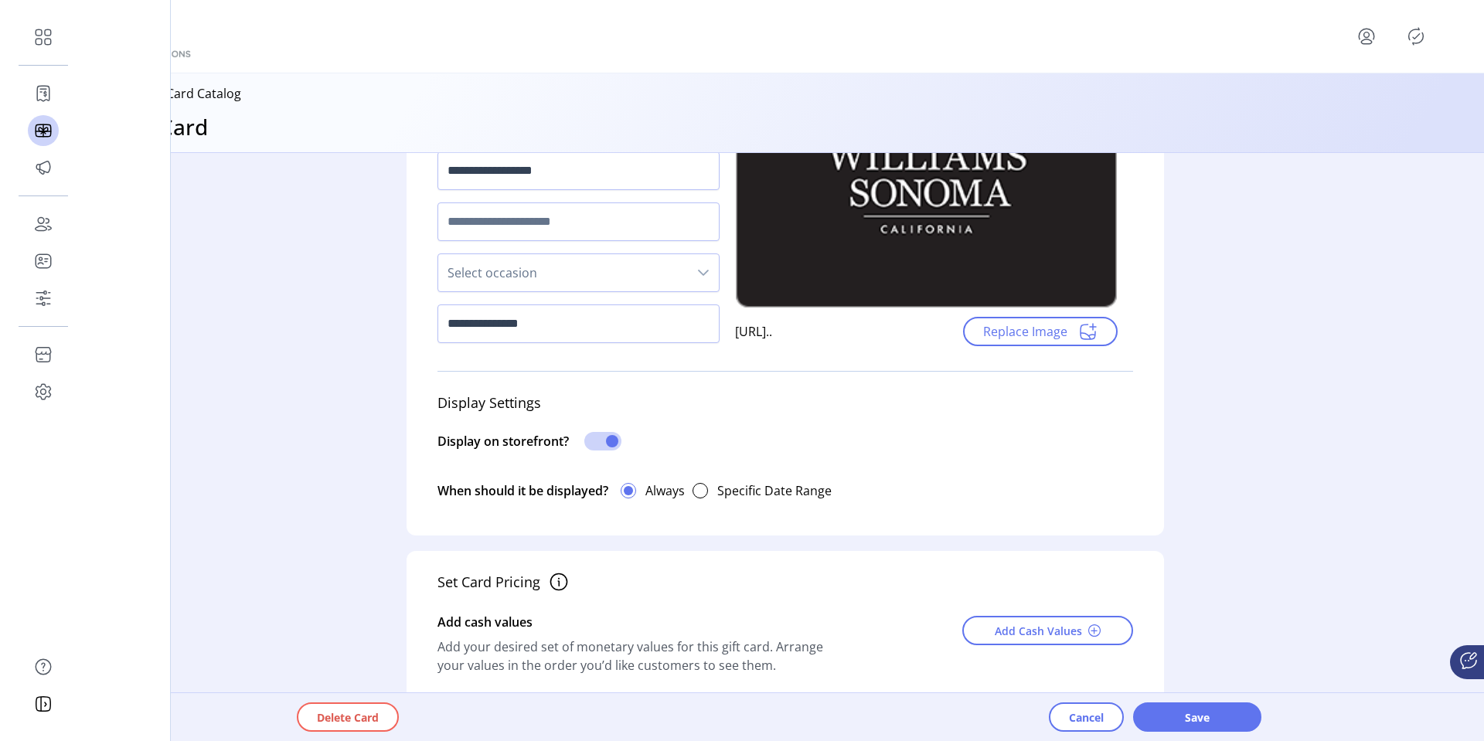
scroll to position [0, 0]
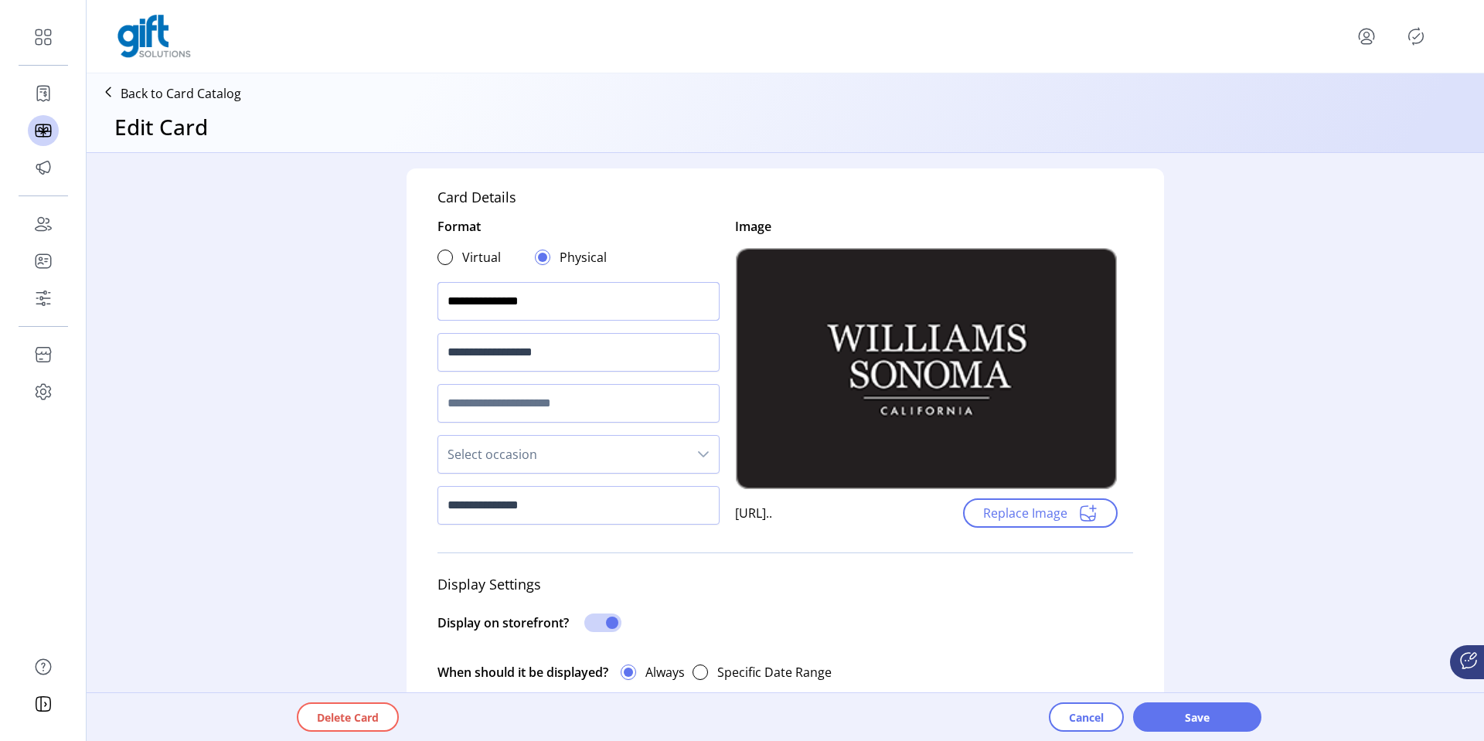
click at [550, 305] on input "**********" at bounding box center [578, 301] width 282 height 39
click at [260, 318] on div "**********" at bounding box center [785, 431] width 1397 height 556
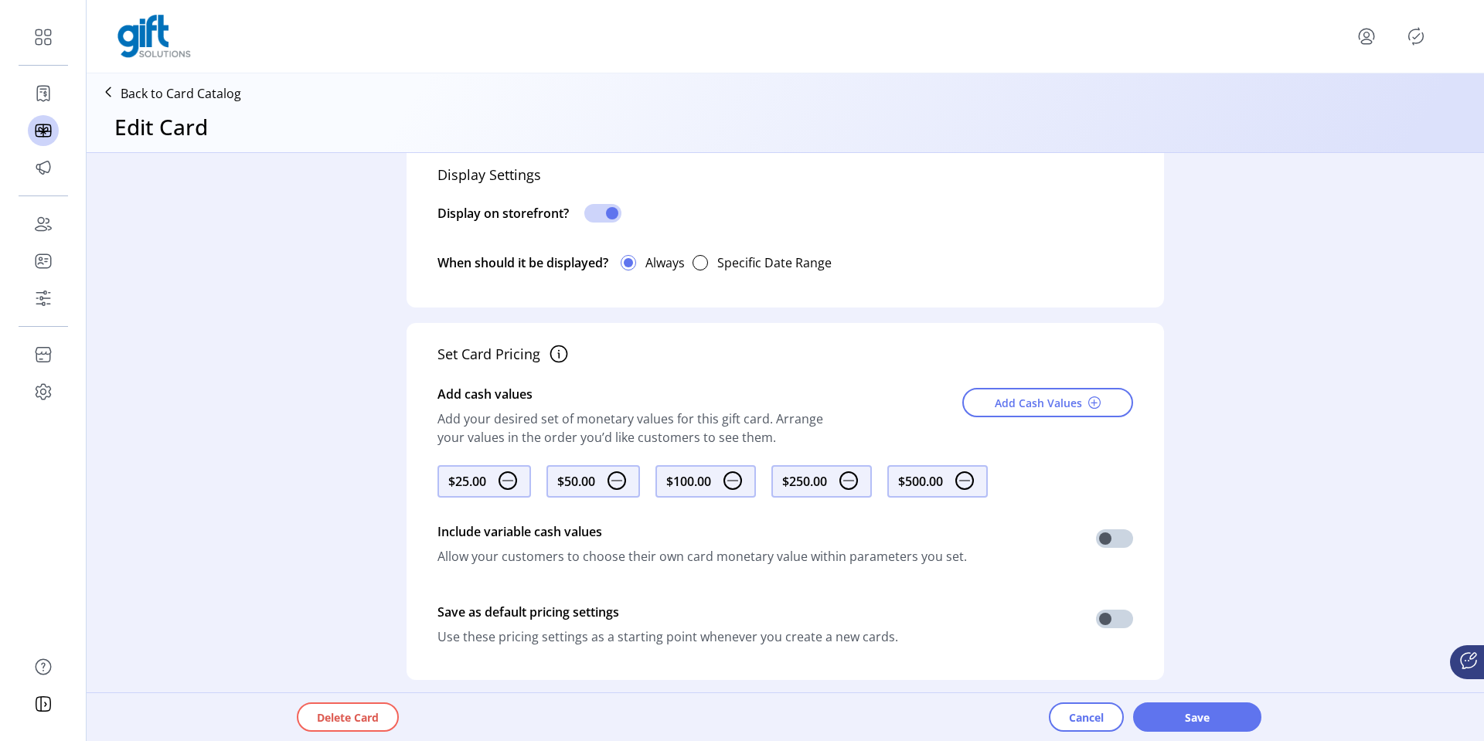
scroll to position [427, 0]
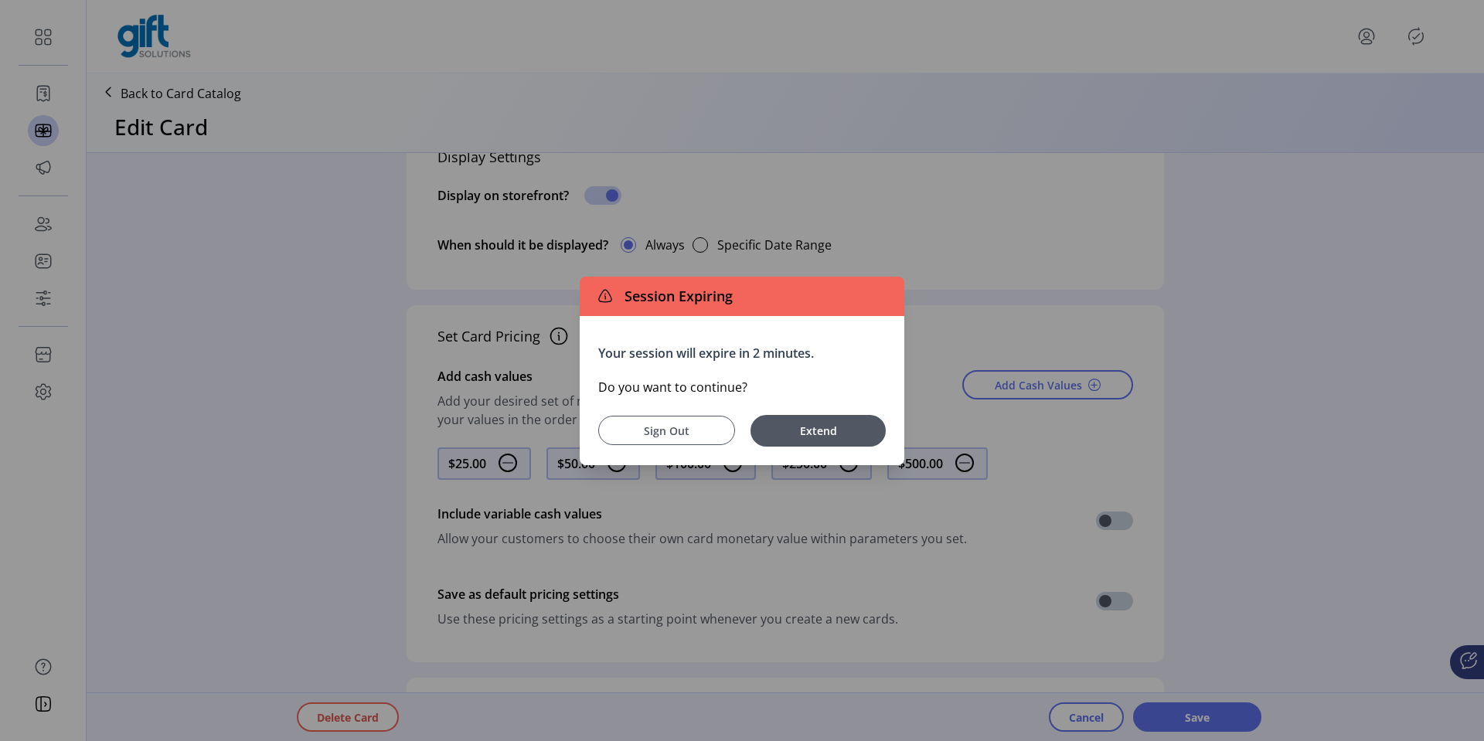
click at [705, 423] on span "Sign Out" at bounding box center [666, 431] width 98 height 16
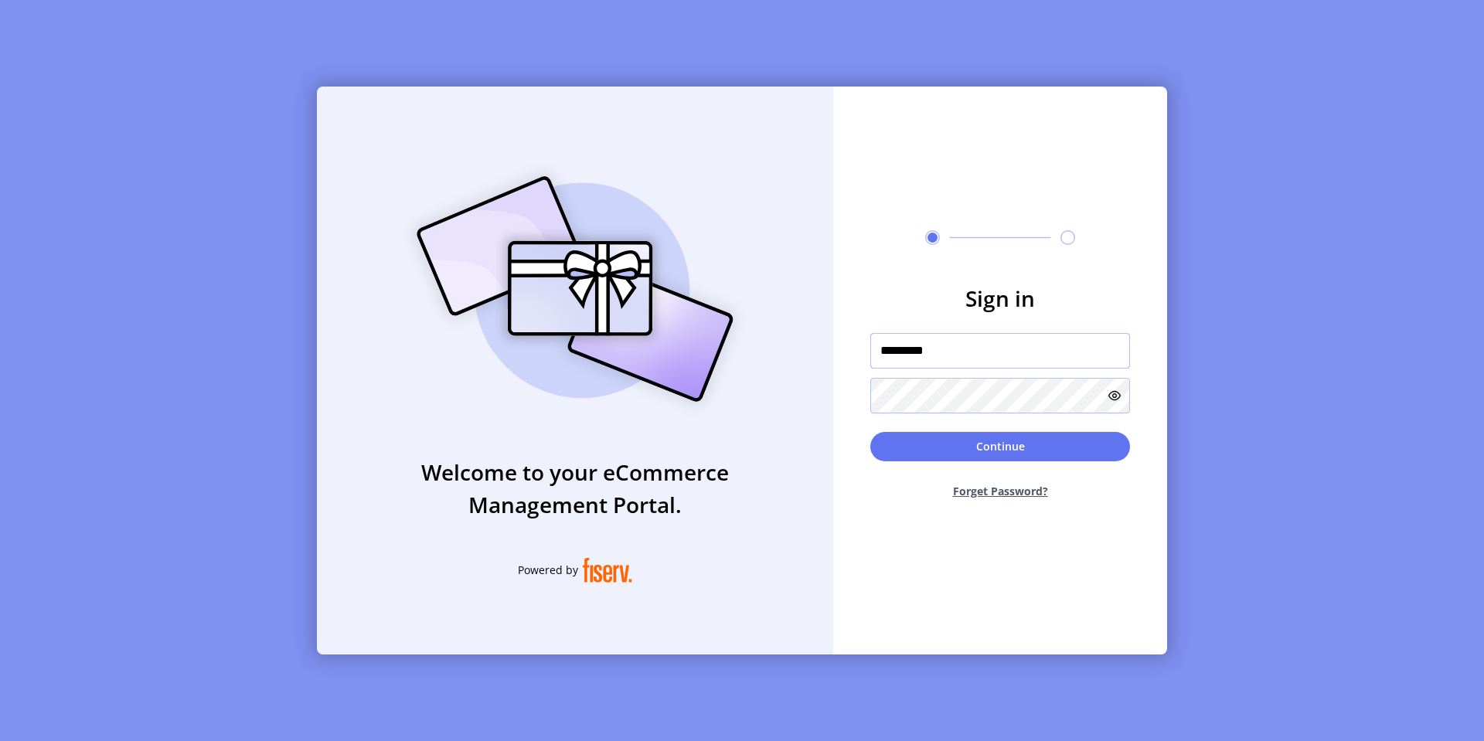
click at [934, 346] on input "*********" at bounding box center [1000, 351] width 260 height 36
click at [998, 359] on input "*****" at bounding box center [1000, 351] width 260 height 36
click at [995, 355] on input "*****" at bounding box center [1000, 351] width 260 height 36
type input "**********"
click at [894, 447] on button "Continue" at bounding box center [1000, 446] width 260 height 29
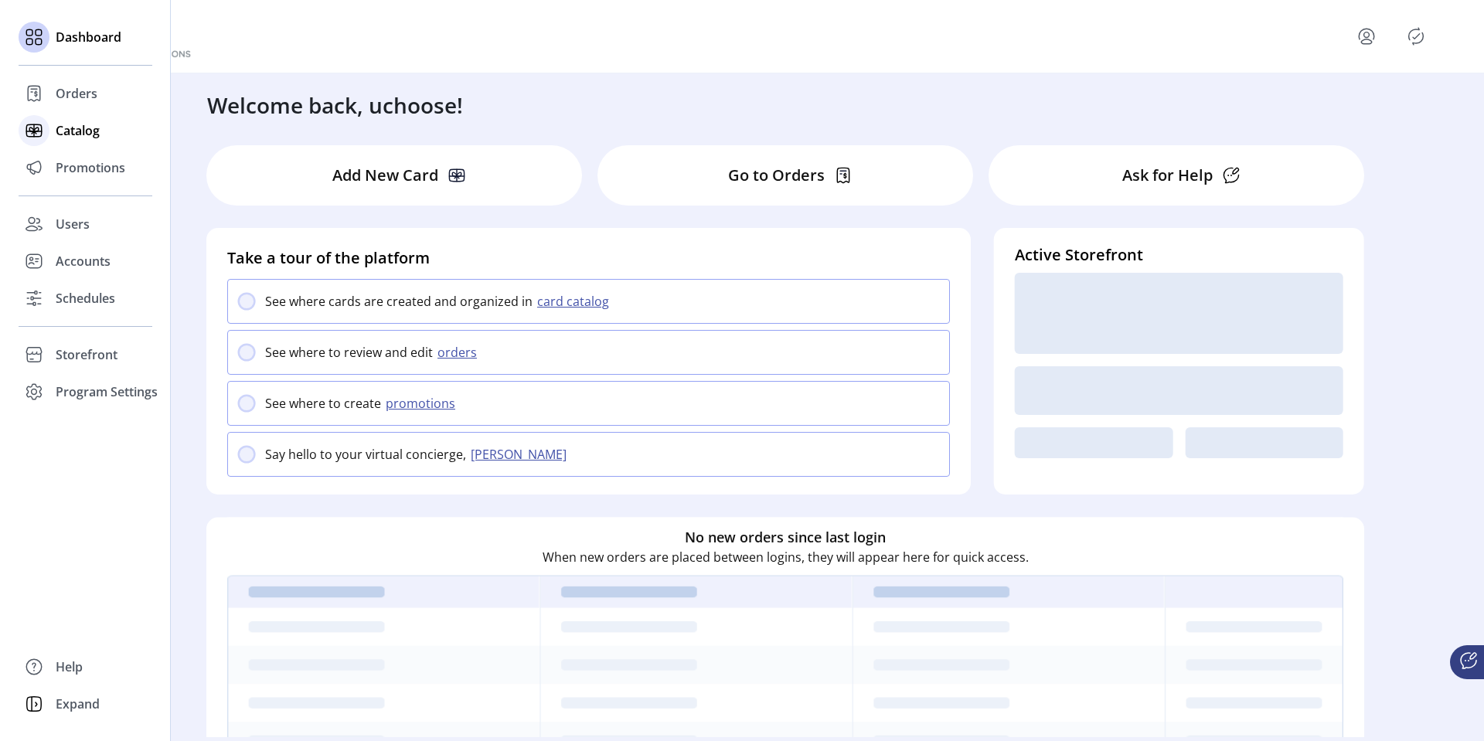
click at [51, 134] on div "Catalog" at bounding box center [86, 130] width 134 height 37
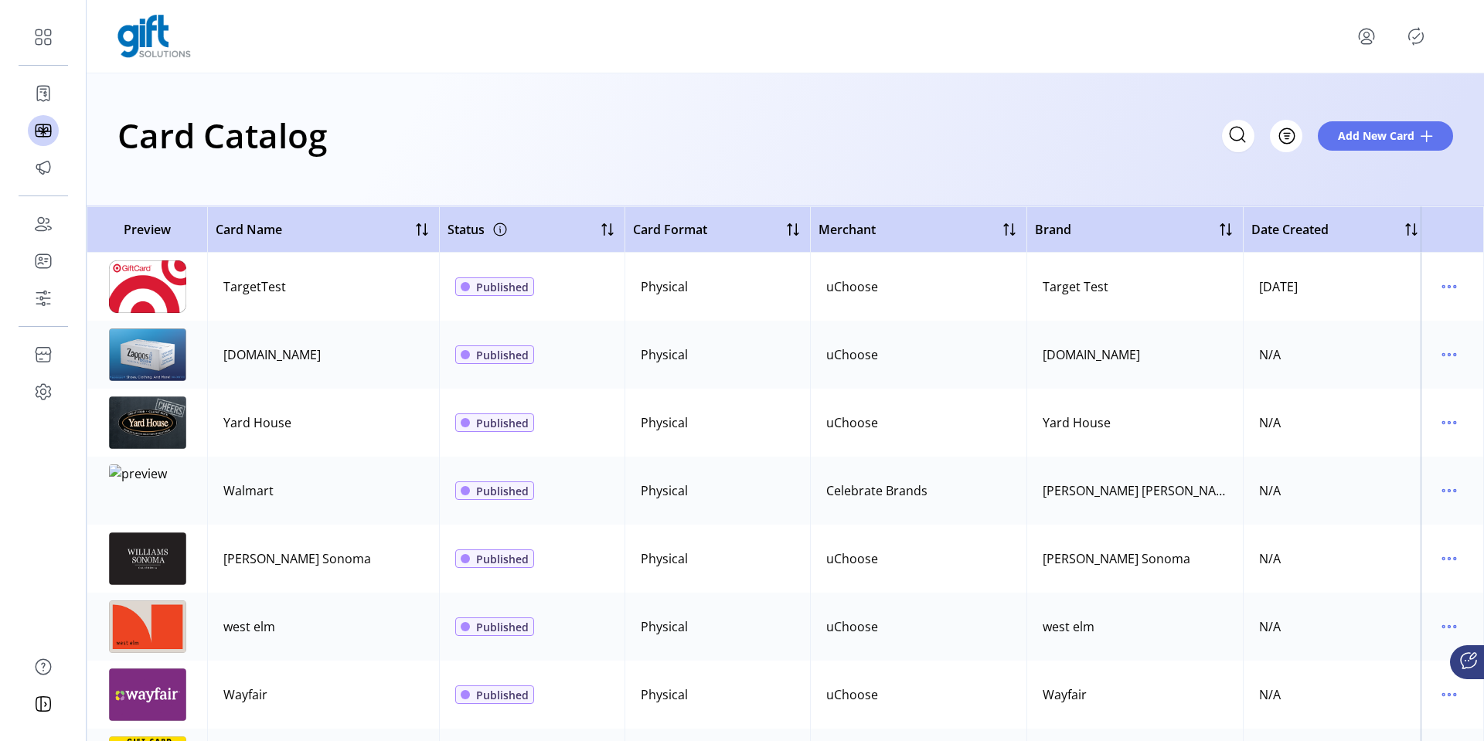
click at [290, 558] on div "[PERSON_NAME] Sonoma" at bounding box center [297, 558] width 148 height 19
click at [305, 561] on div "[PERSON_NAME] Sonoma" at bounding box center [297, 558] width 148 height 19
click at [317, 561] on div "[PERSON_NAME] Sonoma" at bounding box center [297, 558] width 148 height 19
drag, startPoint x: 328, startPoint y: 561, endPoint x: 219, endPoint y: 561, distance: 108.2
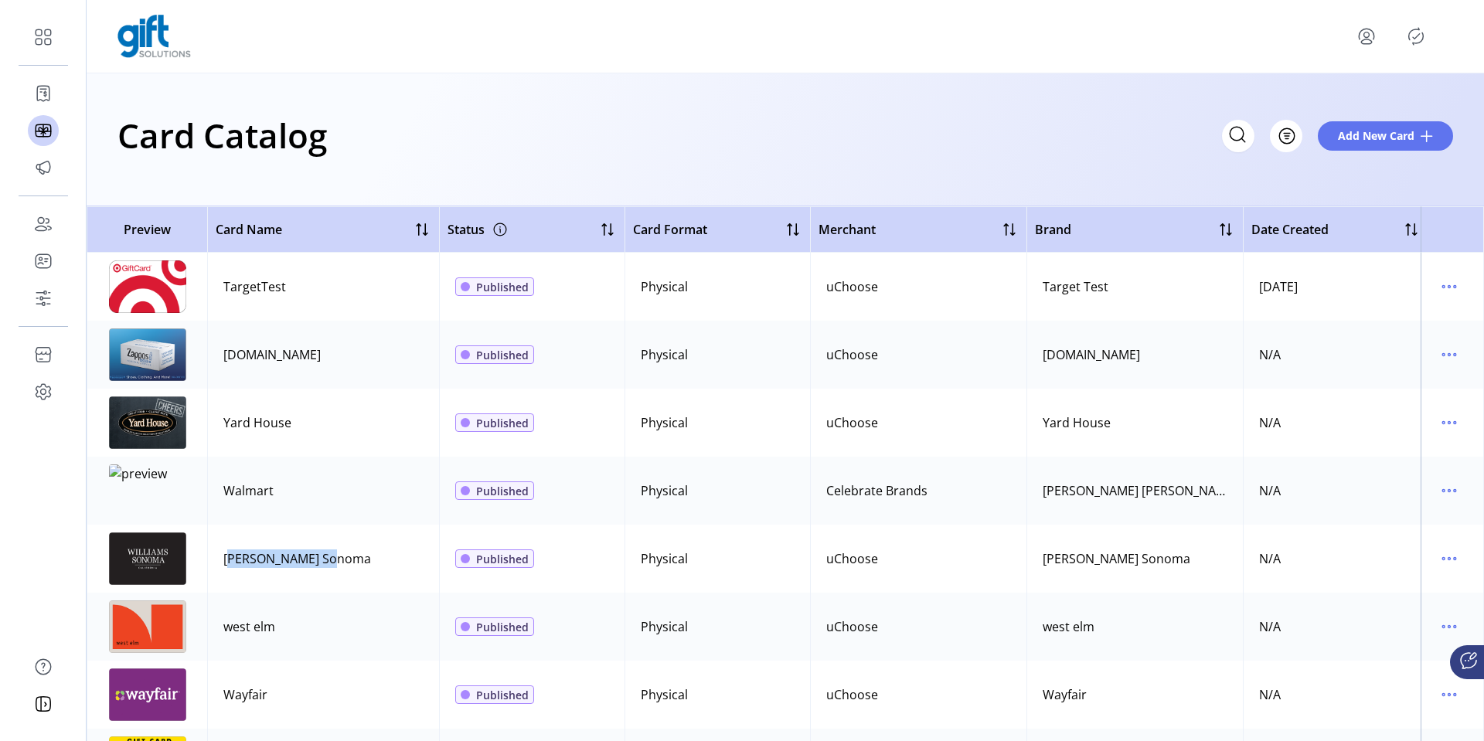
click at [219, 561] on td "[PERSON_NAME] Sonoma" at bounding box center [323, 559] width 232 height 68
copy div "[PERSON_NAME] Sonoma"
click at [1356, 36] on icon "menu" at bounding box center [1366, 36] width 25 height 25
click at [1372, 102] on span "Sign Out" at bounding box center [1403, 103] width 116 height 12
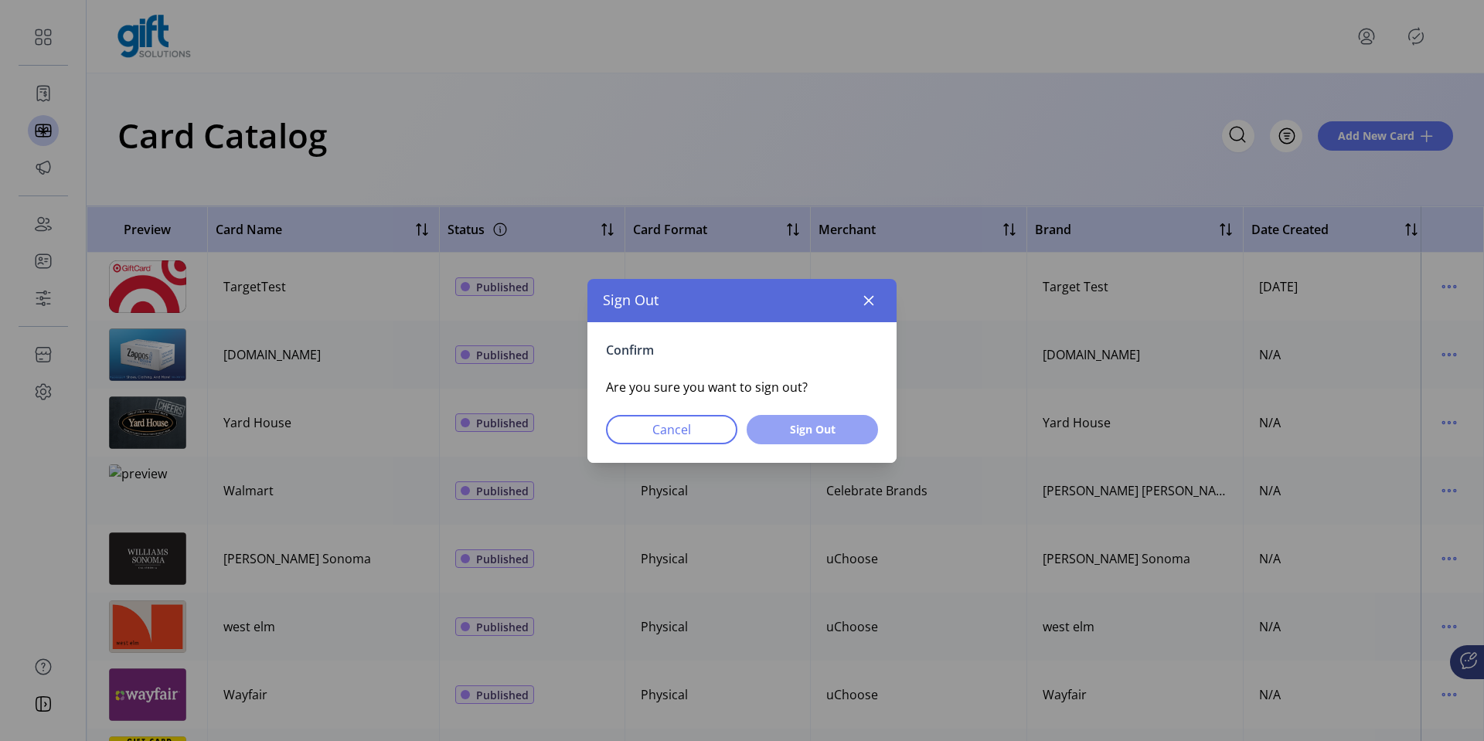
click at [832, 417] on button "Sign Out" at bounding box center [812, 429] width 131 height 29
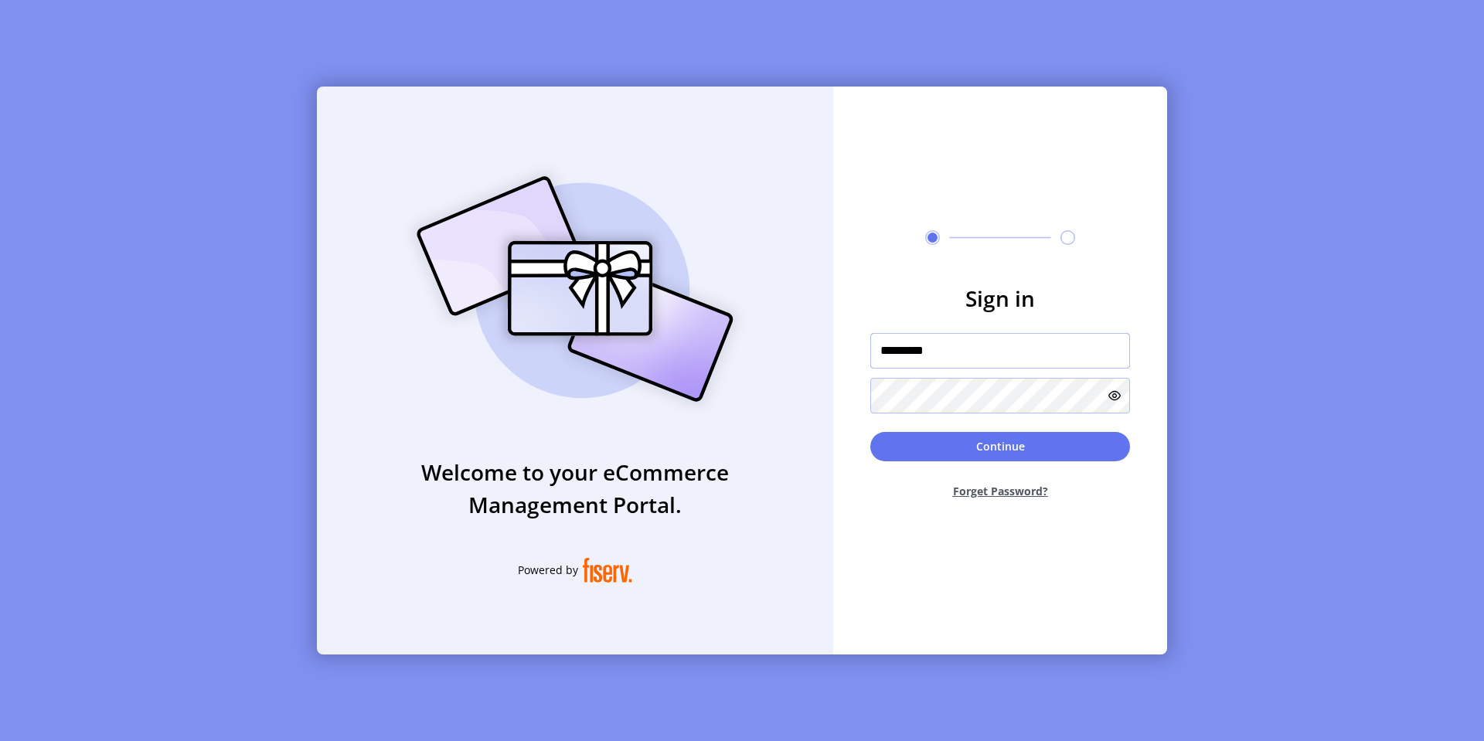
click at [958, 352] on input "*********" at bounding box center [1000, 351] width 260 height 36
type input "**********"
click at [955, 448] on button "Continue" at bounding box center [1000, 446] width 260 height 29
click at [921, 345] on input "*********" at bounding box center [1000, 351] width 260 height 36
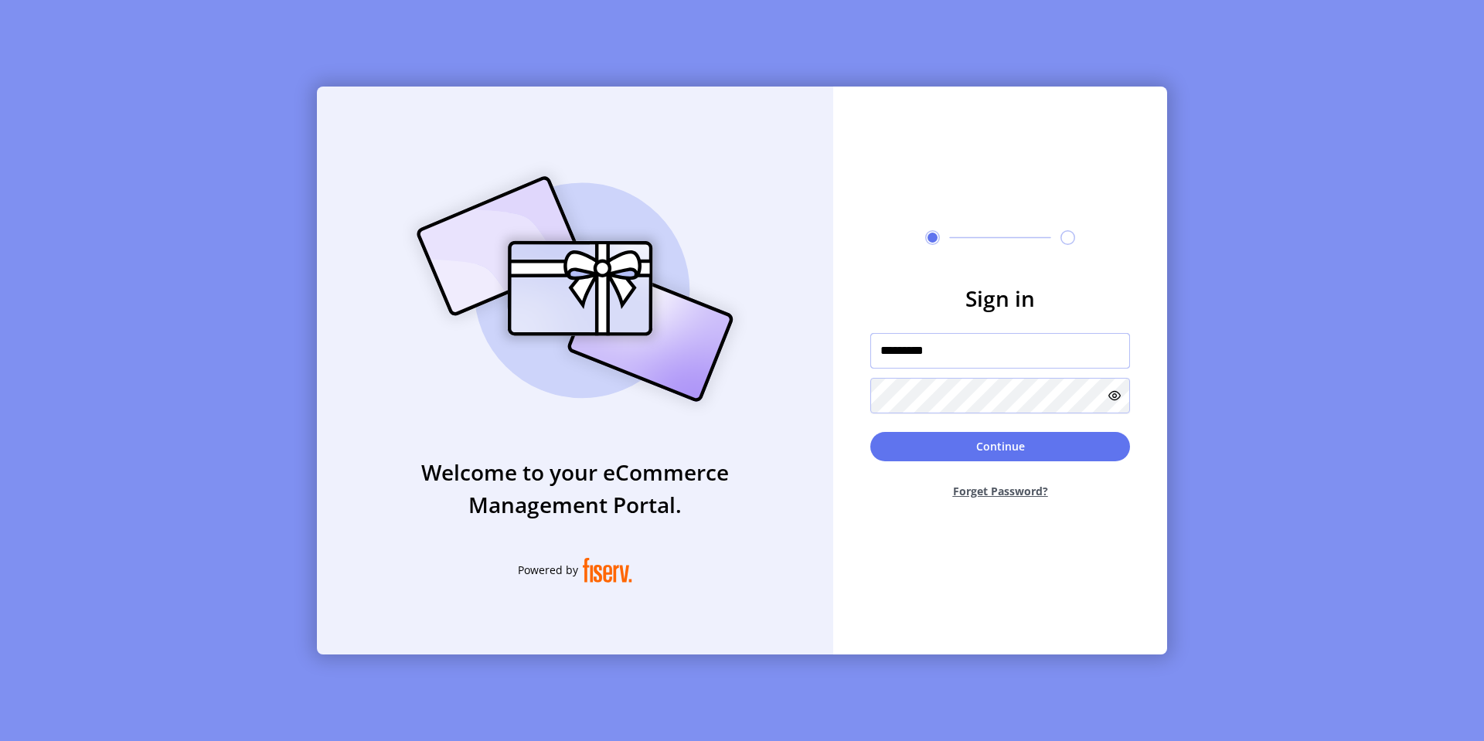
click at [916, 345] on input "*********" at bounding box center [1000, 351] width 260 height 36
type input "**********"
click at [870, 432] on button "Continue" at bounding box center [1000, 446] width 260 height 29
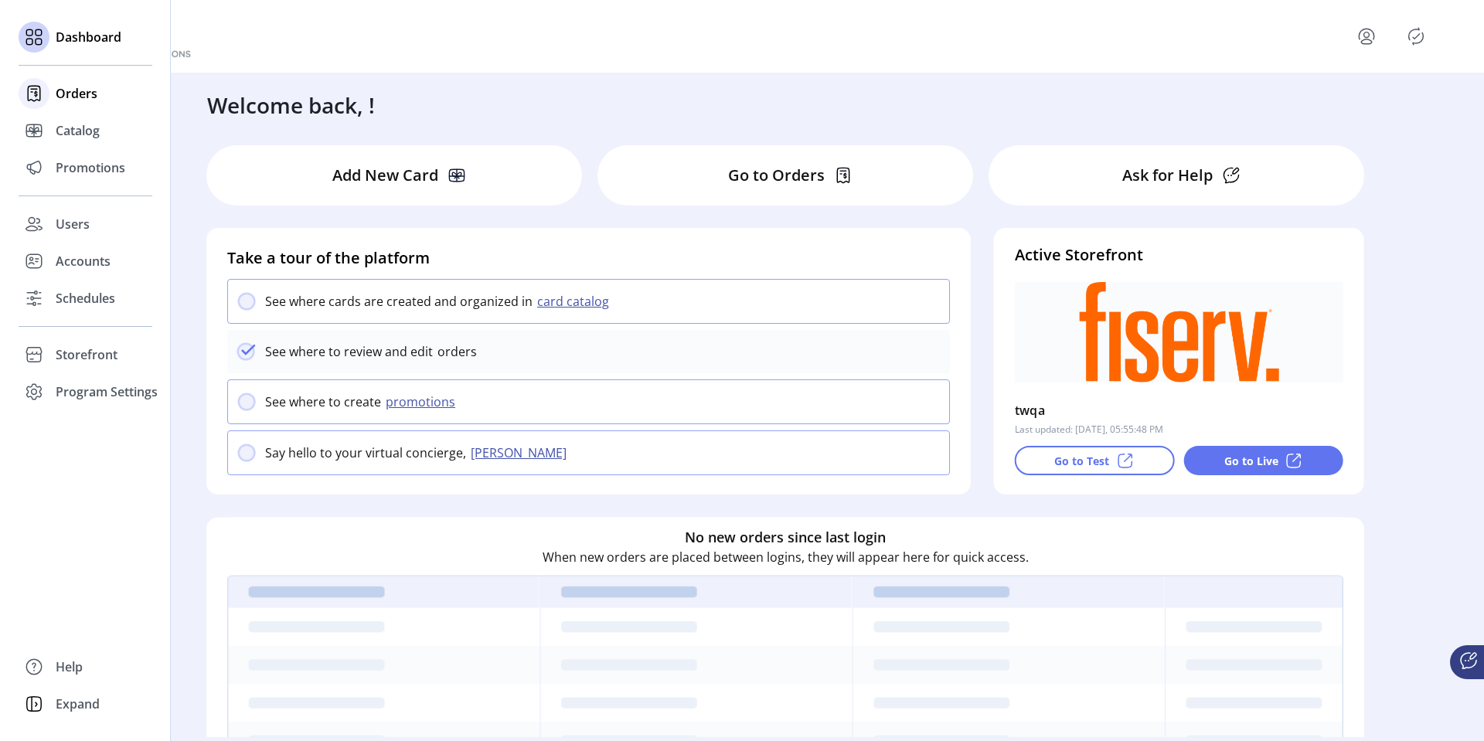
click at [69, 100] on span "Orders" at bounding box center [77, 93] width 42 height 19
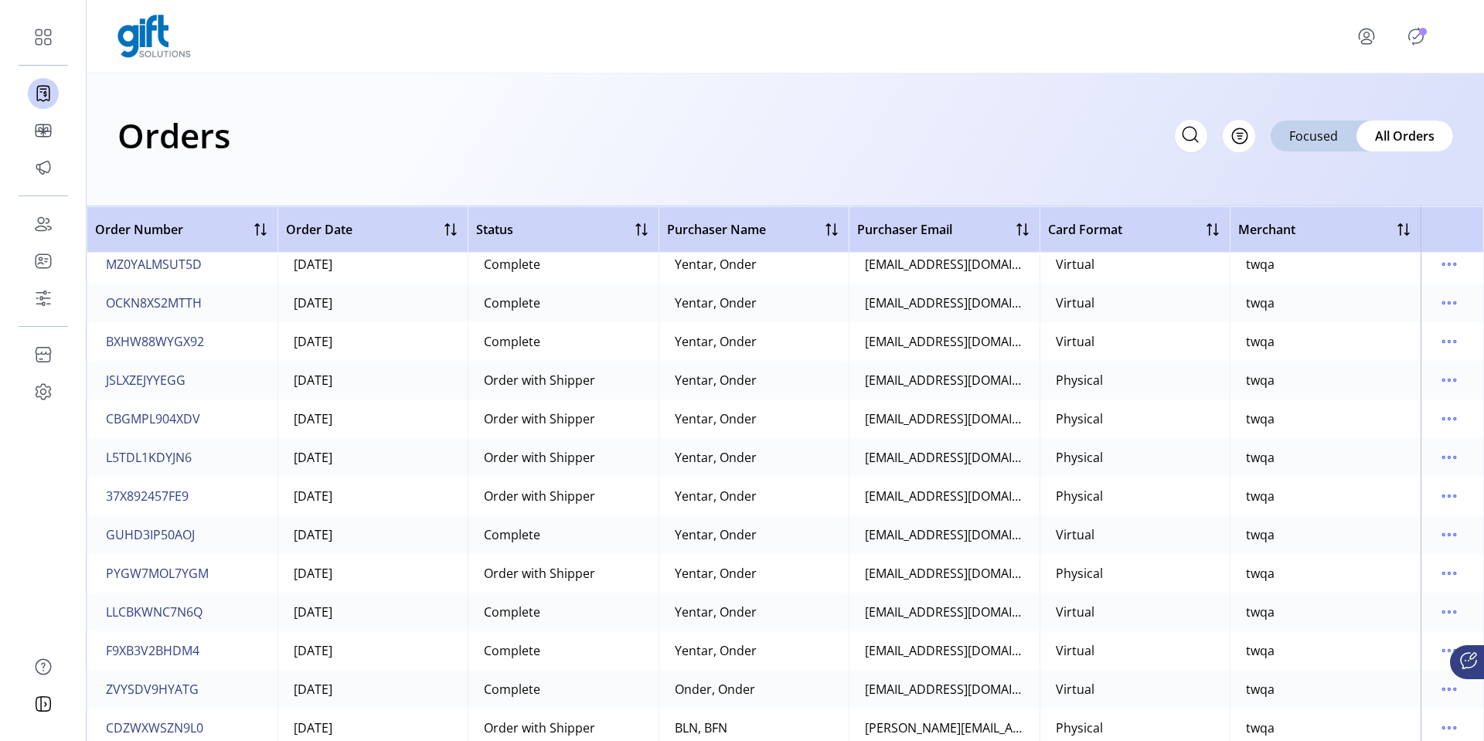
scroll to position [1599, 0]
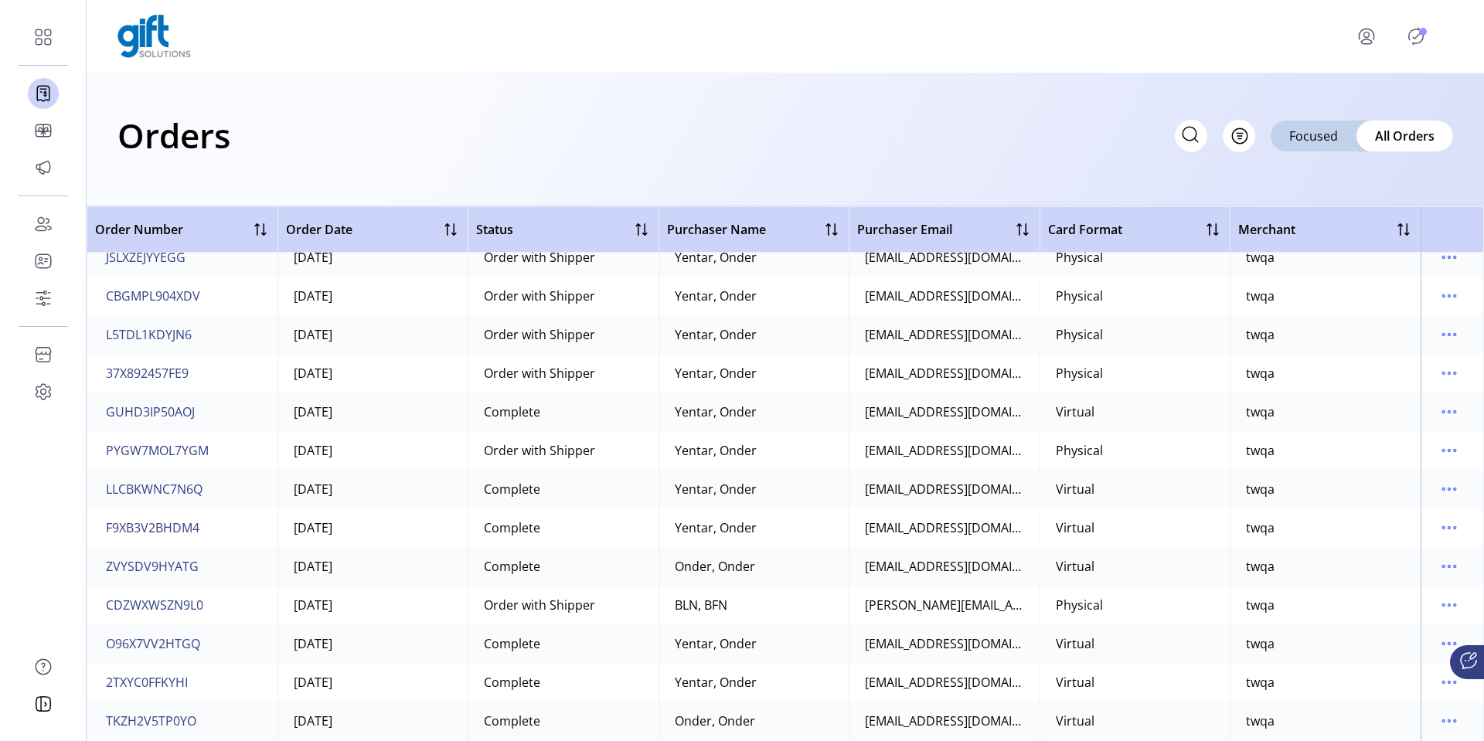
click at [1454, 530] on td at bounding box center [1451, 528] width 63 height 39
click at [1441, 529] on icon "menu" at bounding box center [1449, 527] width 25 height 25
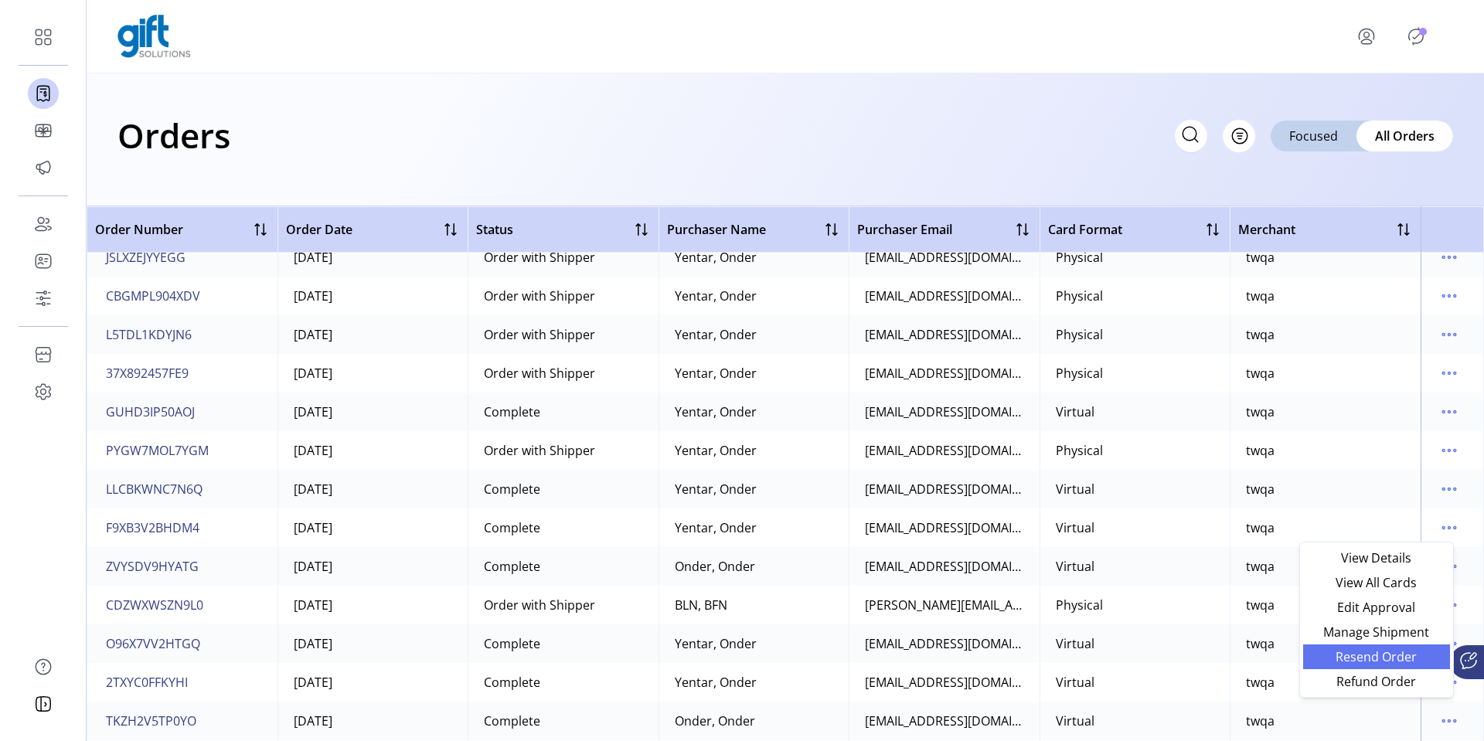
click at [1349, 651] on span "Resend Order" at bounding box center [1376, 657] width 128 height 12
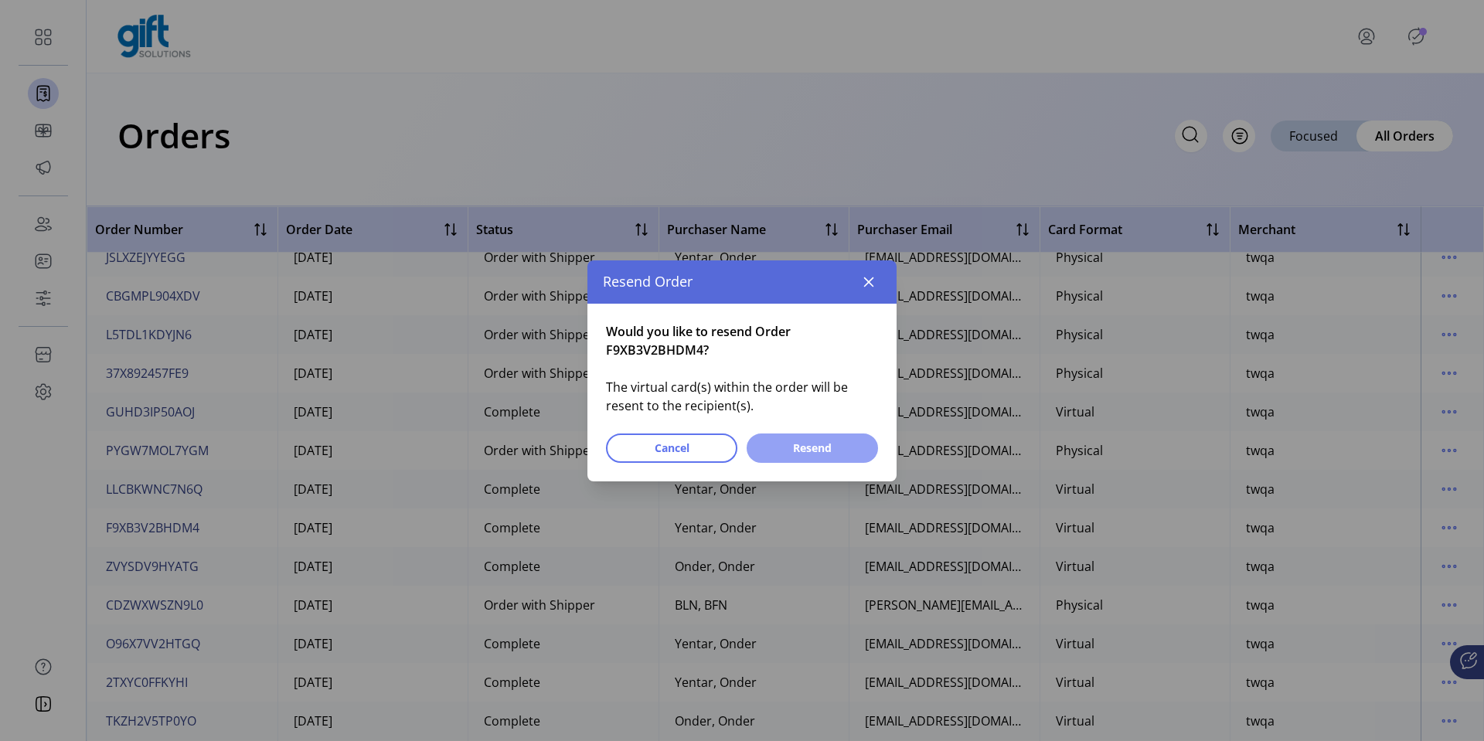
click at [845, 438] on button "Resend" at bounding box center [812, 448] width 131 height 29
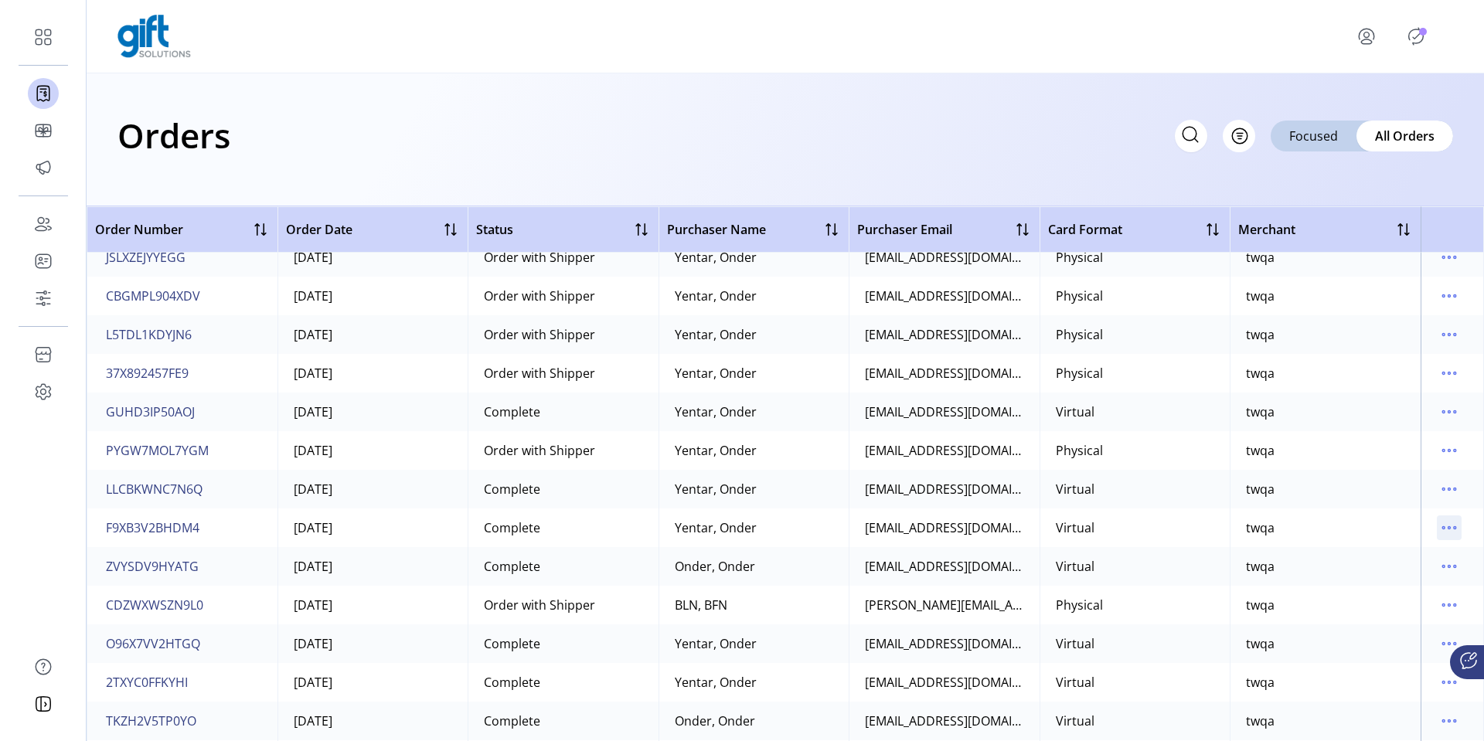
click at [1437, 529] on icon "menu" at bounding box center [1449, 527] width 25 height 25
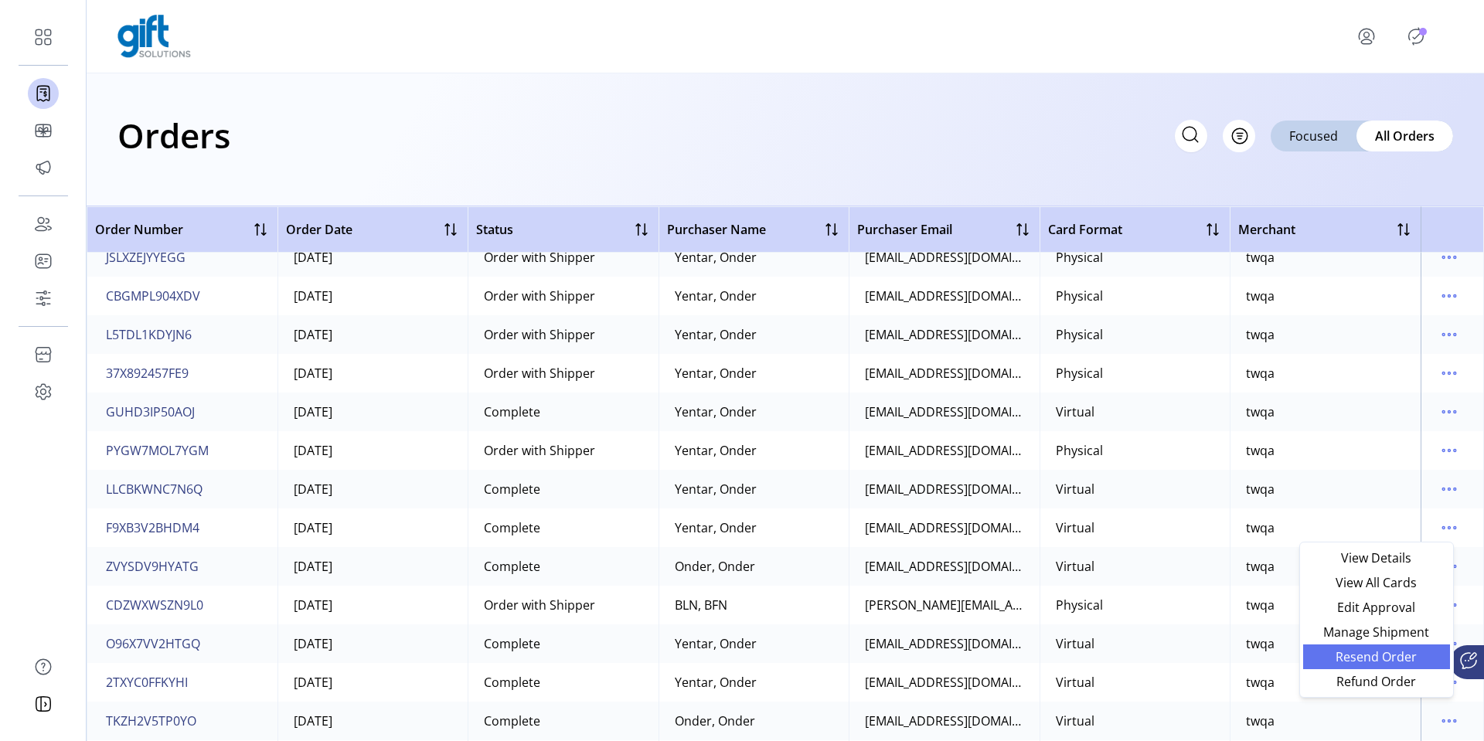
click at [1345, 653] on span "Resend Order" at bounding box center [1376, 657] width 128 height 12
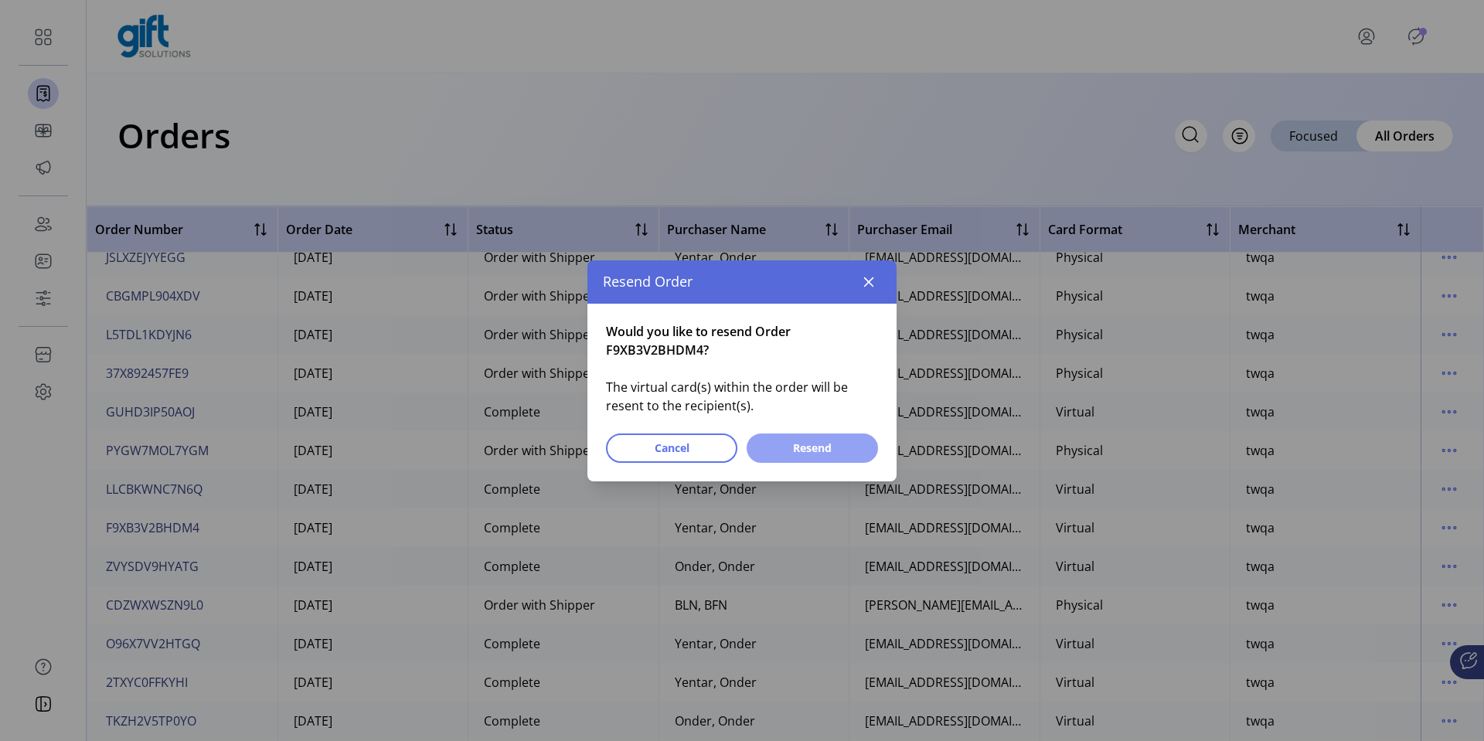
click at [856, 447] on span "Resend" at bounding box center [812, 448] width 91 height 16
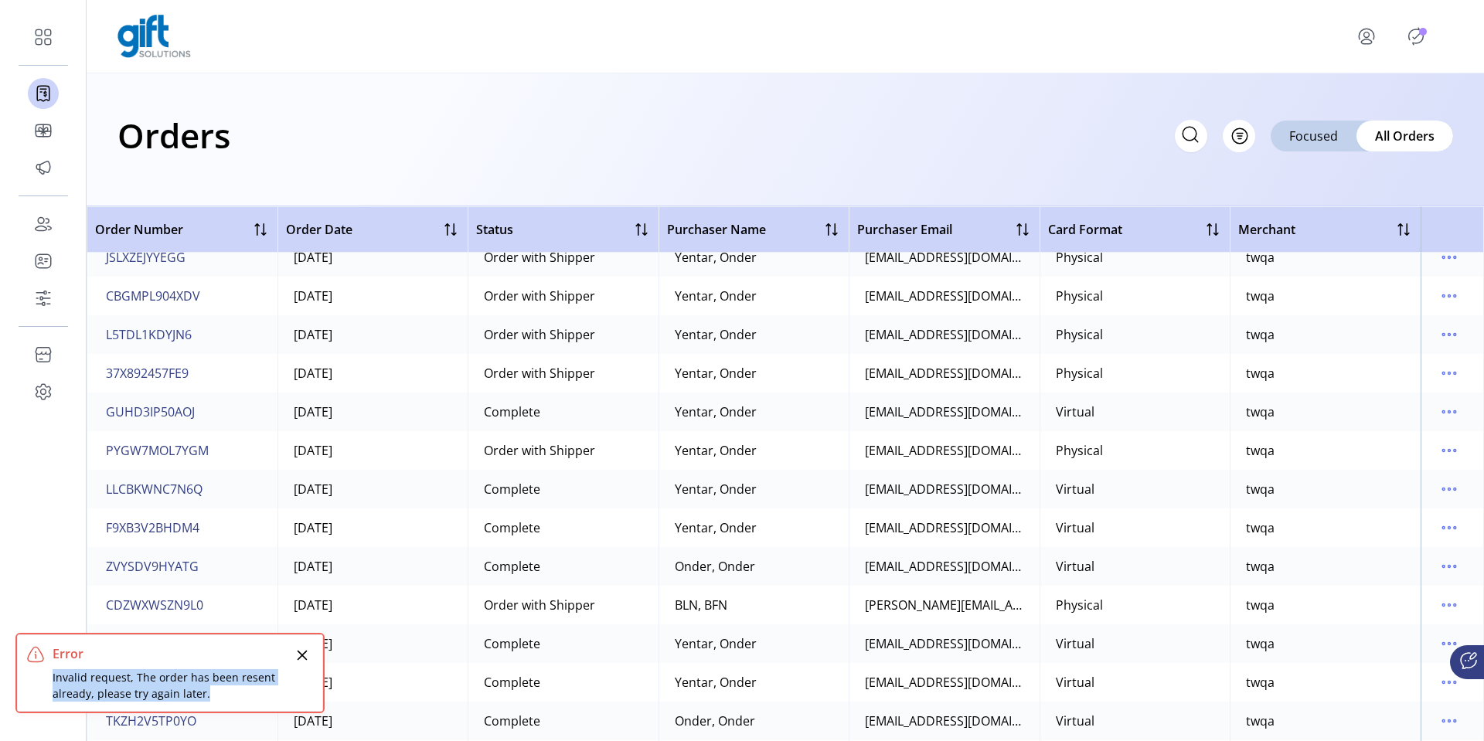
drag, startPoint x: 204, startPoint y: 697, endPoint x: 51, endPoint y: 682, distance: 153.8
click at [51, 682] on div "Error Invalid request, The order has been resent already, please try again late…" at bounding box center [170, 672] width 306 height 77
copy div "Invalid request, The order has been resent already, please try again later."
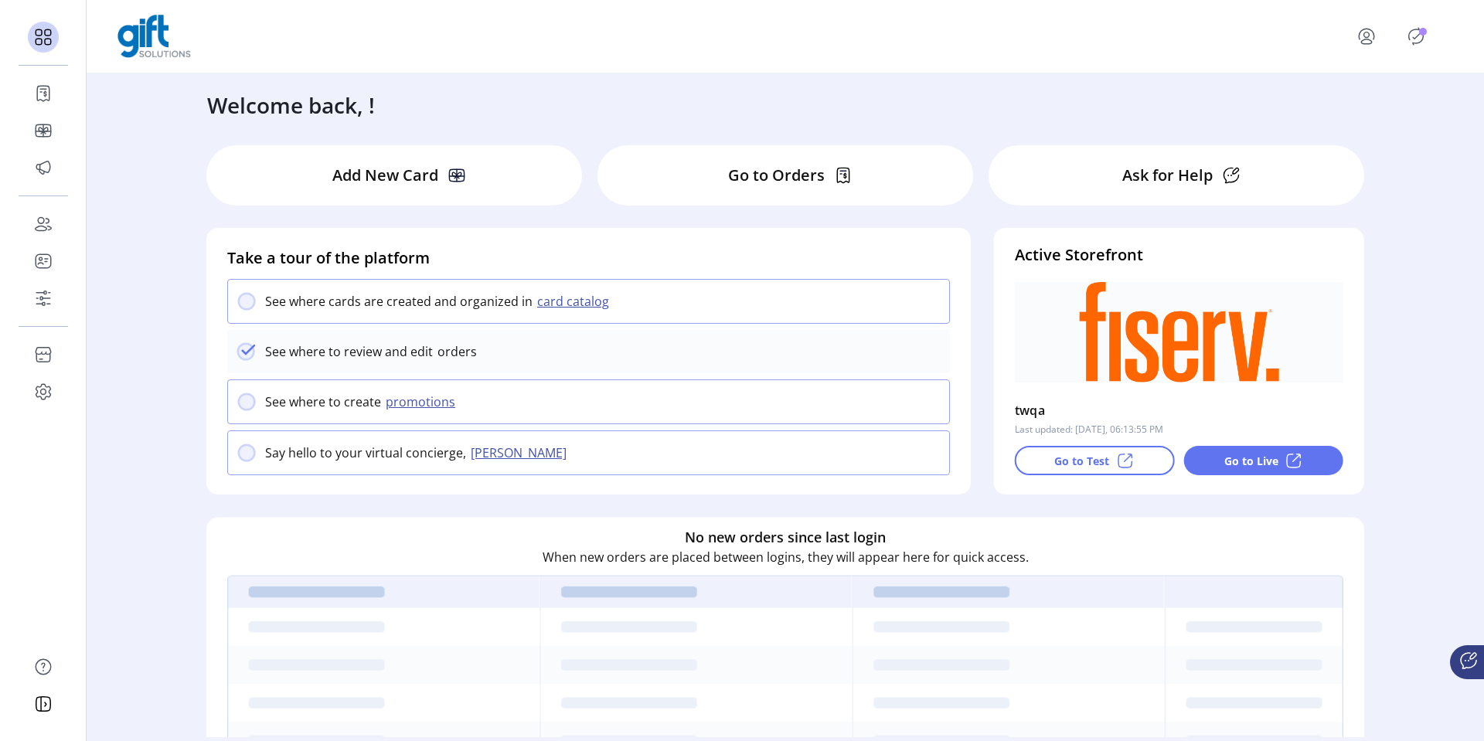
click at [1354, 41] on icon "menu" at bounding box center [1366, 36] width 25 height 25
click at [1357, 100] on span "Sign Out" at bounding box center [1403, 103] width 116 height 12
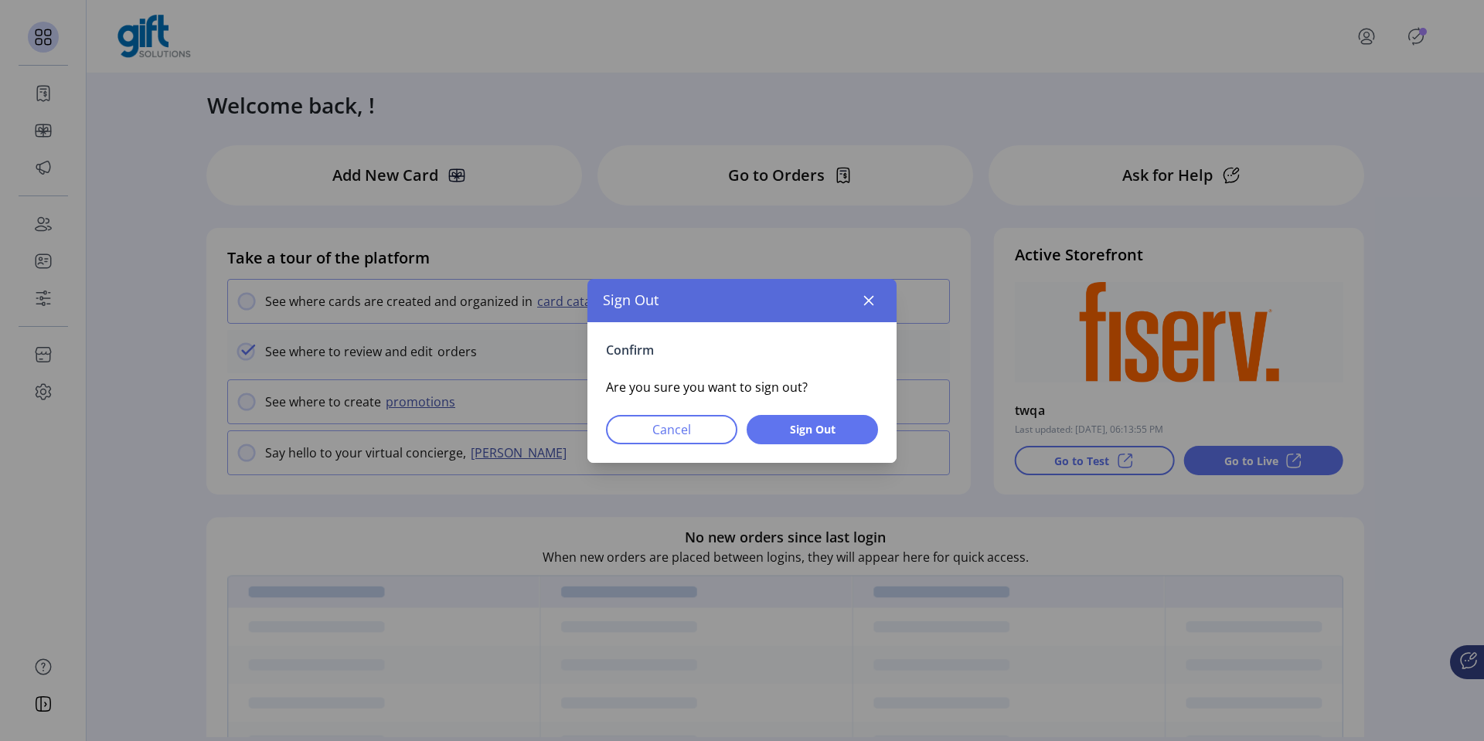
click at [800, 410] on div "Confirm Are you sure you want to sign out? Cancel Sign Out" at bounding box center [741, 392] width 309 height 141
click at [803, 429] on span "Sign Out" at bounding box center [812, 429] width 91 height 16
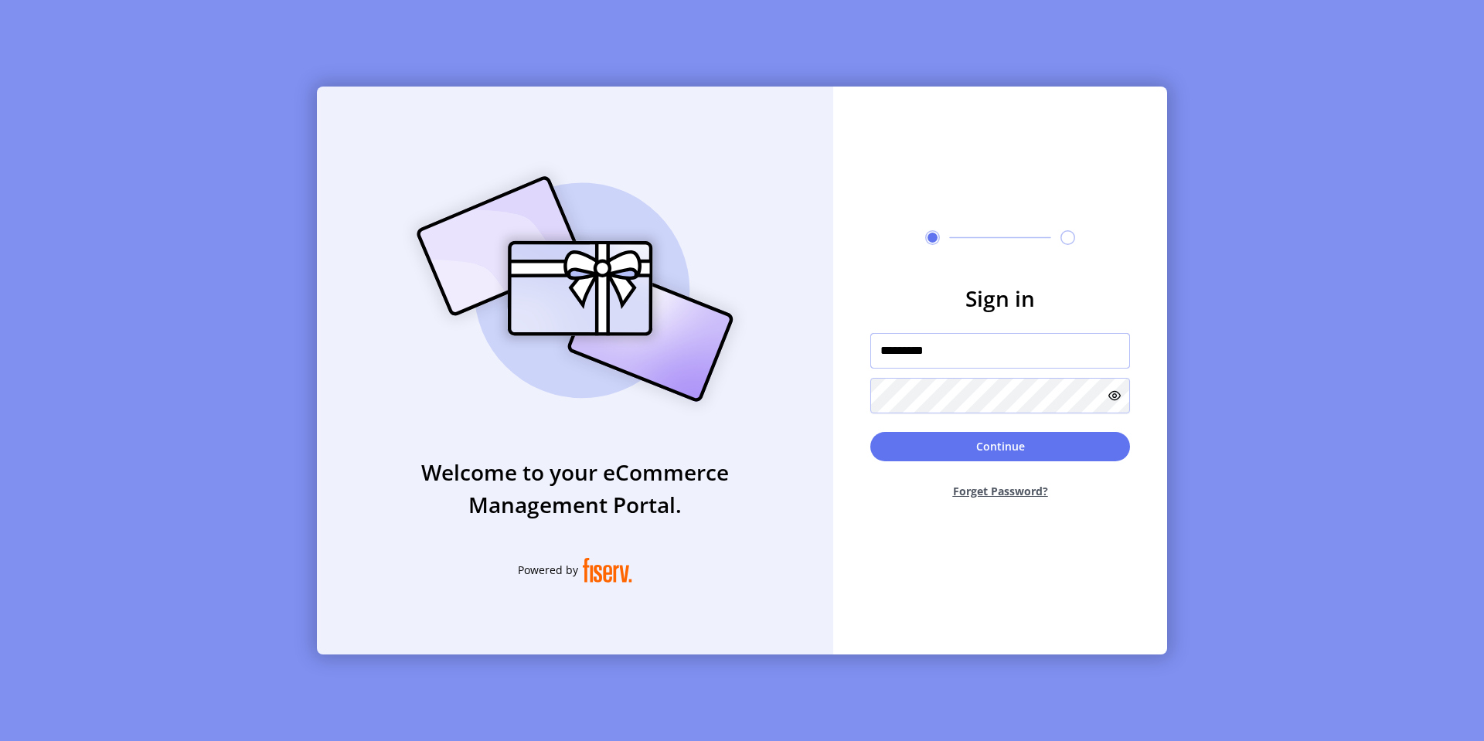
click at [906, 352] on input "*********" at bounding box center [1000, 351] width 260 height 36
type input "**********"
click at [920, 438] on button "Continue" at bounding box center [1000, 446] width 260 height 29
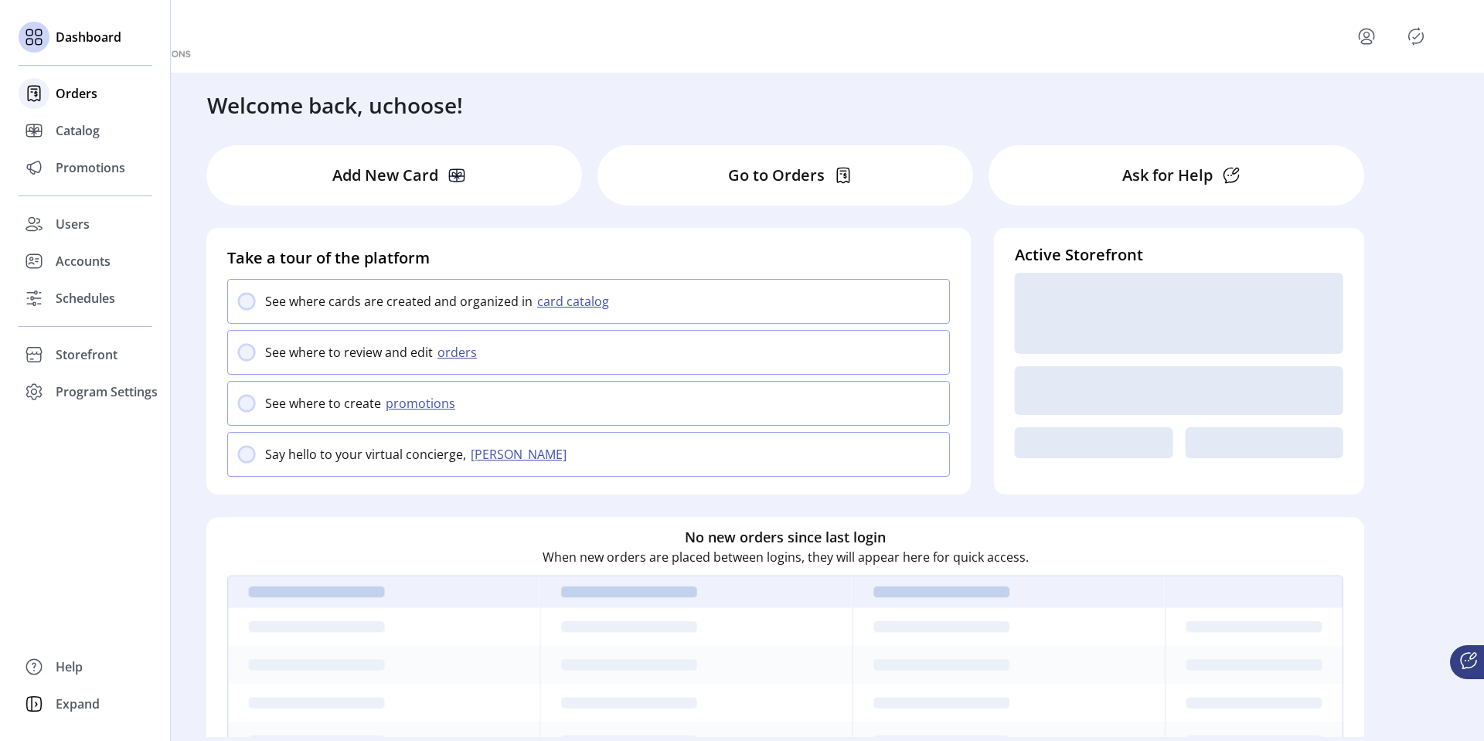
click at [44, 100] on icon at bounding box center [34, 93] width 25 height 25
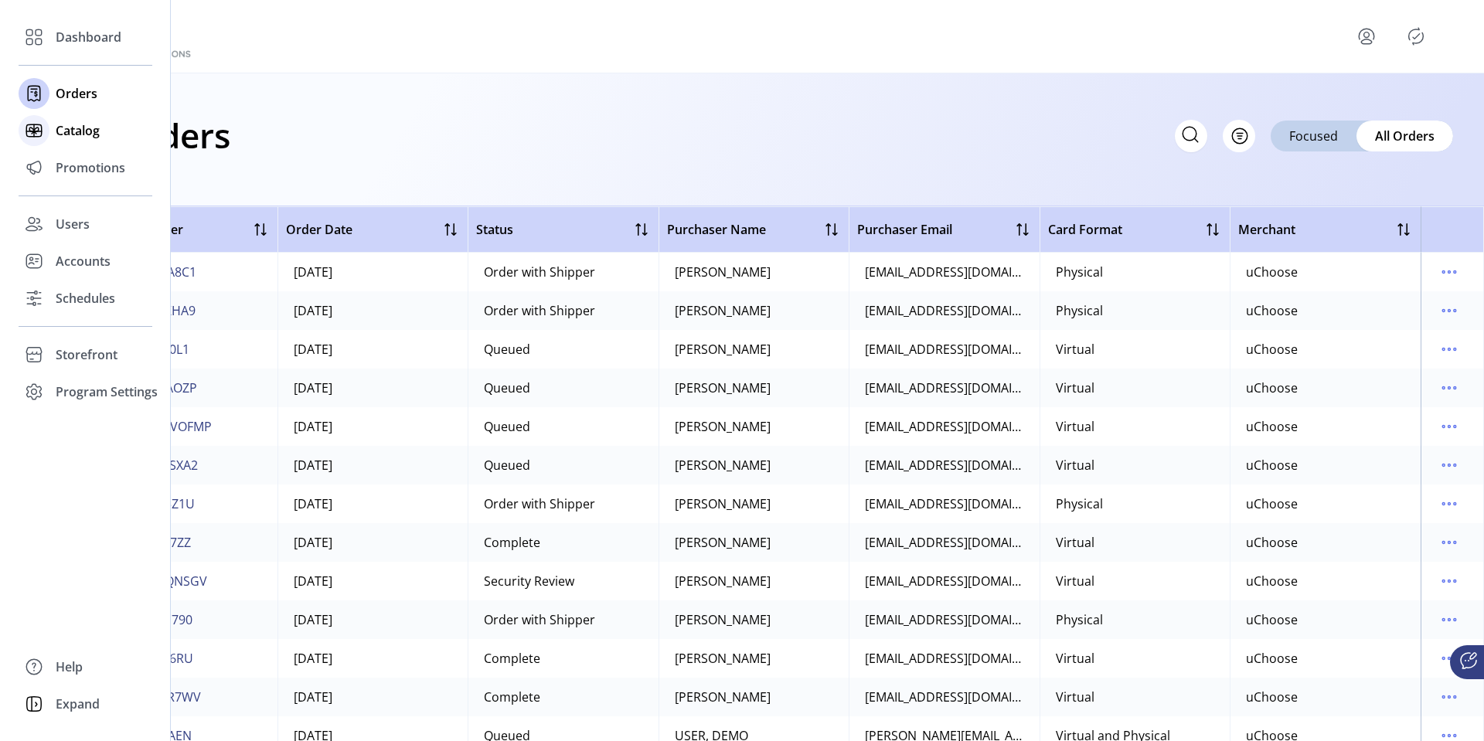
click at [37, 124] on icon at bounding box center [33, 130] width 15 height 12
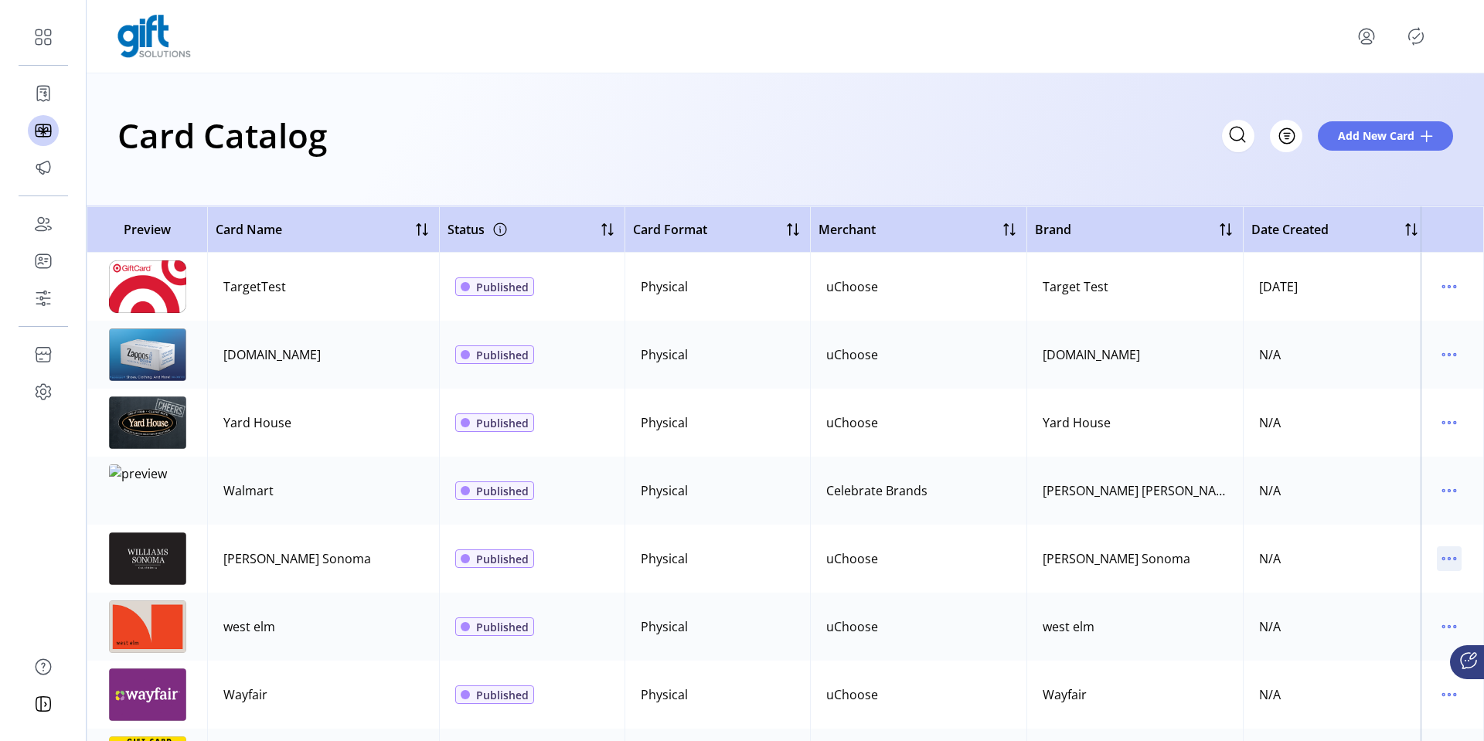
click at [1448, 558] on icon "menu" at bounding box center [1449, 559] width 2 height 2
click at [1366, 608] on span "Edit Details" at bounding box center [1376, 613] width 128 height 12
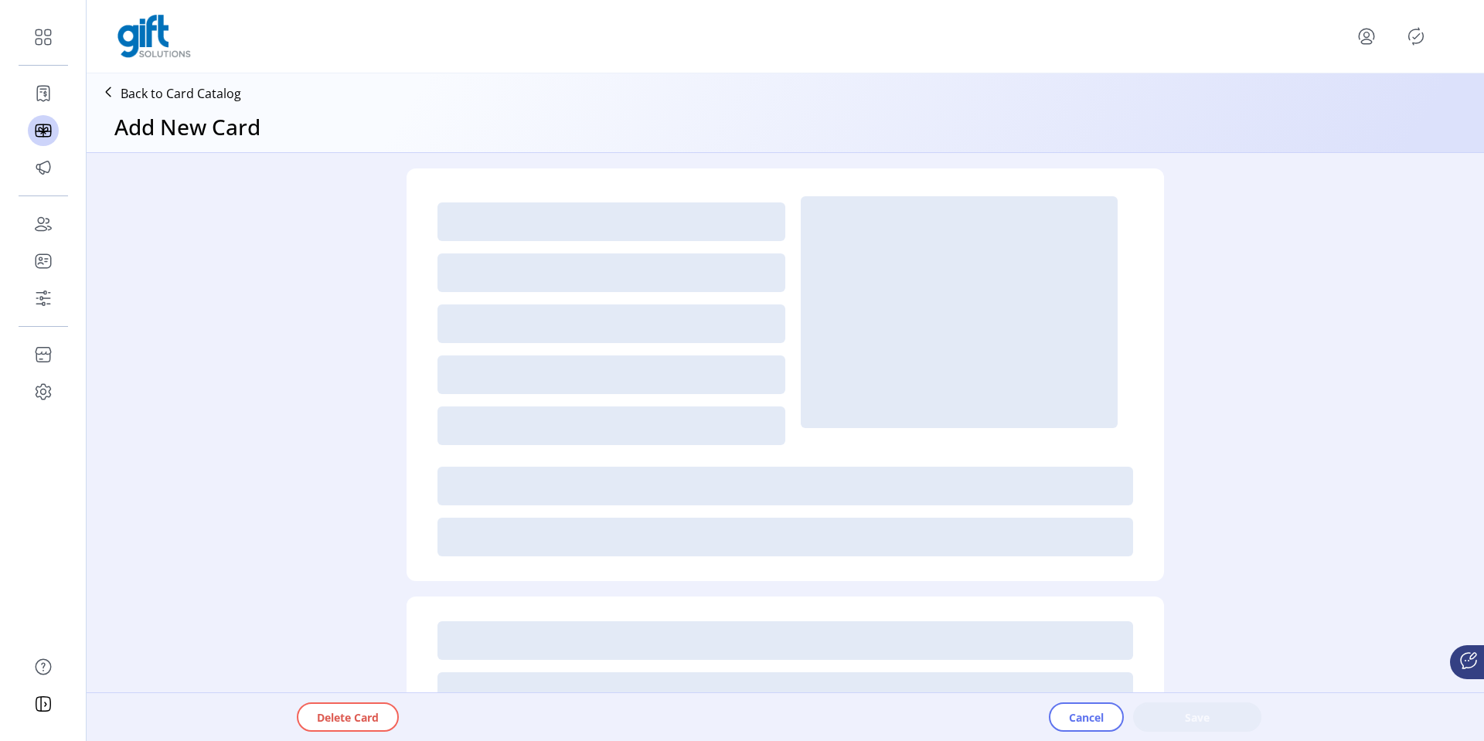
type textarea "*********"
type input "*"
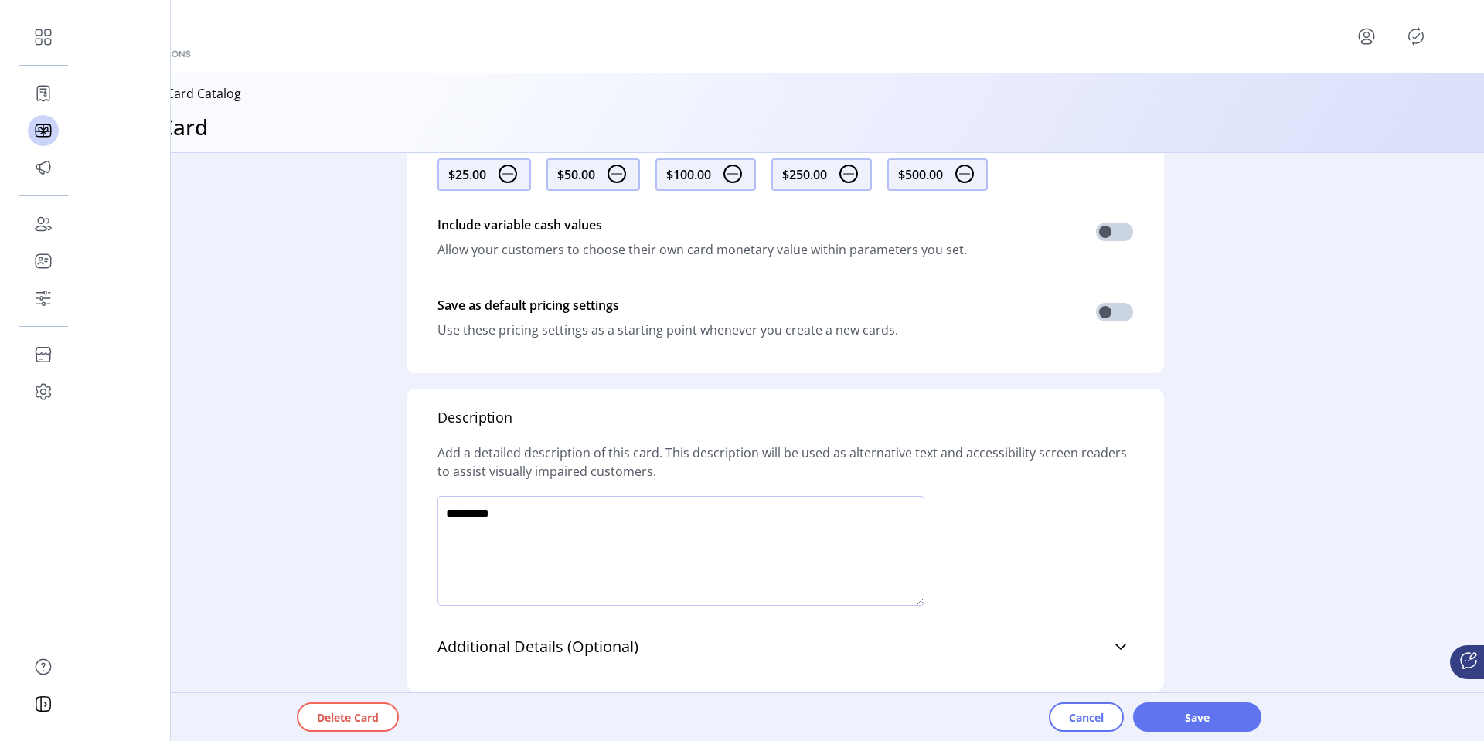
scroll to position [820, 0]
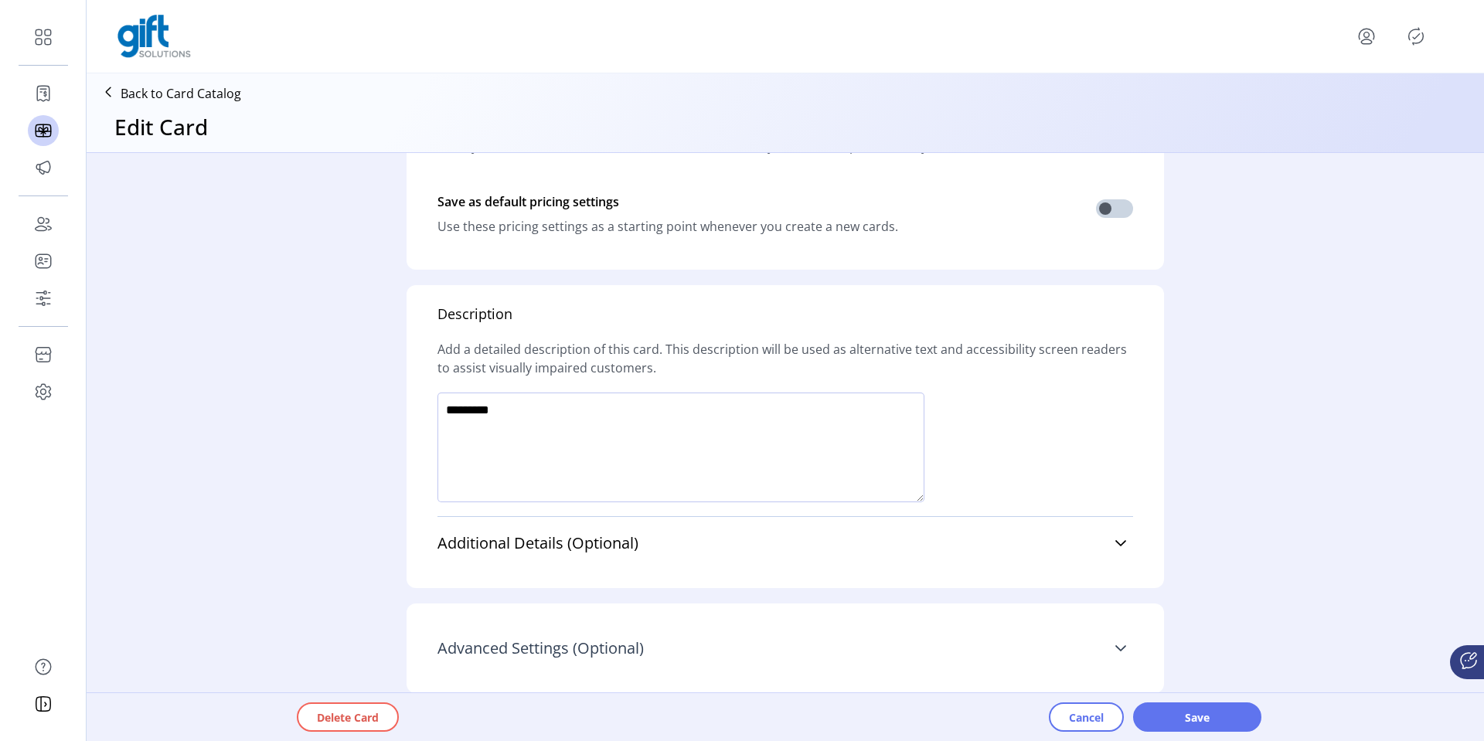
click at [1005, 650] on link "Advanced Settings (Optional)" at bounding box center [785, 648] width 696 height 34
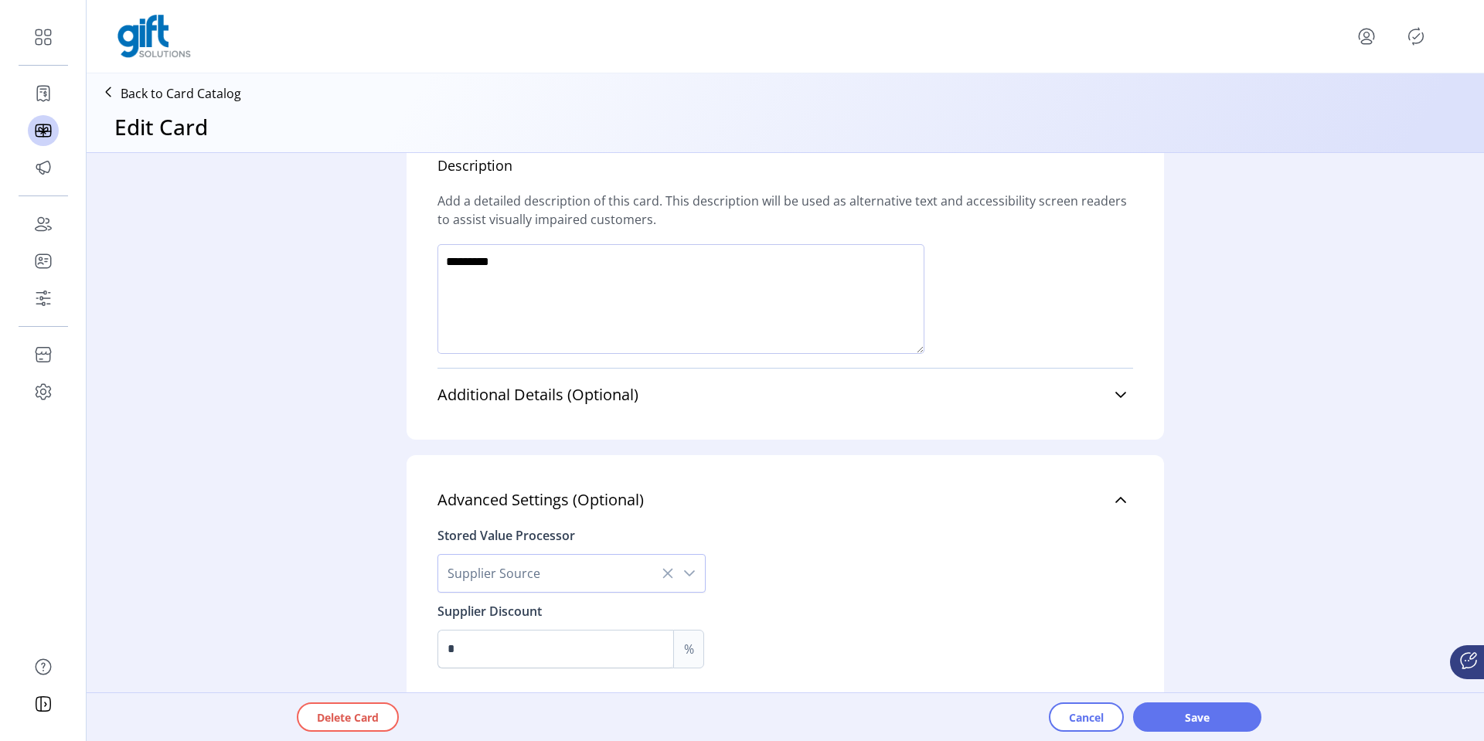
scroll to position [990, 0]
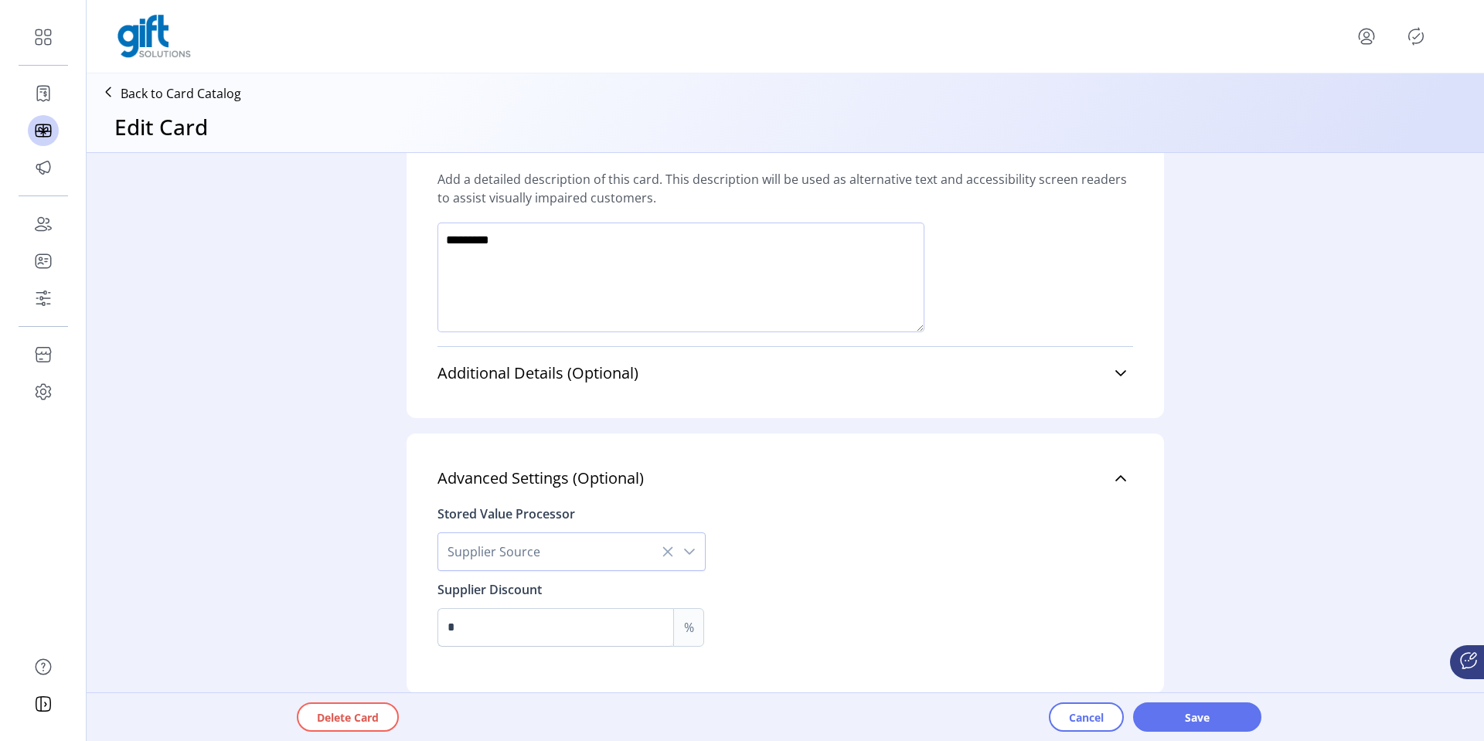
click at [693, 549] on div "dropdown trigger" at bounding box center [689, 551] width 31 height 37
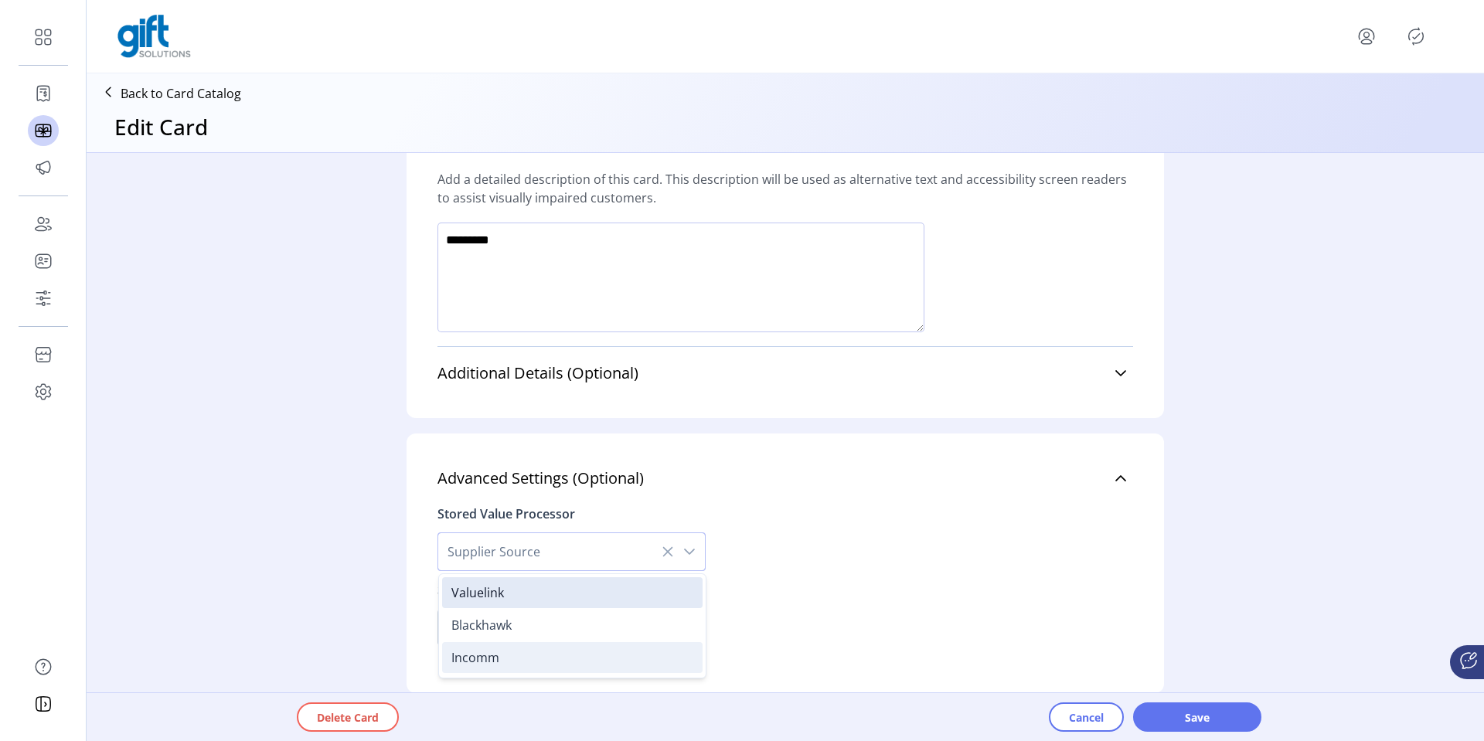
click at [477, 654] on span "Incomm" at bounding box center [475, 657] width 48 height 17
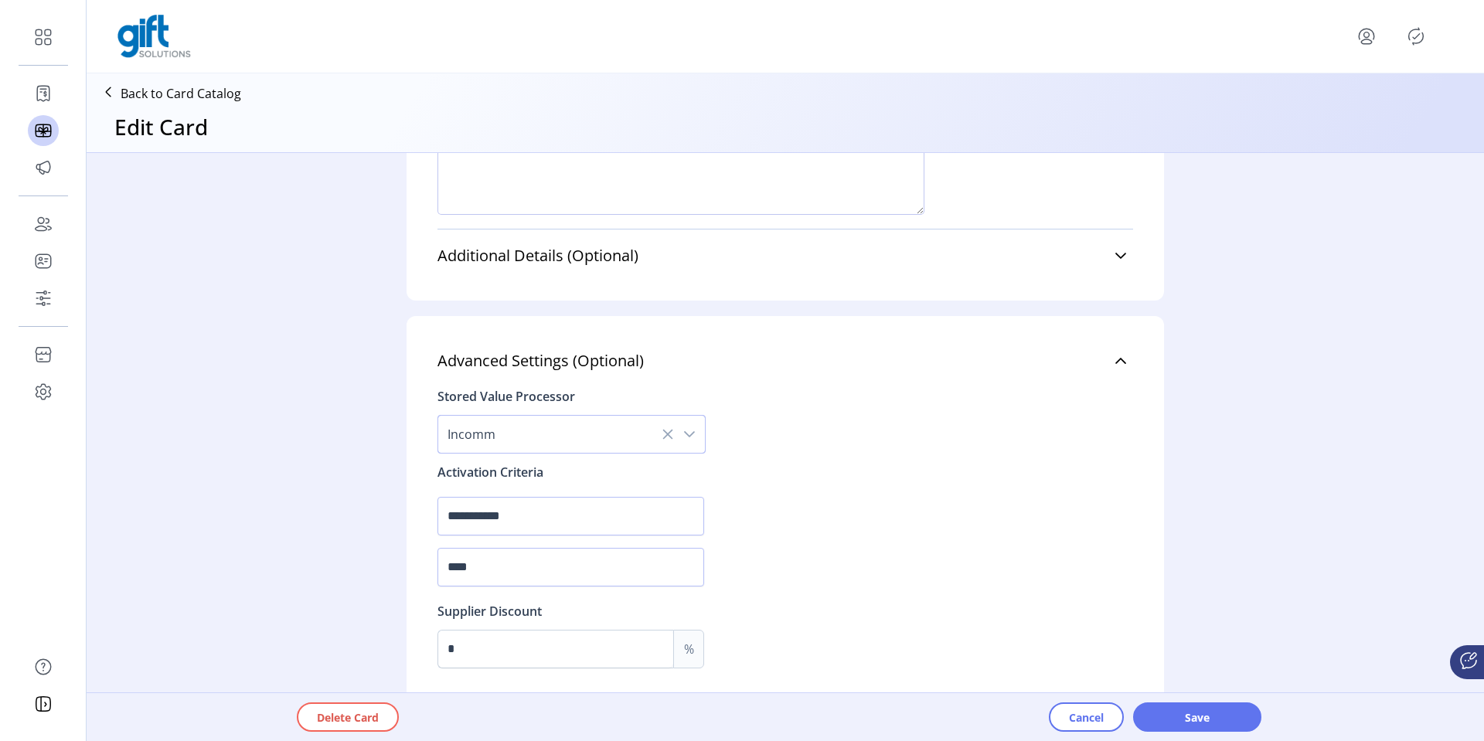
scroll to position [1129, 0]
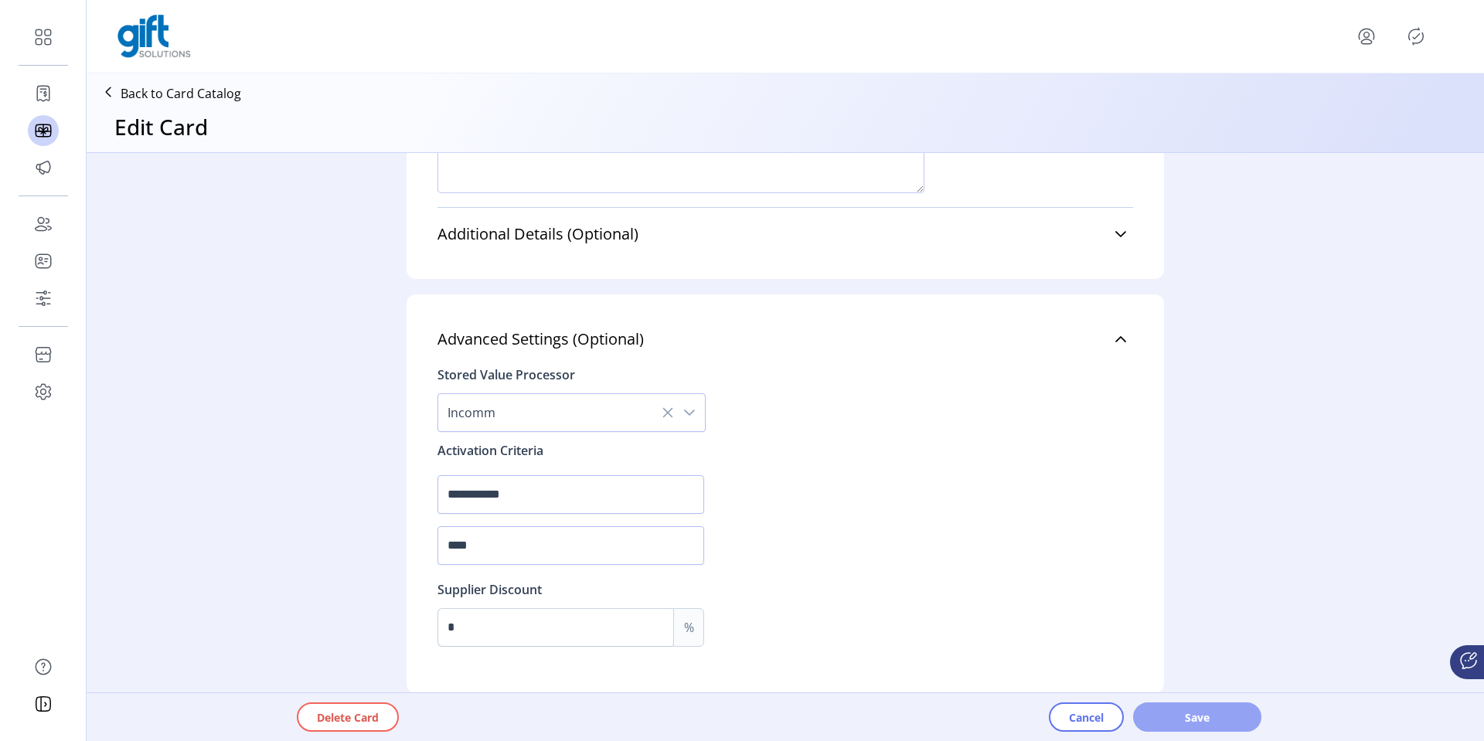
click at [1175, 711] on span "Save" at bounding box center [1197, 717] width 88 height 16
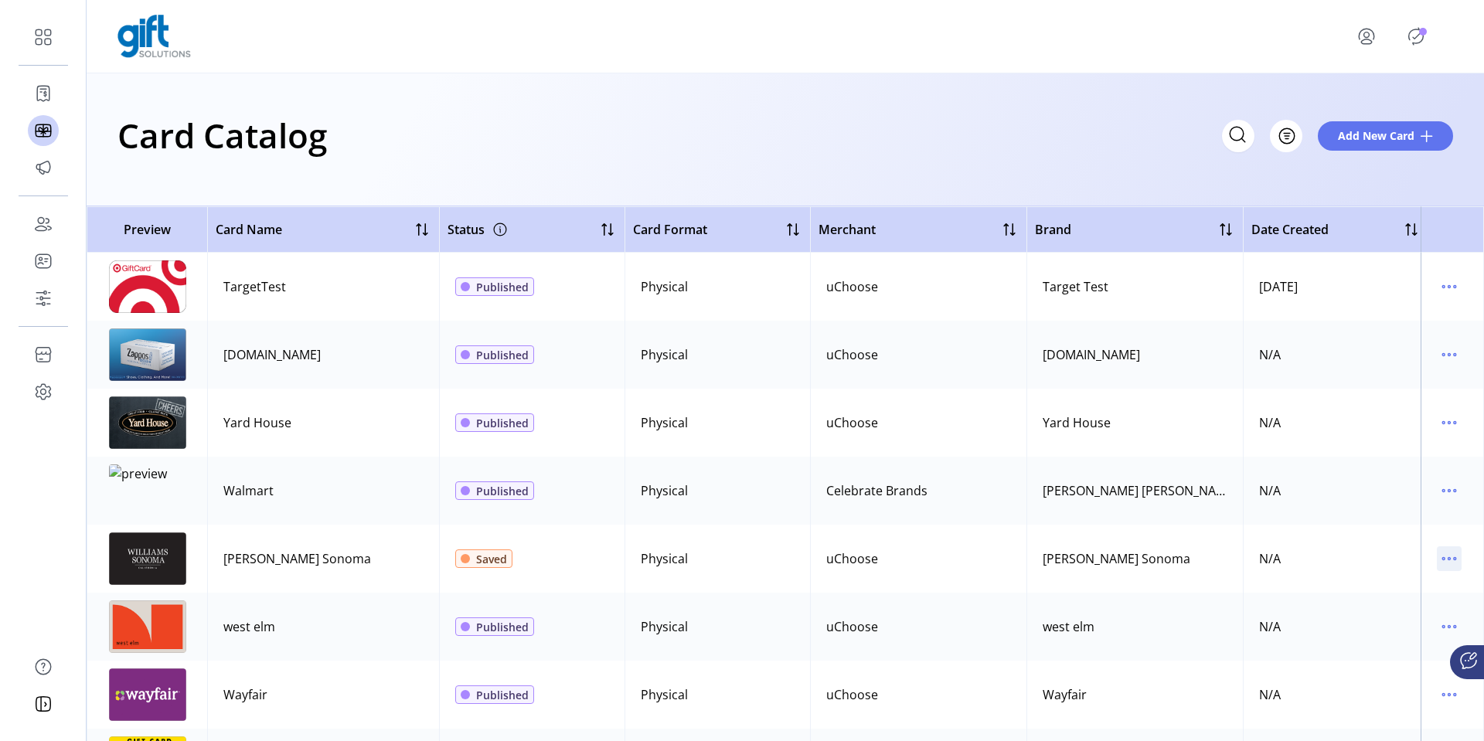
click at [1454, 559] on icon "menu" at bounding box center [1455, 559] width 2 height 2
click at [1363, 614] on span "Edit Details" at bounding box center [1376, 613] width 128 height 12
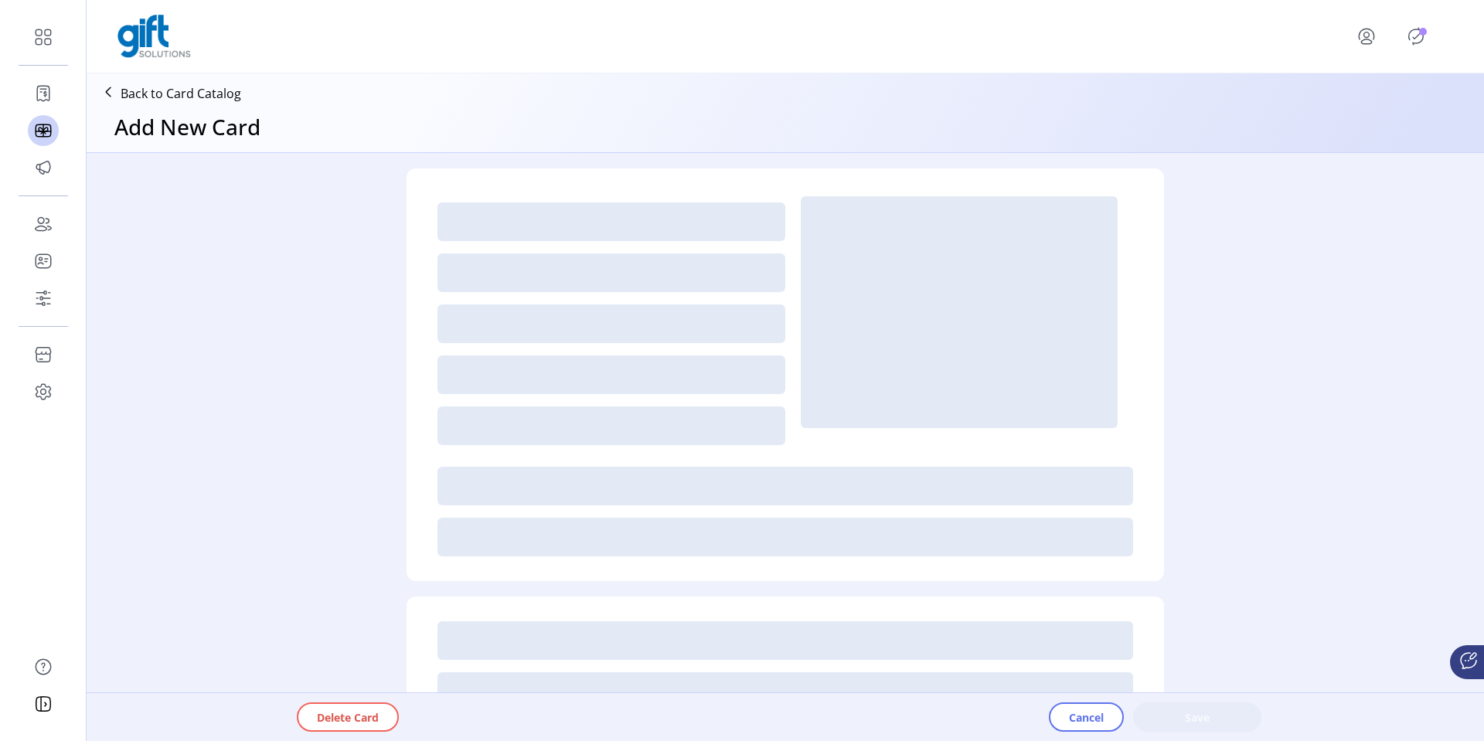
type textarea "*********"
type input "*"
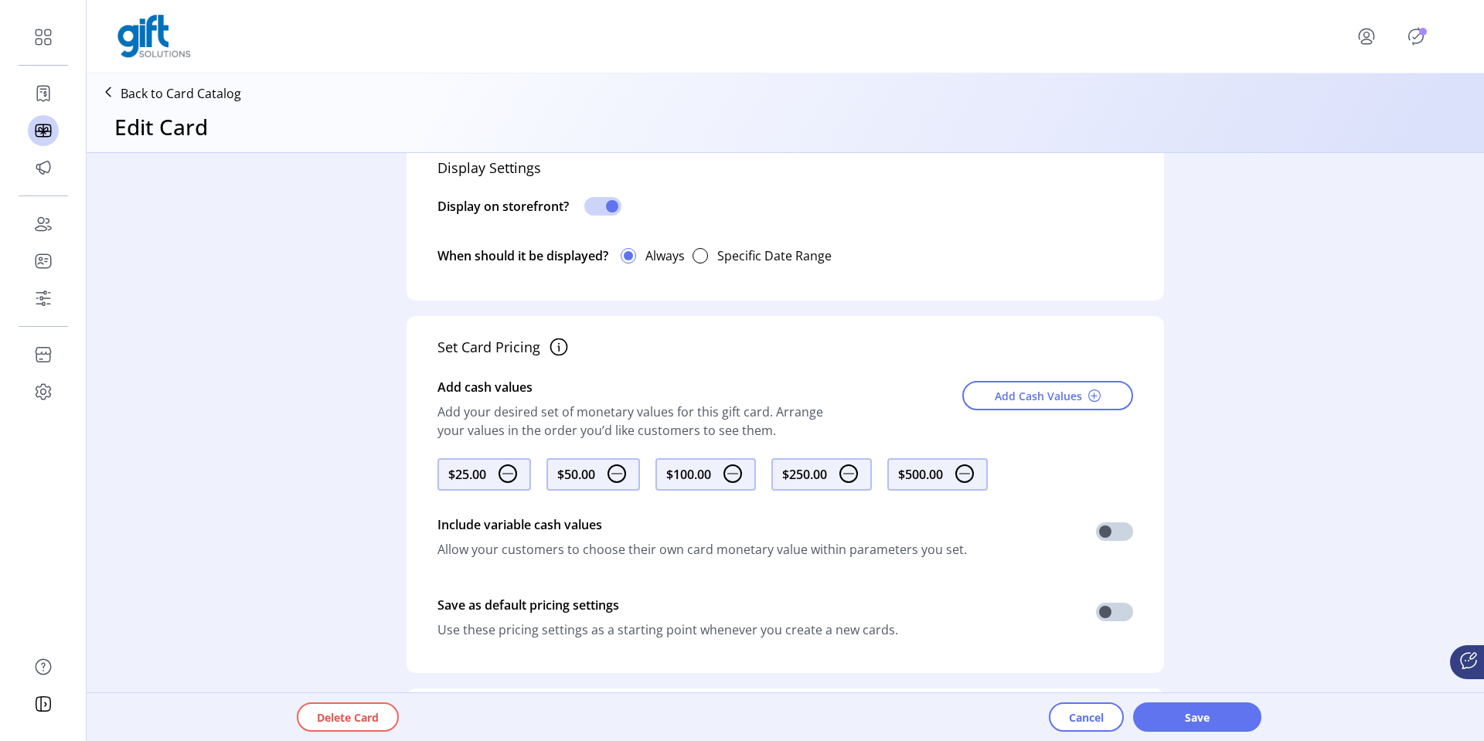
scroll to position [820, 0]
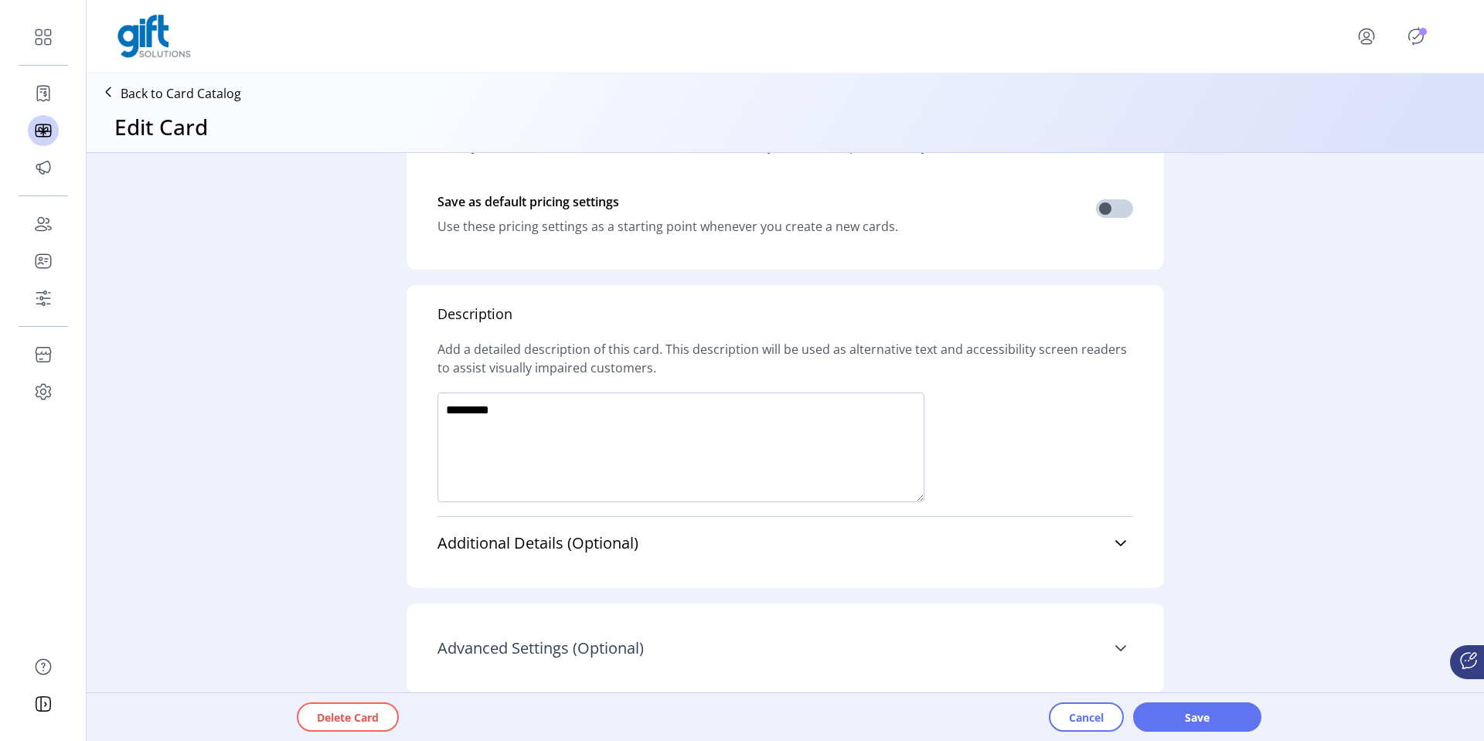
click at [736, 637] on link "Advanced Settings (Optional)" at bounding box center [785, 648] width 696 height 34
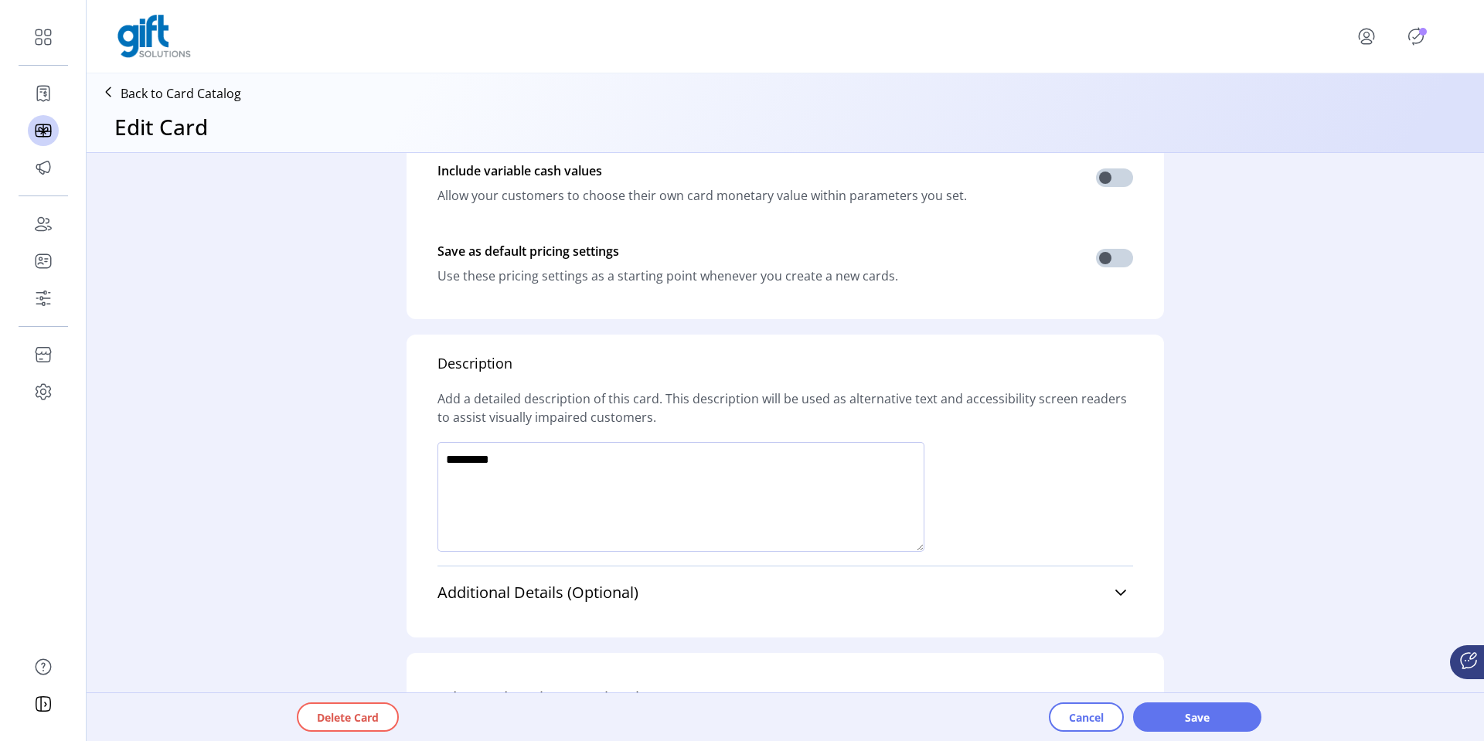
scroll to position [791, 0]
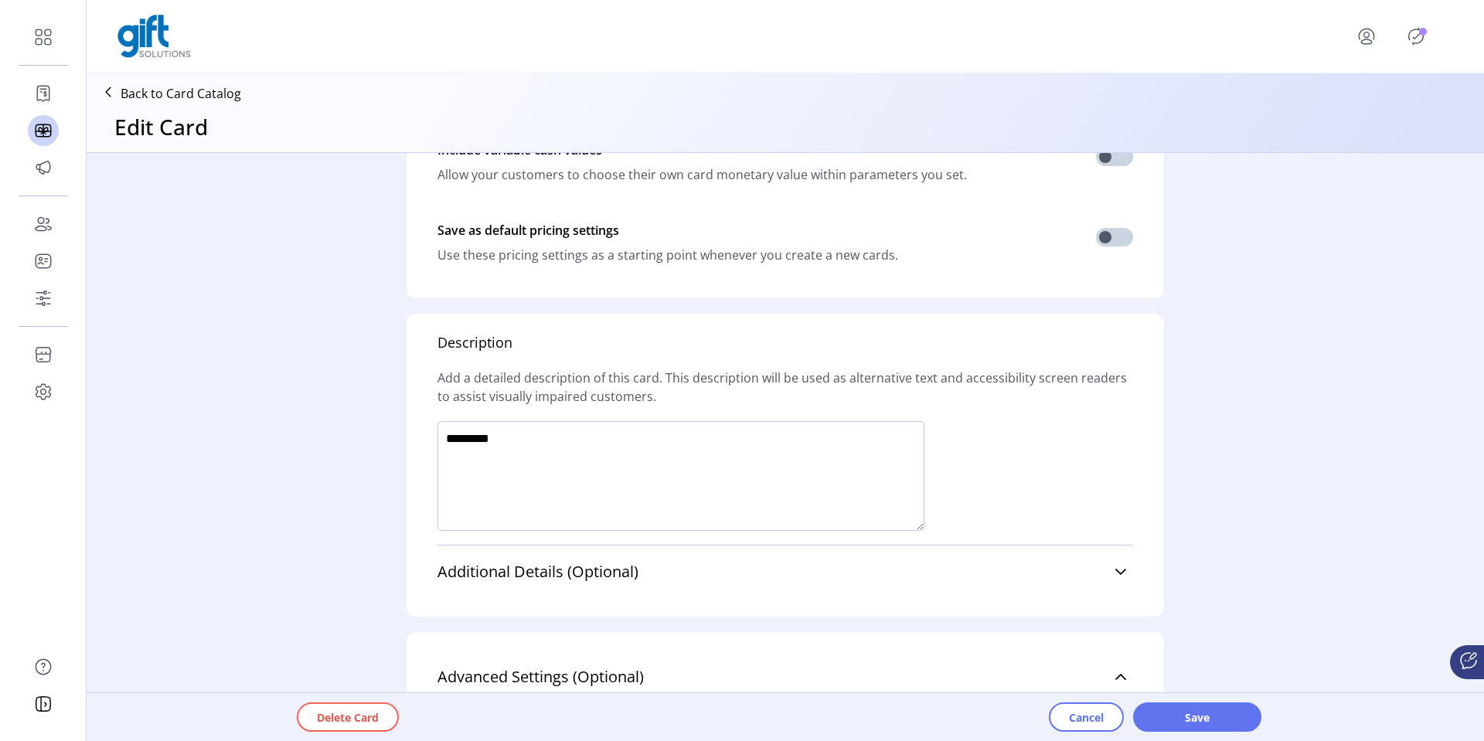
click at [545, 441] on textarea at bounding box center [680, 476] width 487 height 110
type textarea "**********"
click at [1162, 716] on span "Save" at bounding box center [1197, 717] width 88 height 16
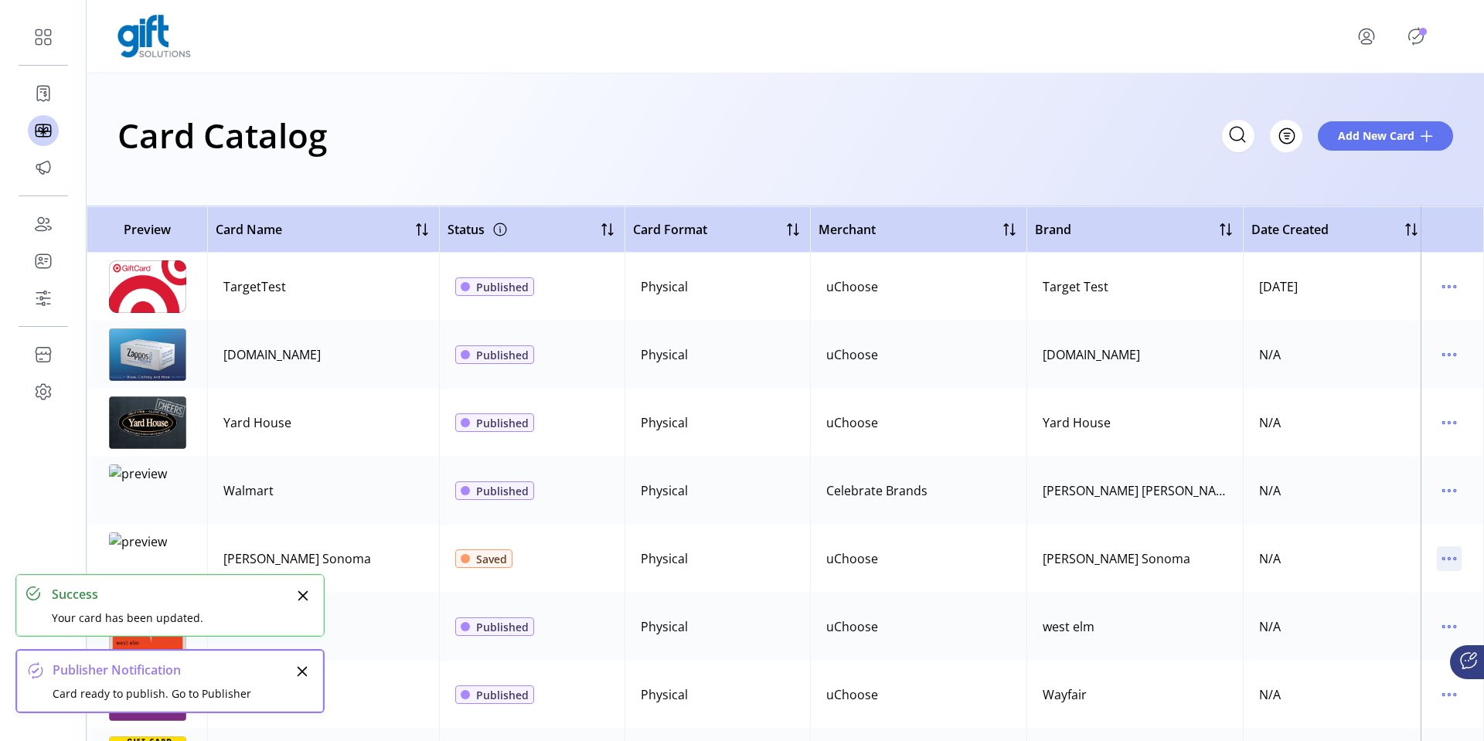
click at [1443, 555] on icon "menu" at bounding box center [1449, 558] width 25 height 25
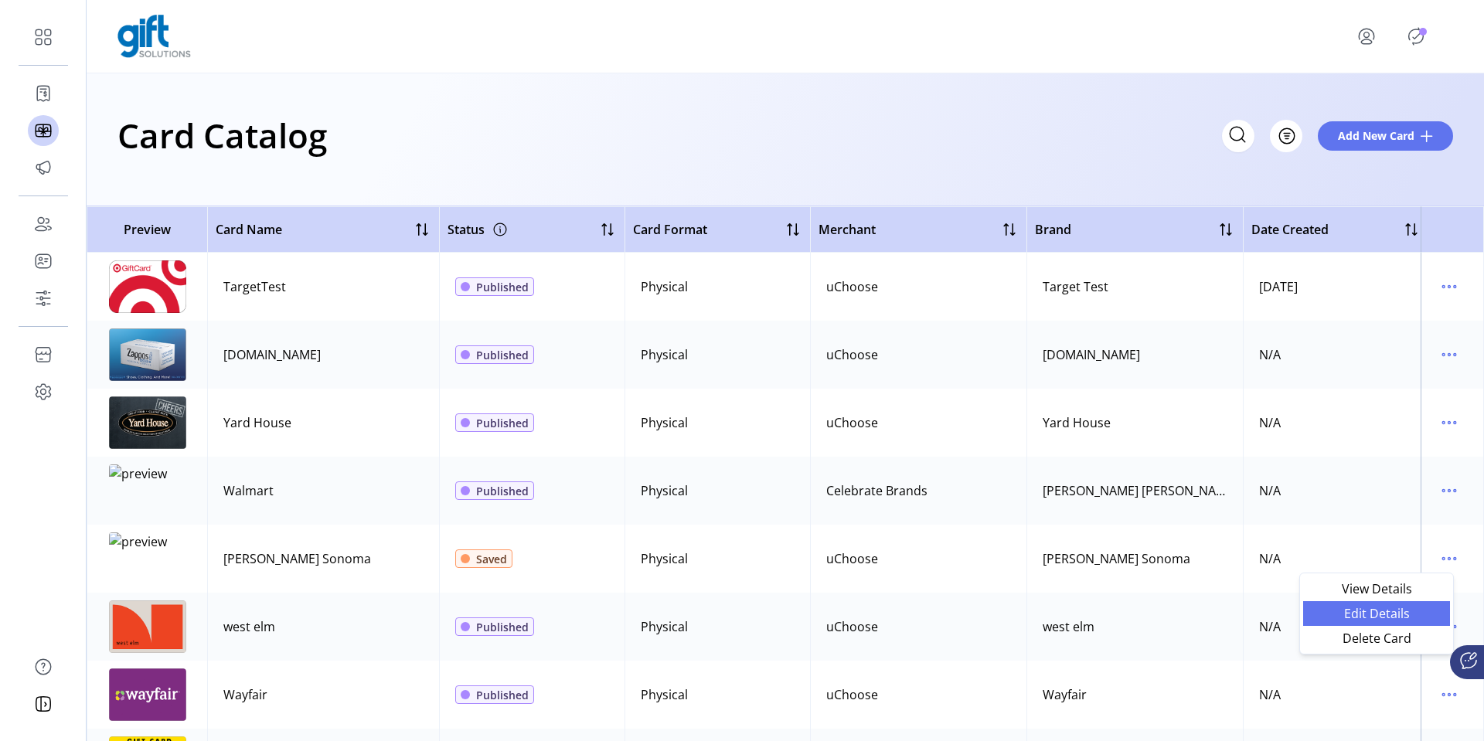
click at [1365, 610] on span "Edit Details" at bounding box center [1376, 613] width 128 height 12
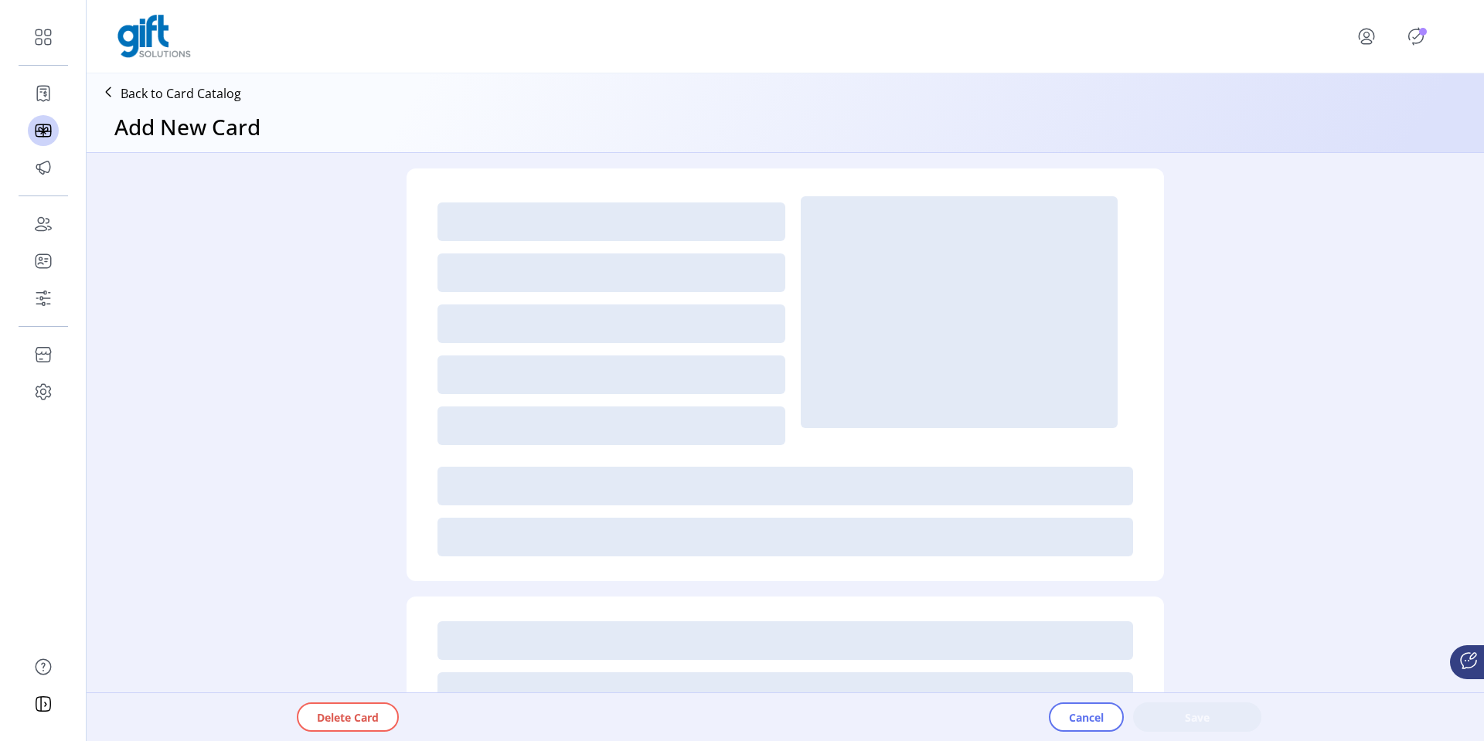
type textarea "**********"
type input "*"
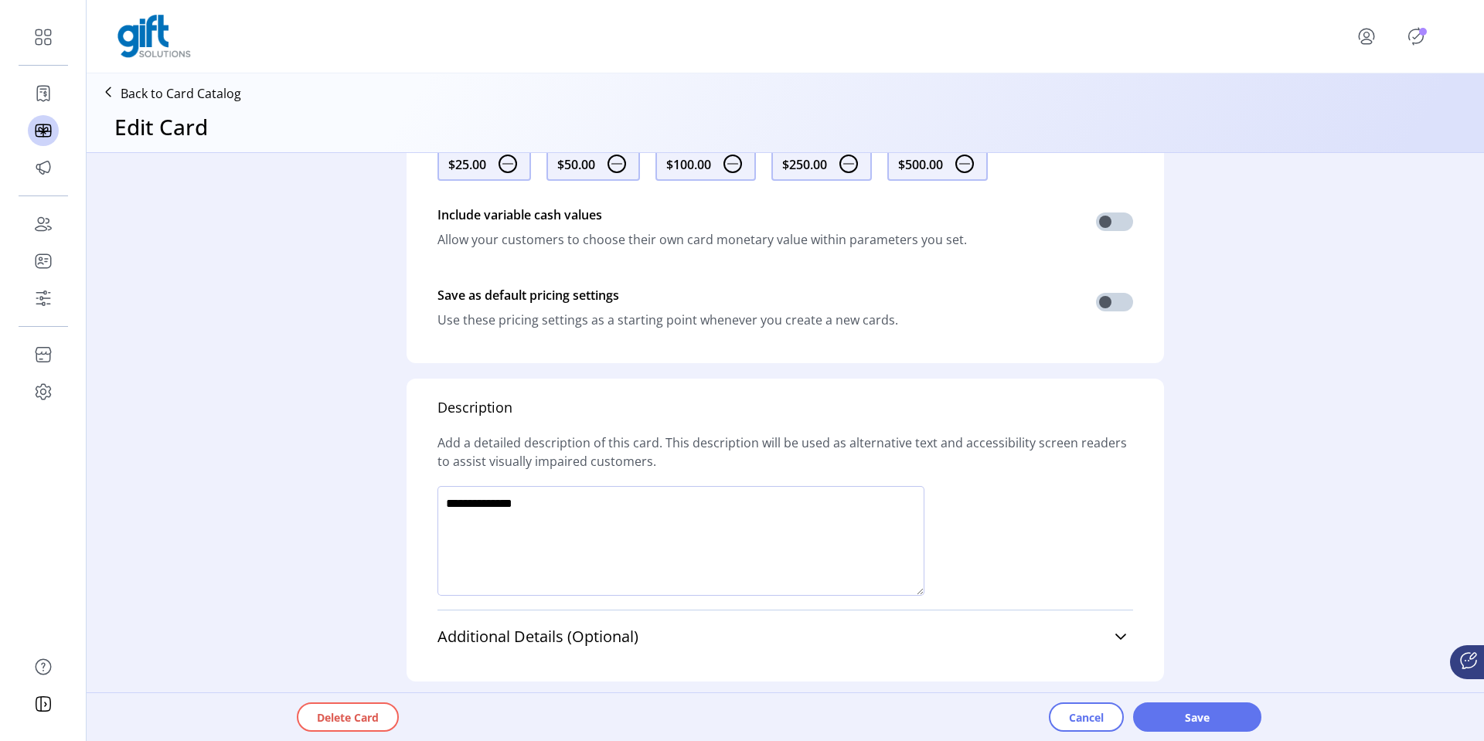
scroll to position [820, 0]
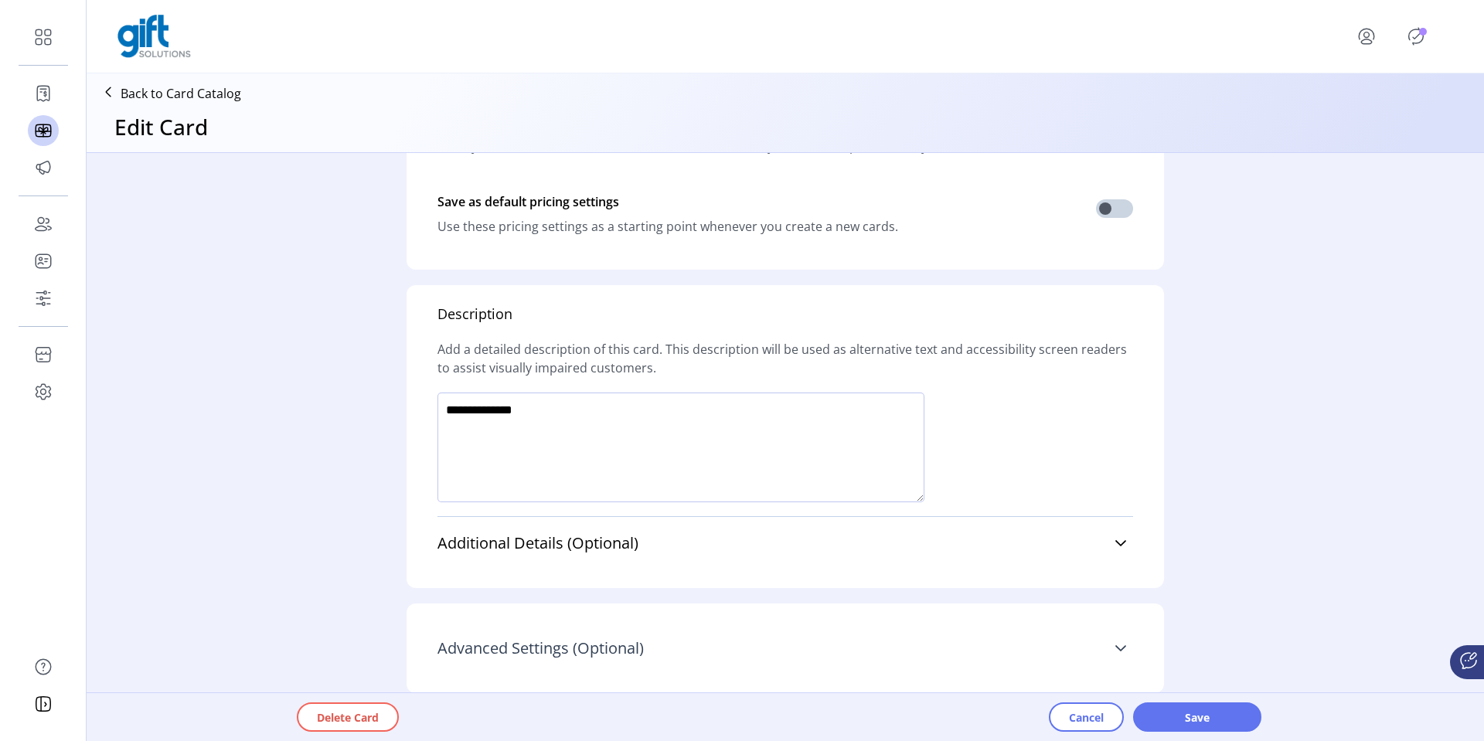
click at [1107, 645] on link "Advanced Settings (Optional)" at bounding box center [785, 648] width 696 height 34
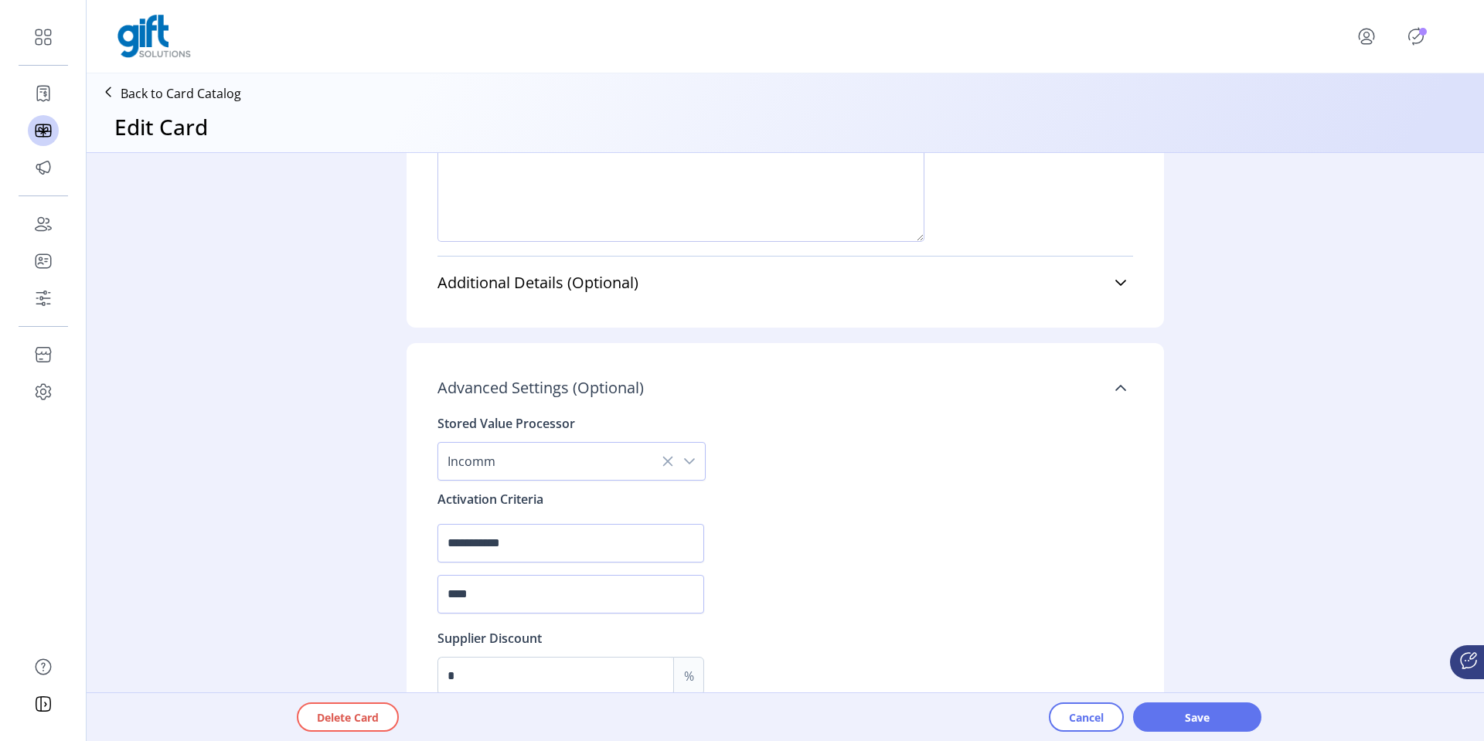
scroll to position [1129, 0]
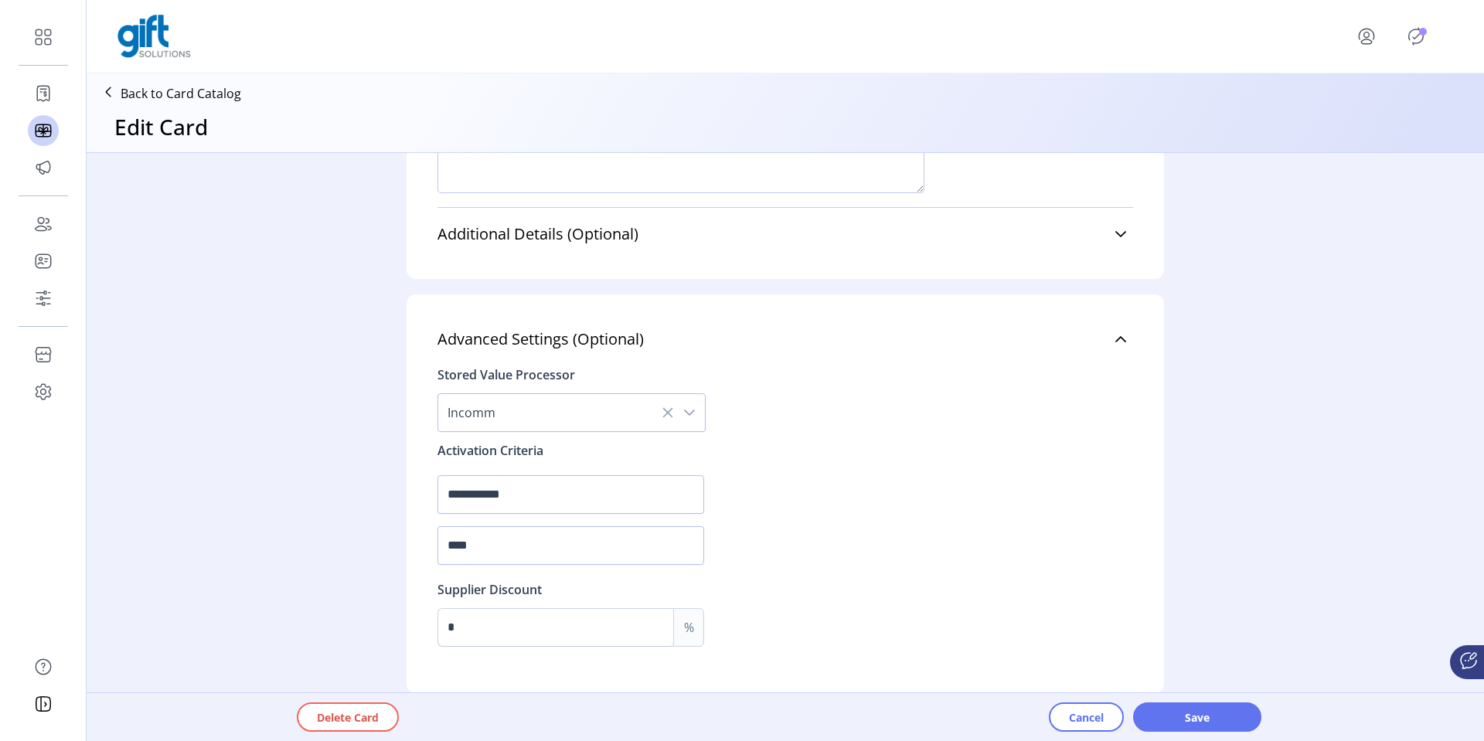
click at [689, 413] on icon "dropdown trigger" at bounding box center [689, 412] width 12 height 12
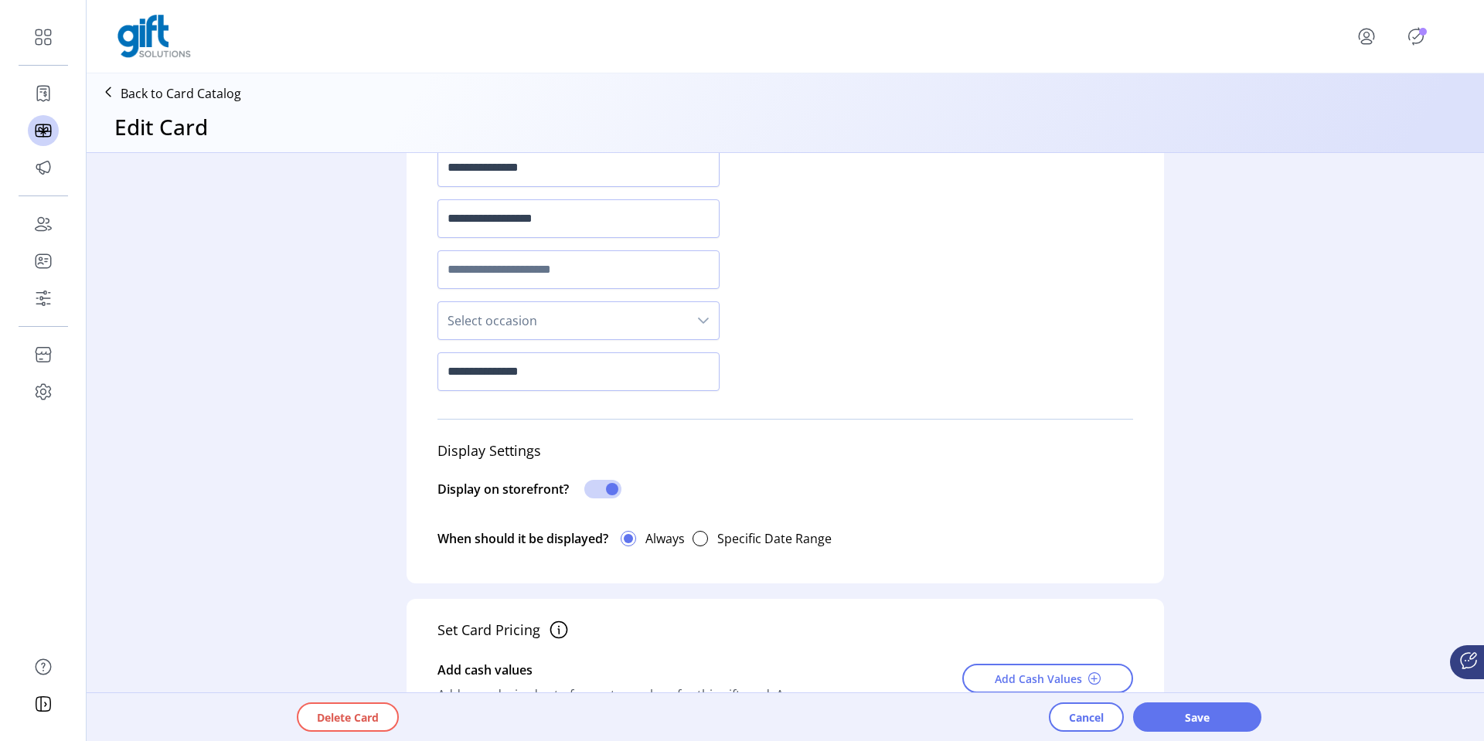
scroll to position [0, 0]
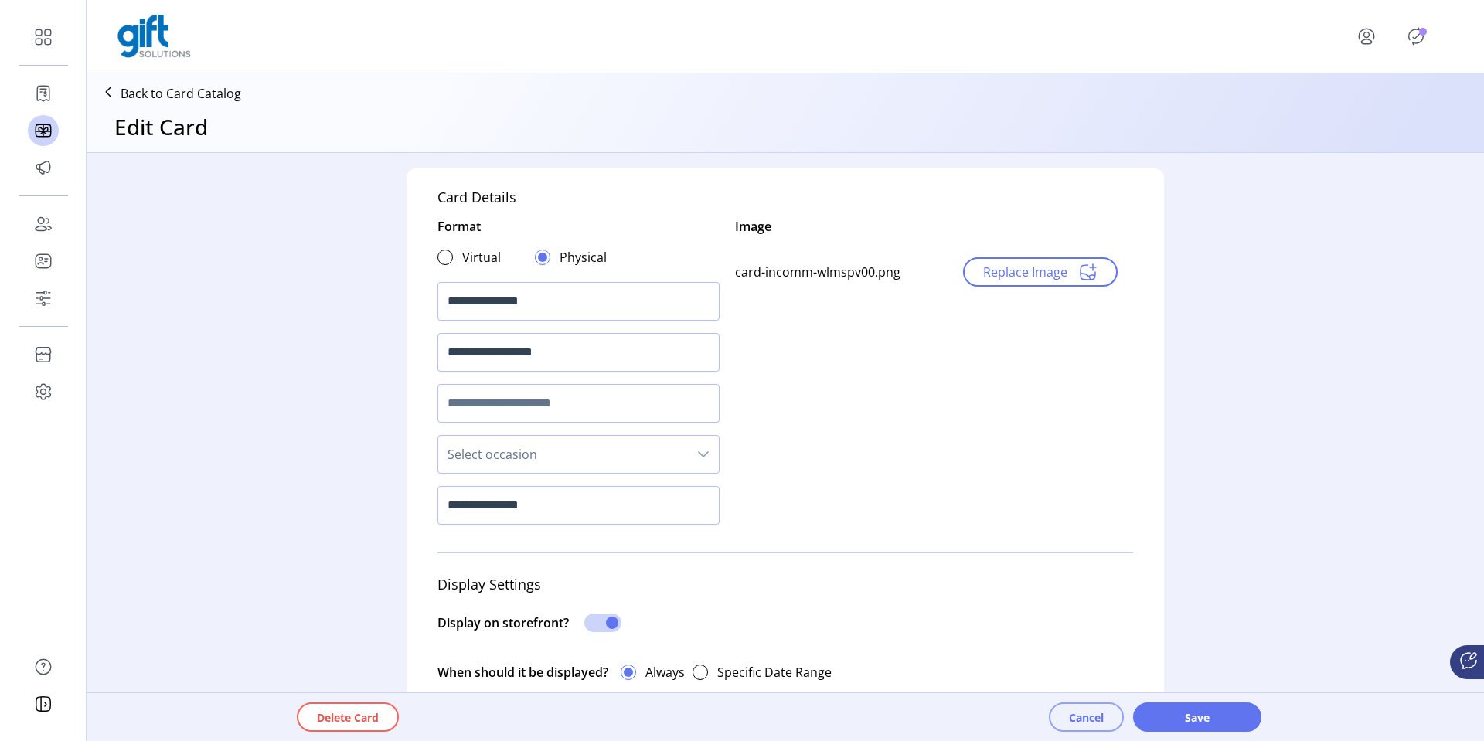
click at [1081, 708] on button "Cancel" at bounding box center [1086, 716] width 75 height 29
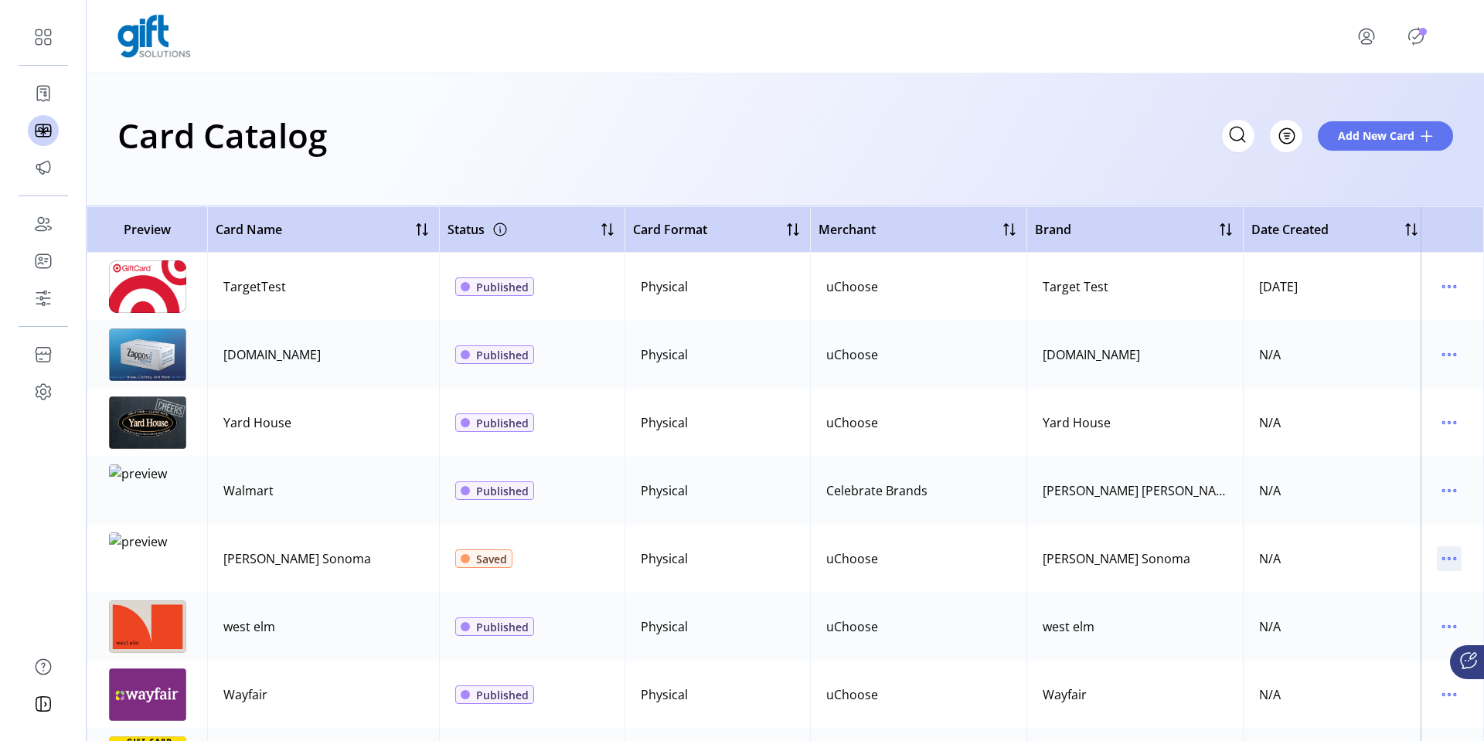
click at [1443, 563] on icon "menu" at bounding box center [1449, 558] width 25 height 25
click at [1376, 611] on span "Edit Details" at bounding box center [1376, 613] width 128 height 12
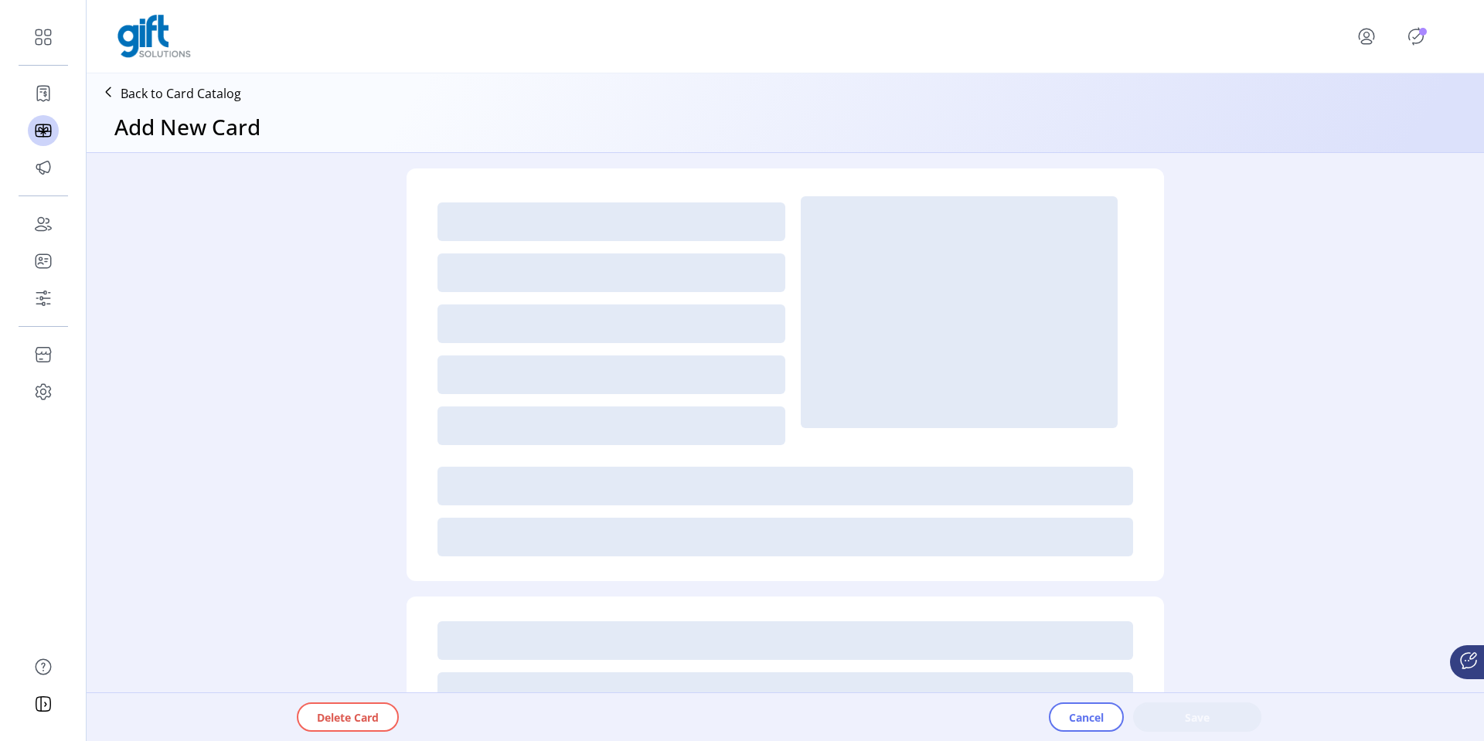
type textarea "*********"
type input "*"
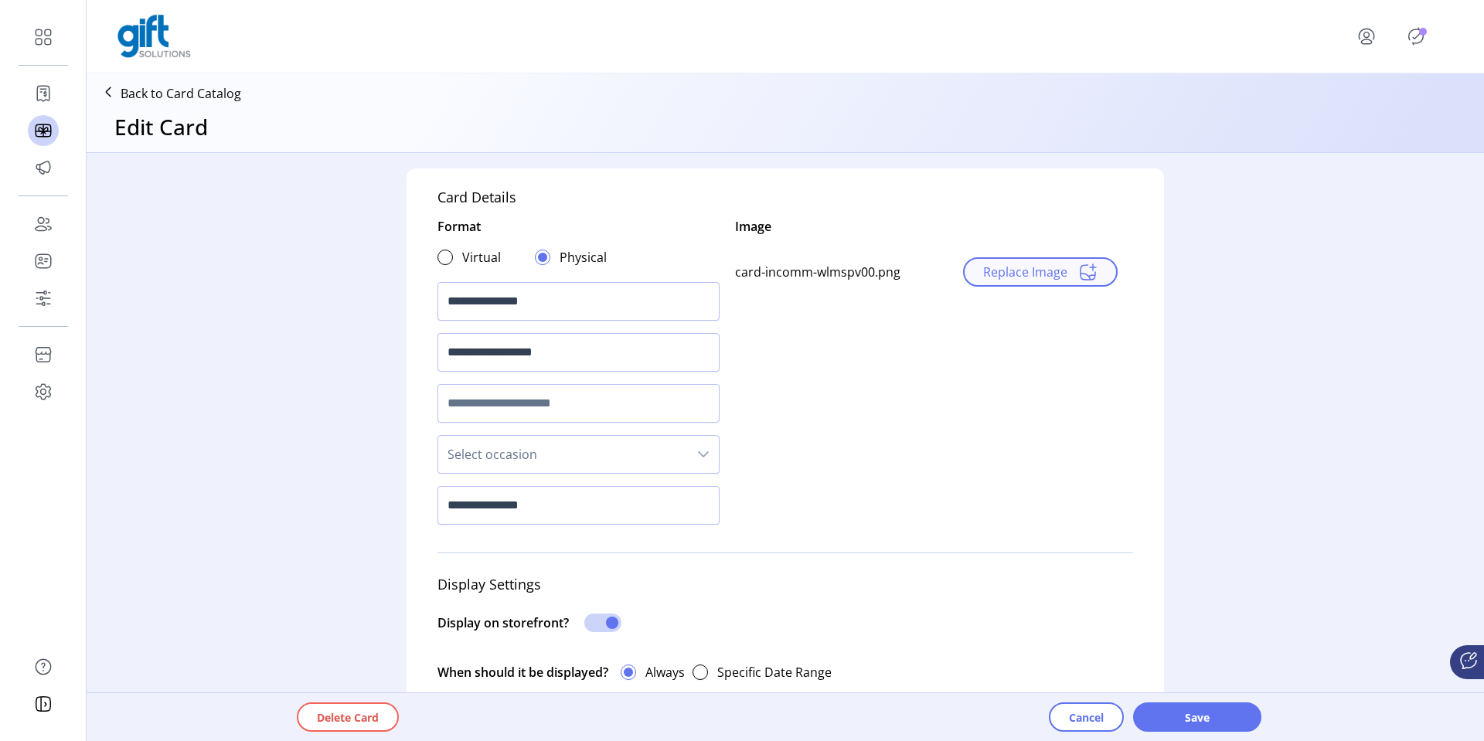
click at [1015, 277] on span "Replace Image" at bounding box center [1025, 272] width 84 height 19
click at [1189, 712] on span "Save" at bounding box center [1197, 717] width 88 height 16
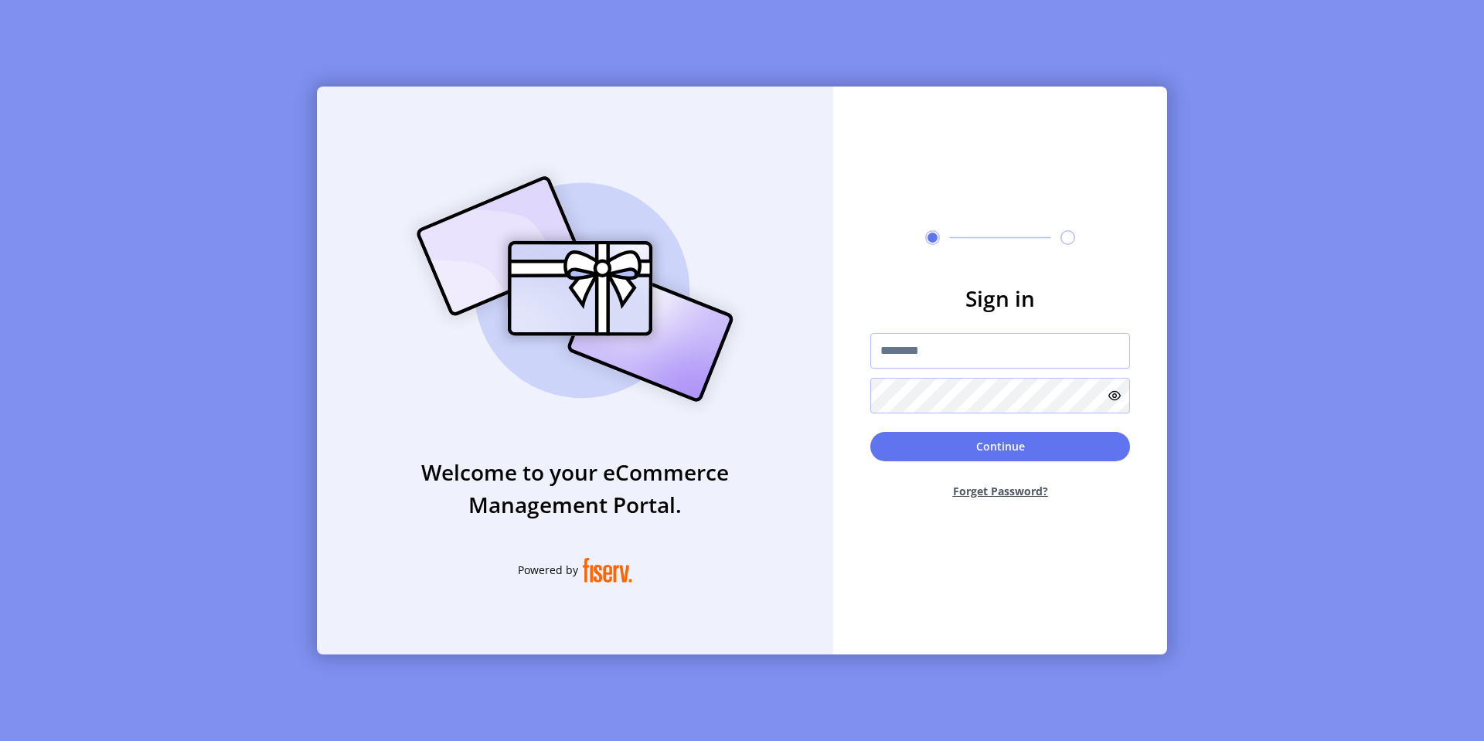
type input "*********"
